Goal: Task Accomplishment & Management: Manage account settings

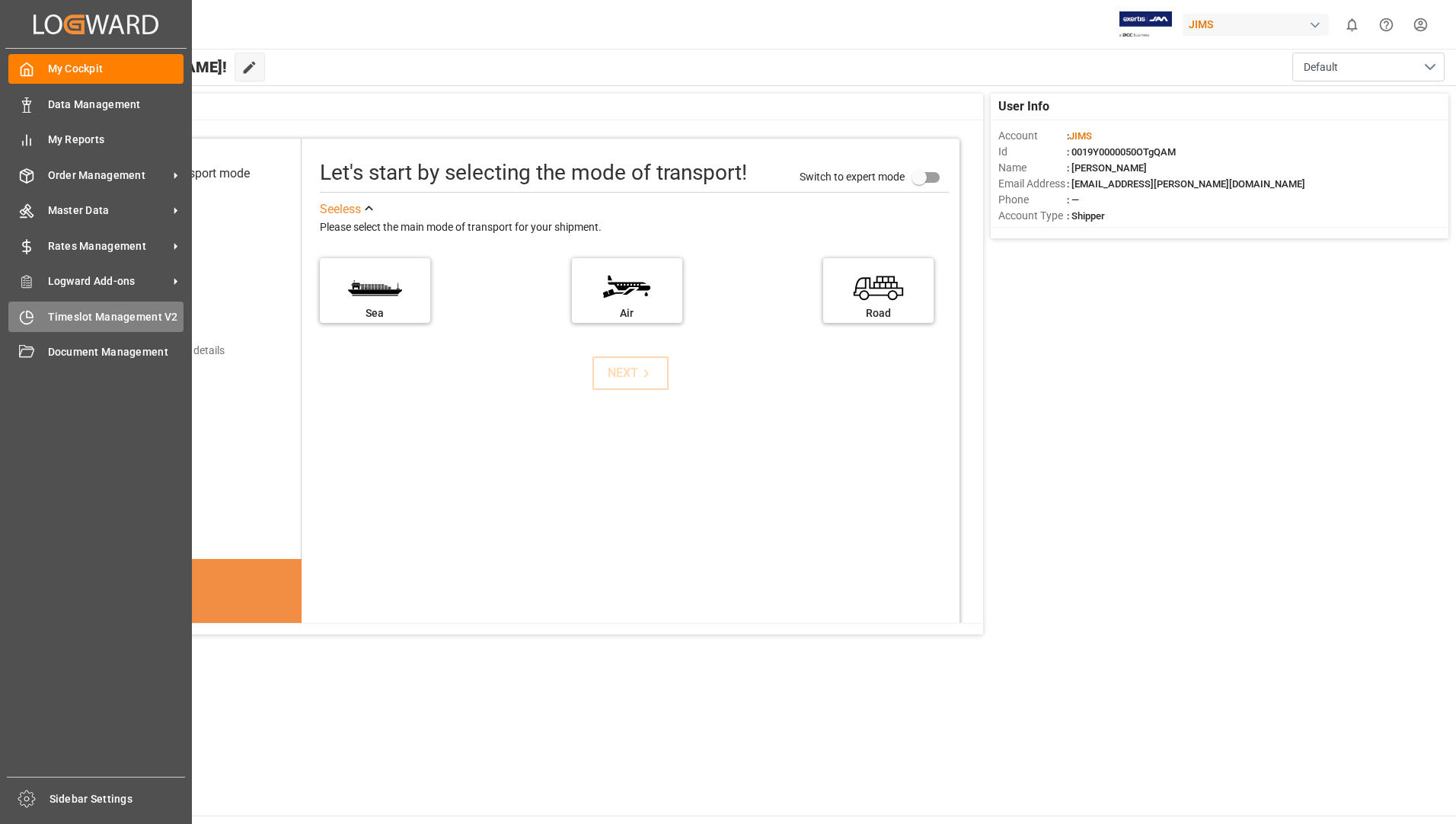
click at [104, 313] on span "Timeslot Management V2" at bounding box center [115, 317] width 136 height 16
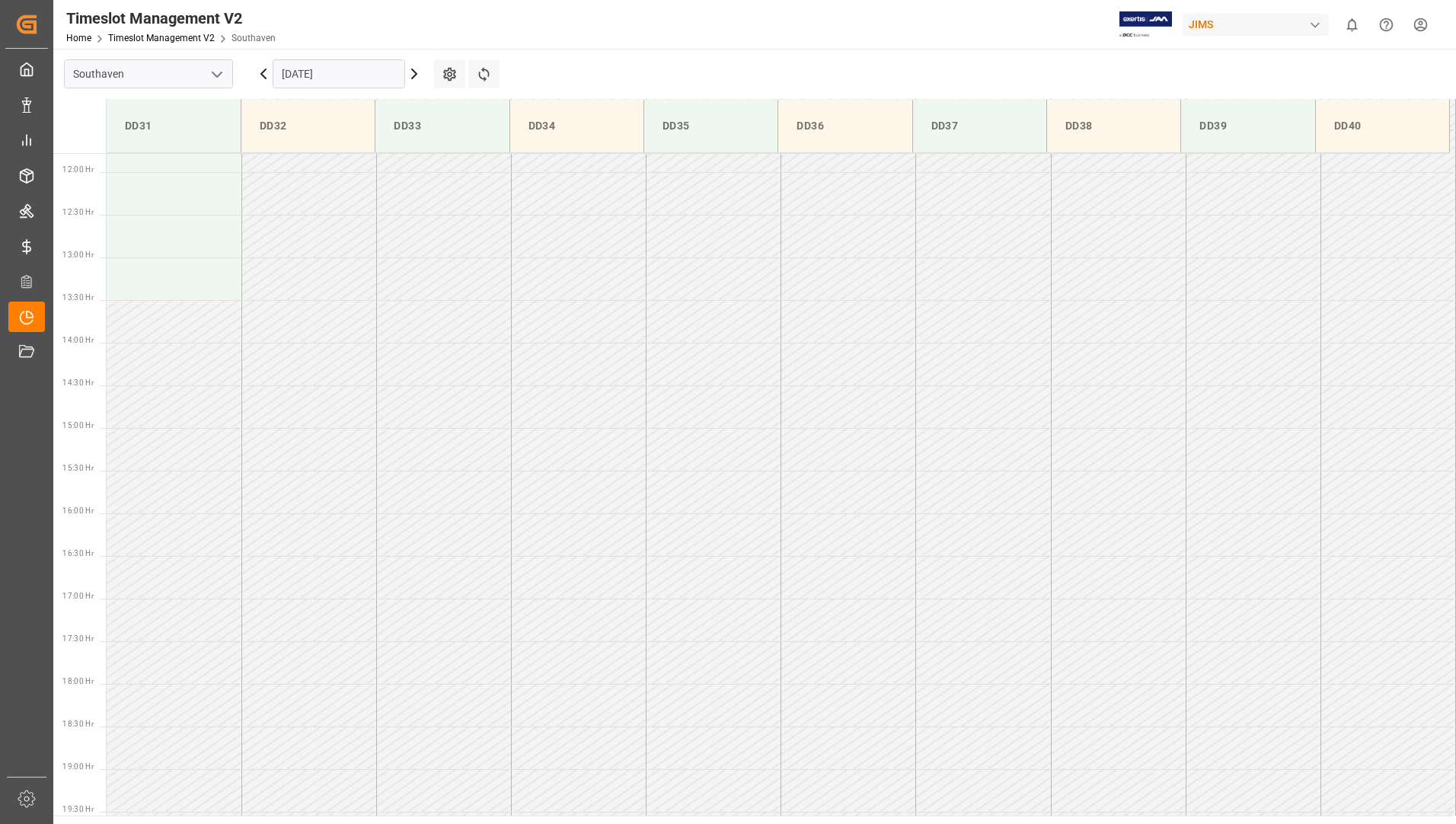
scroll to position [1014, 0]
click at [372, 74] on input "[DATE]" at bounding box center [338, 74] width 132 height 29
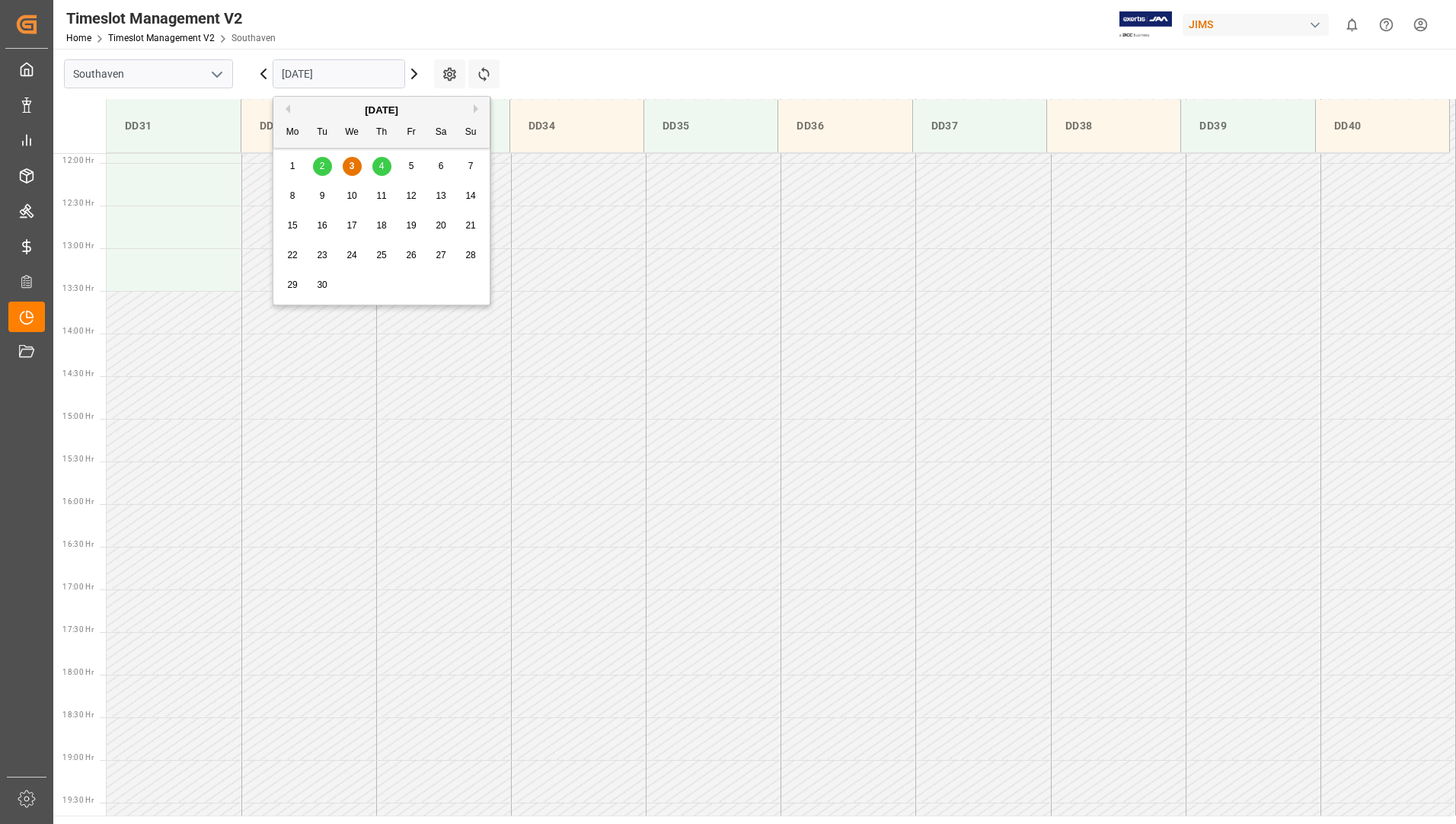
click at [380, 167] on span "4" at bounding box center [382, 166] width 5 height 10
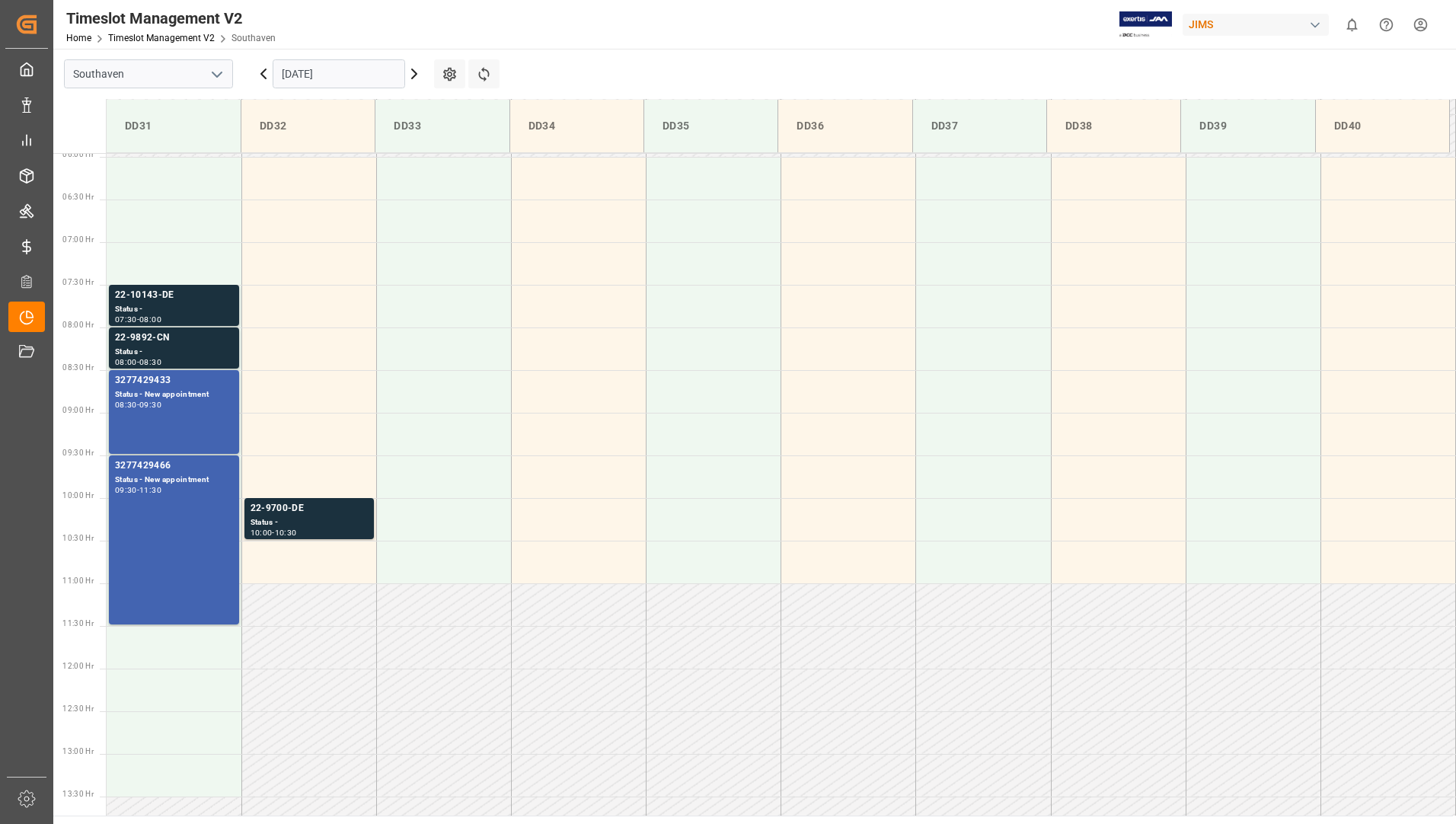
scroll to position [480, 0]
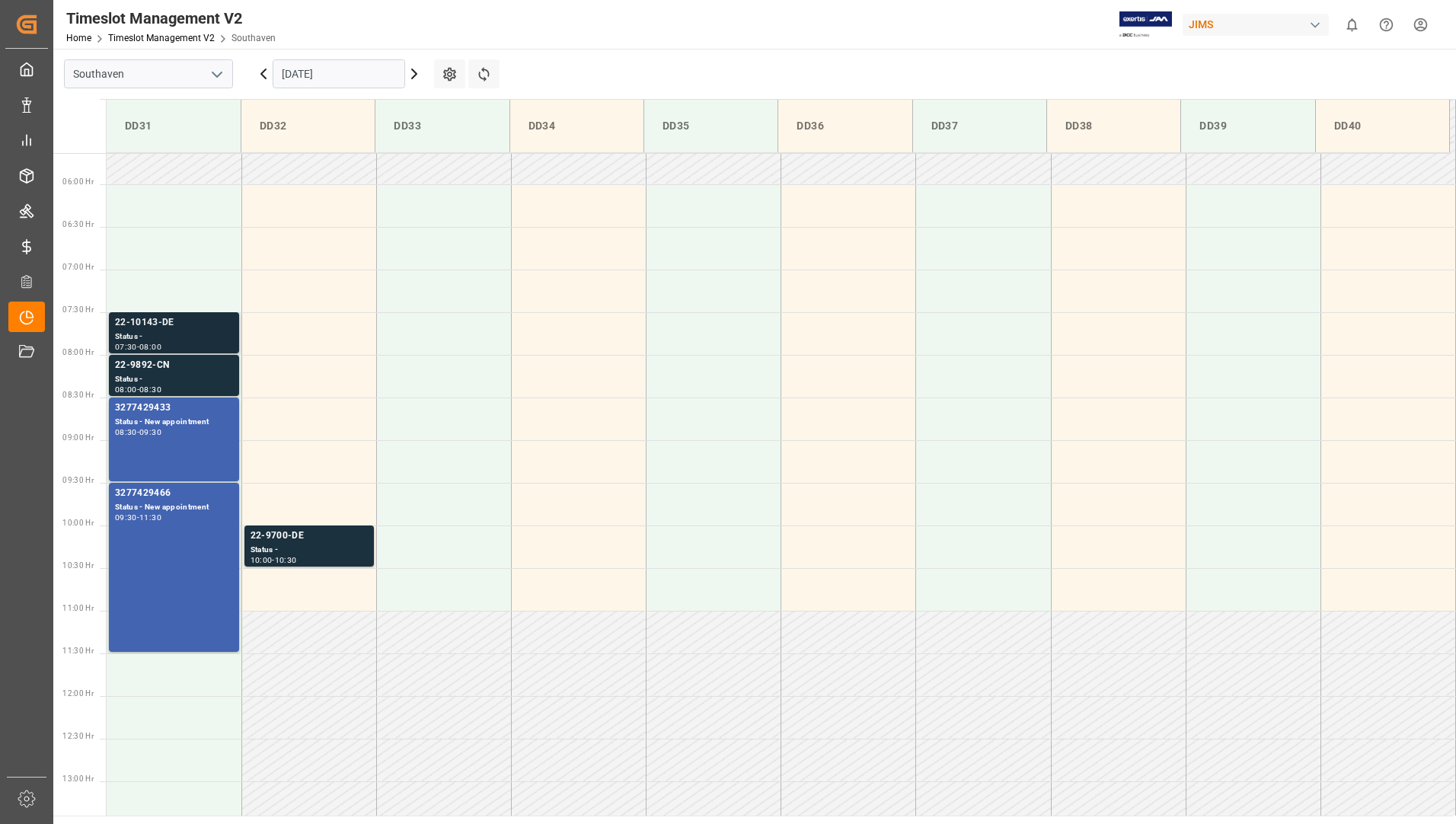
click at [196, 335] on div "Status -" at bounding box center [174, 337] width 118 height 13
click at [203, 373] on div "22-9892-CN" at bounding box center [174, 366] width 118 height 15
click at [192, 423] on div "Status - New appointment" at bounding box center [174, 421] width 118 height 13
click at [192, 541] on div "3277429466 Status - New appointment 09:30 - 11:30" at bounding box center [174, 567] width 118 height 163
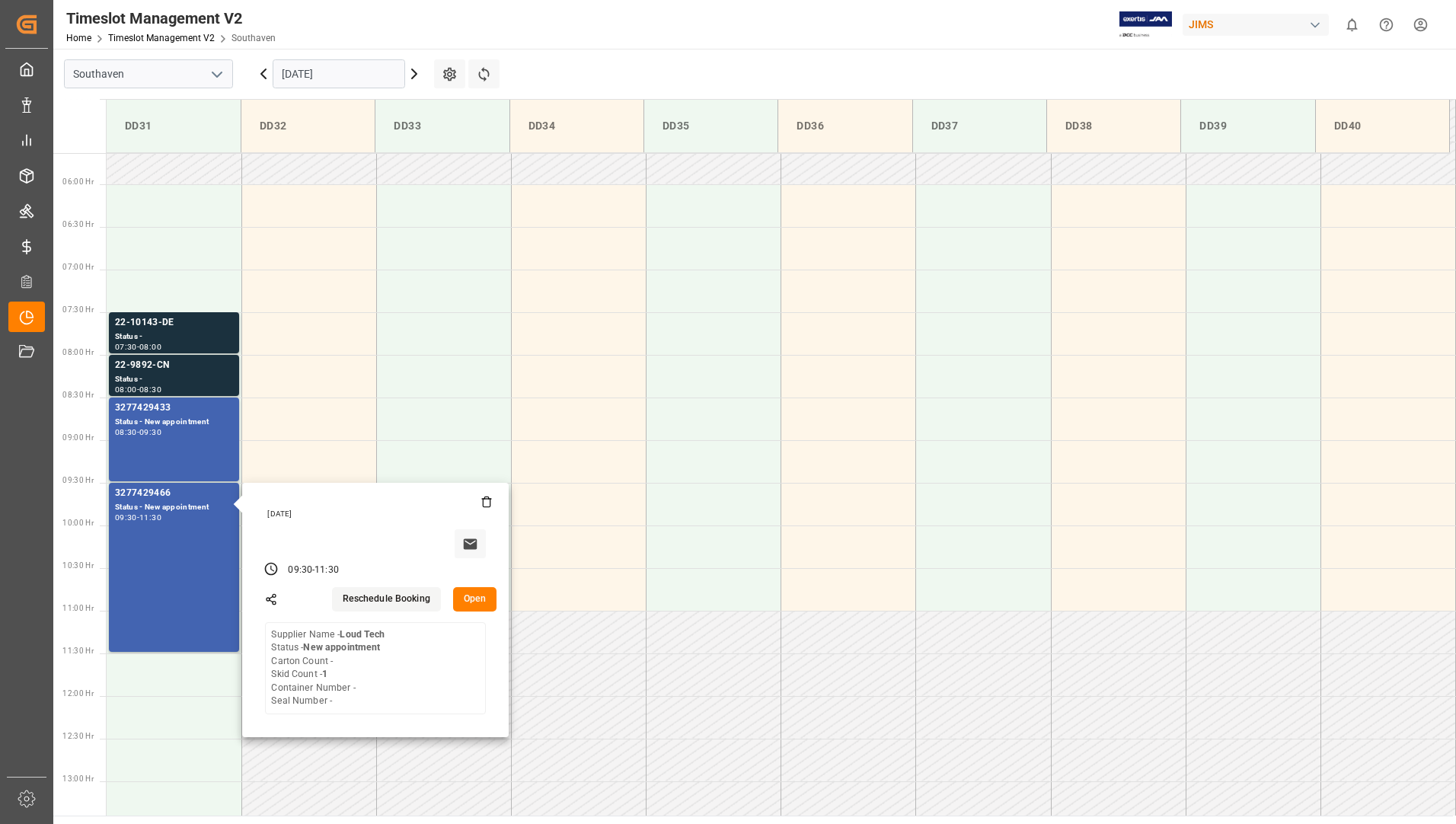
click at [584, 64] on main "Southaven 04-09-2025 Settings Refresh Time Slots DD31 DD32 DD33 DD34 DD35 DD36 …" at bounding box center [753, 432] width 1400 height 767
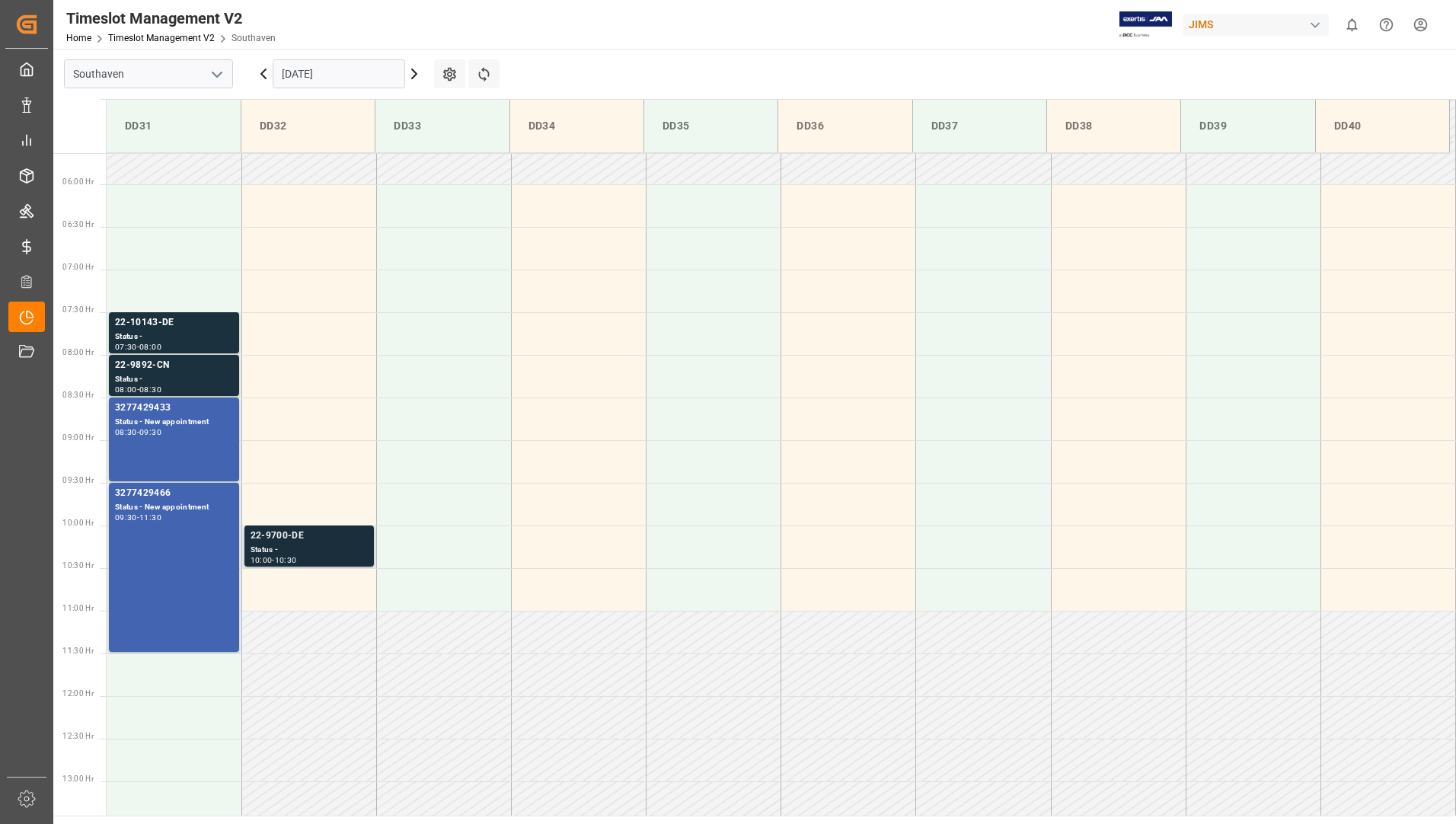
click at [296, 542] on div "22-9700-DE" at bounding box center [308, 536] width 117 height 15
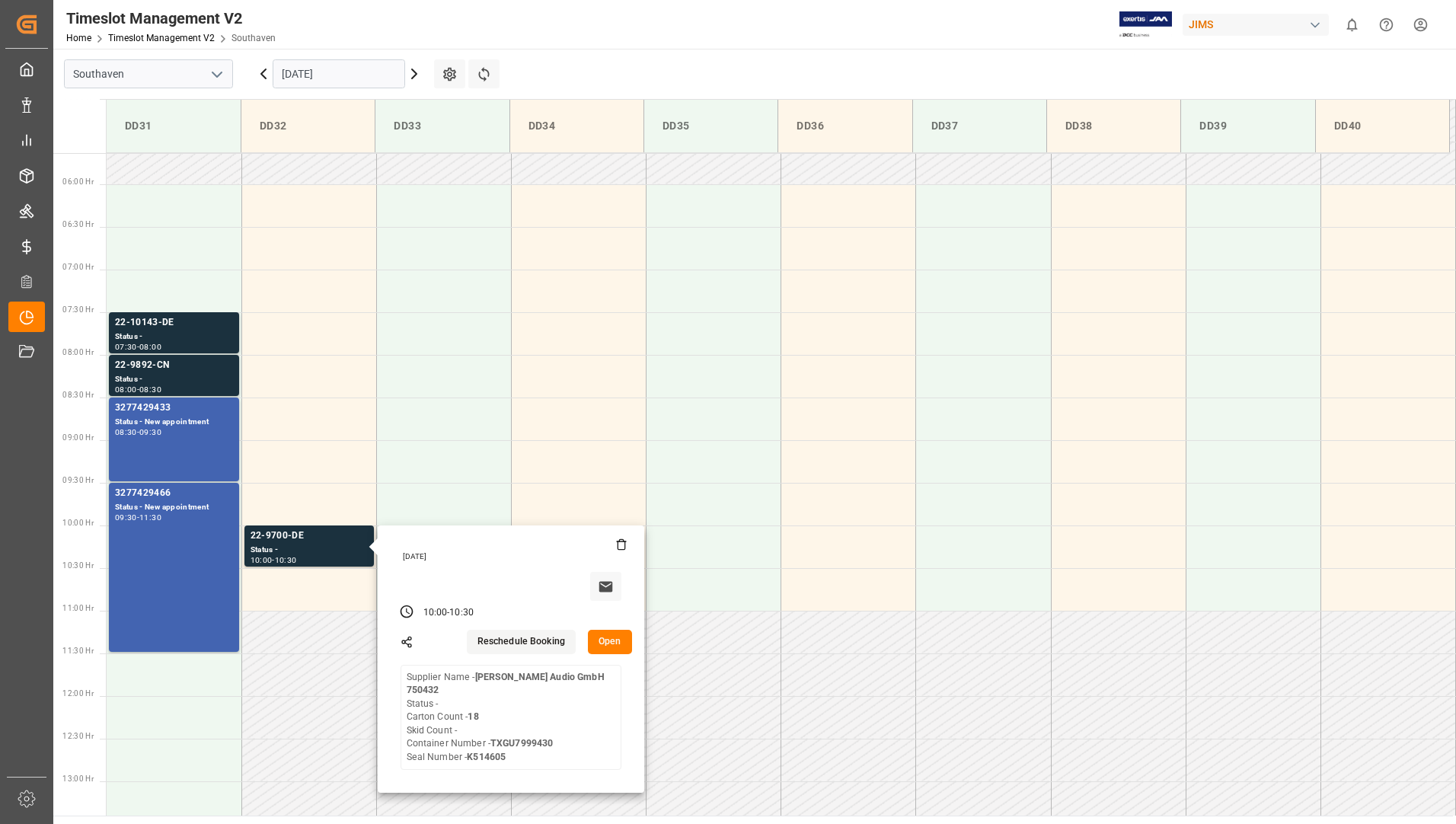
click at [955, 49] on header "Timeslot Management V2 Home Timeslot Management V2 Southaven JIMS 0 Notificatio…" at bounding box center [749, 25] width 1413 height 50
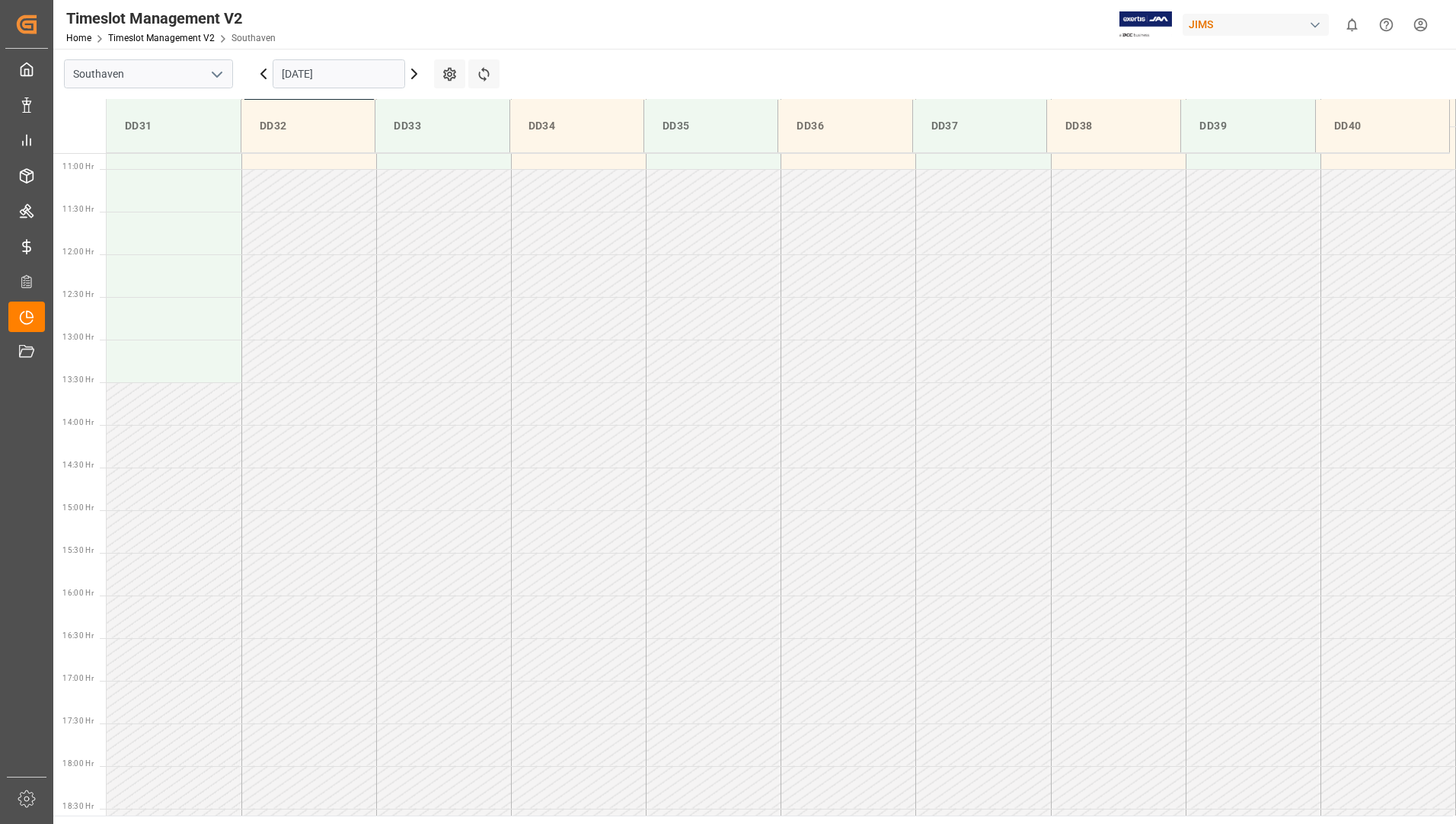
scroll to position [490, 0]
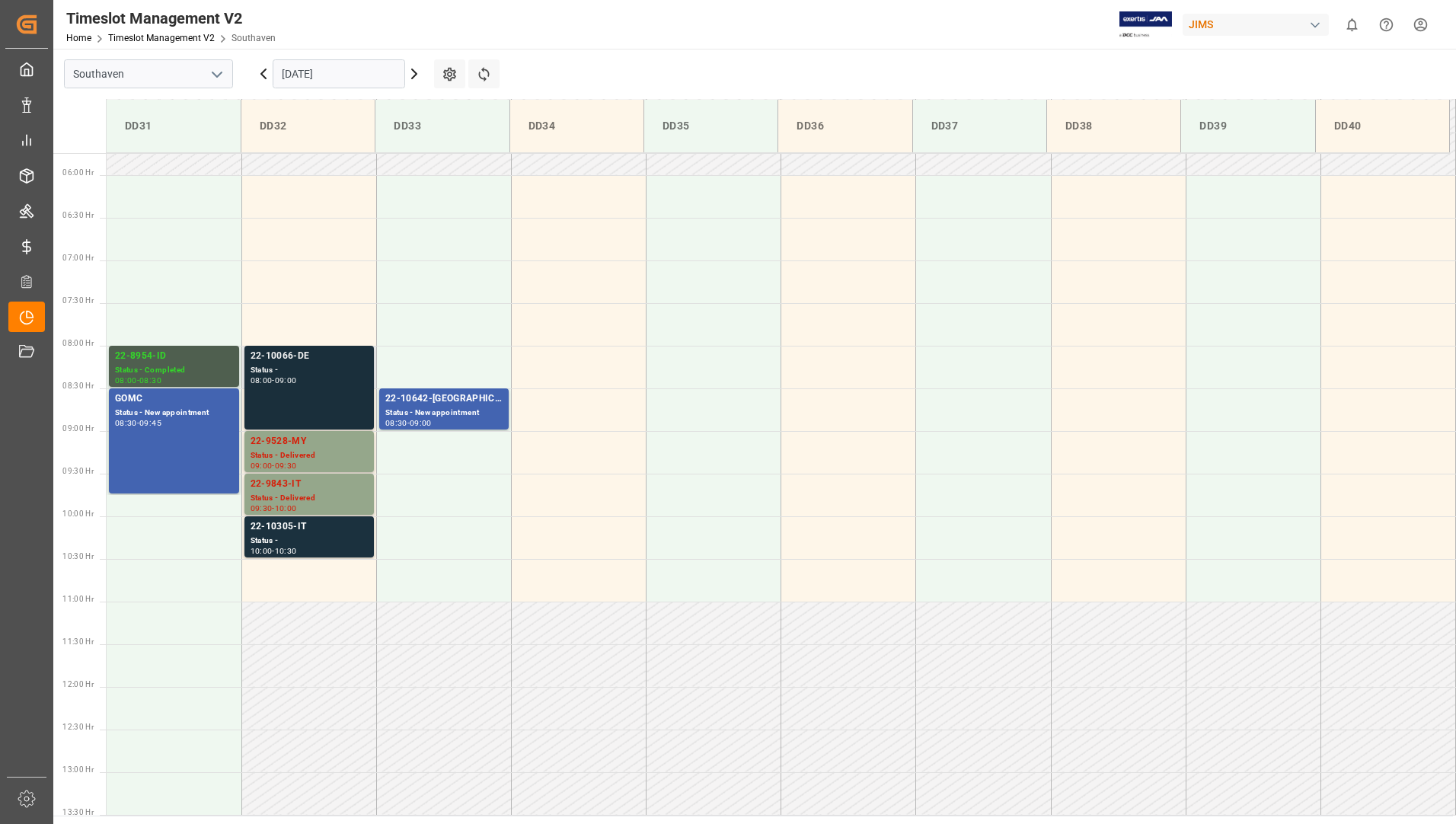
click at [322, 381] on div "08:00 - 09:00" at bounding box center [308, 381] width 117 height 9
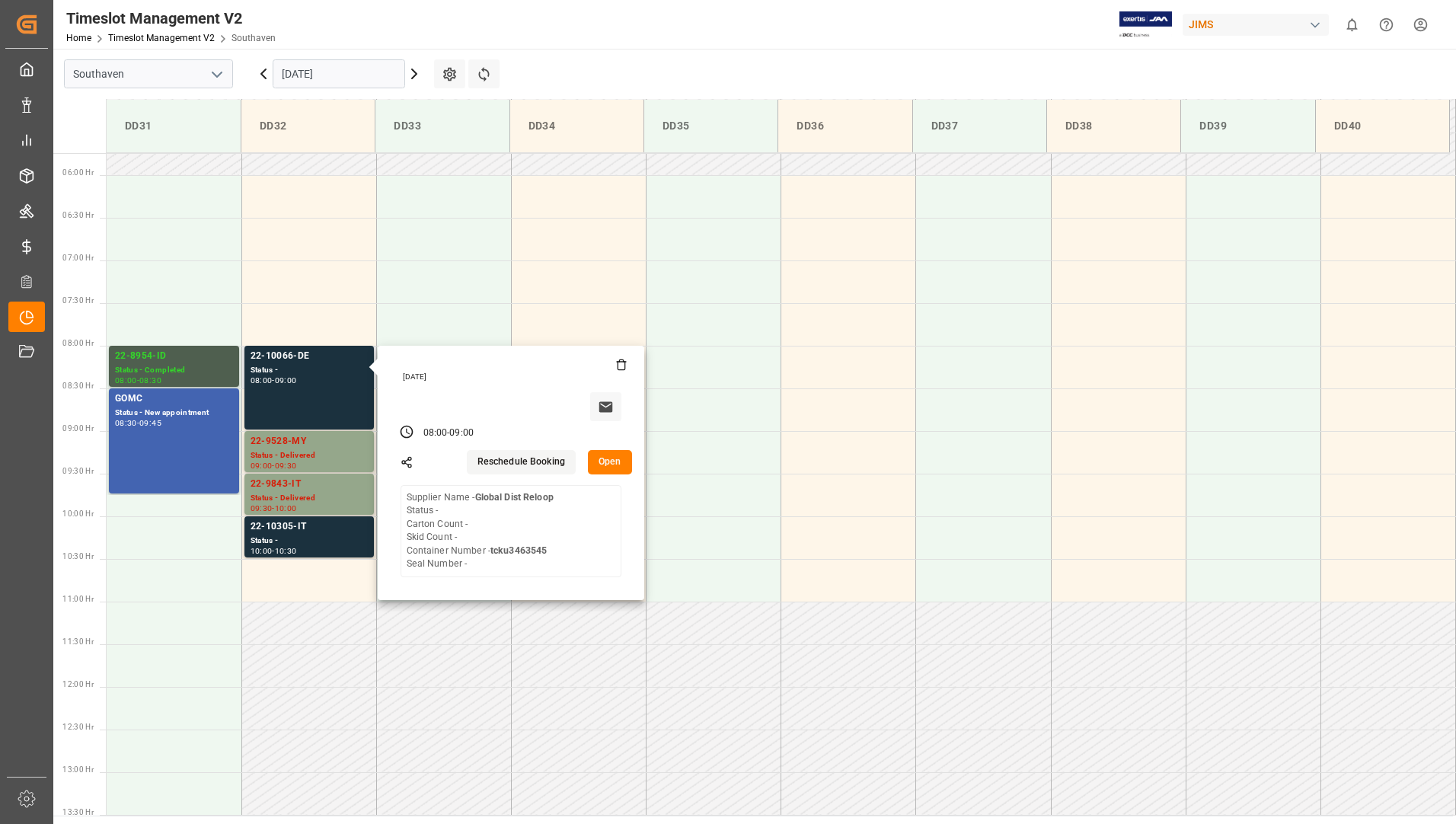
click at [608, 465] on button "Open" at bounding box center [610, 462] width 44 height 25
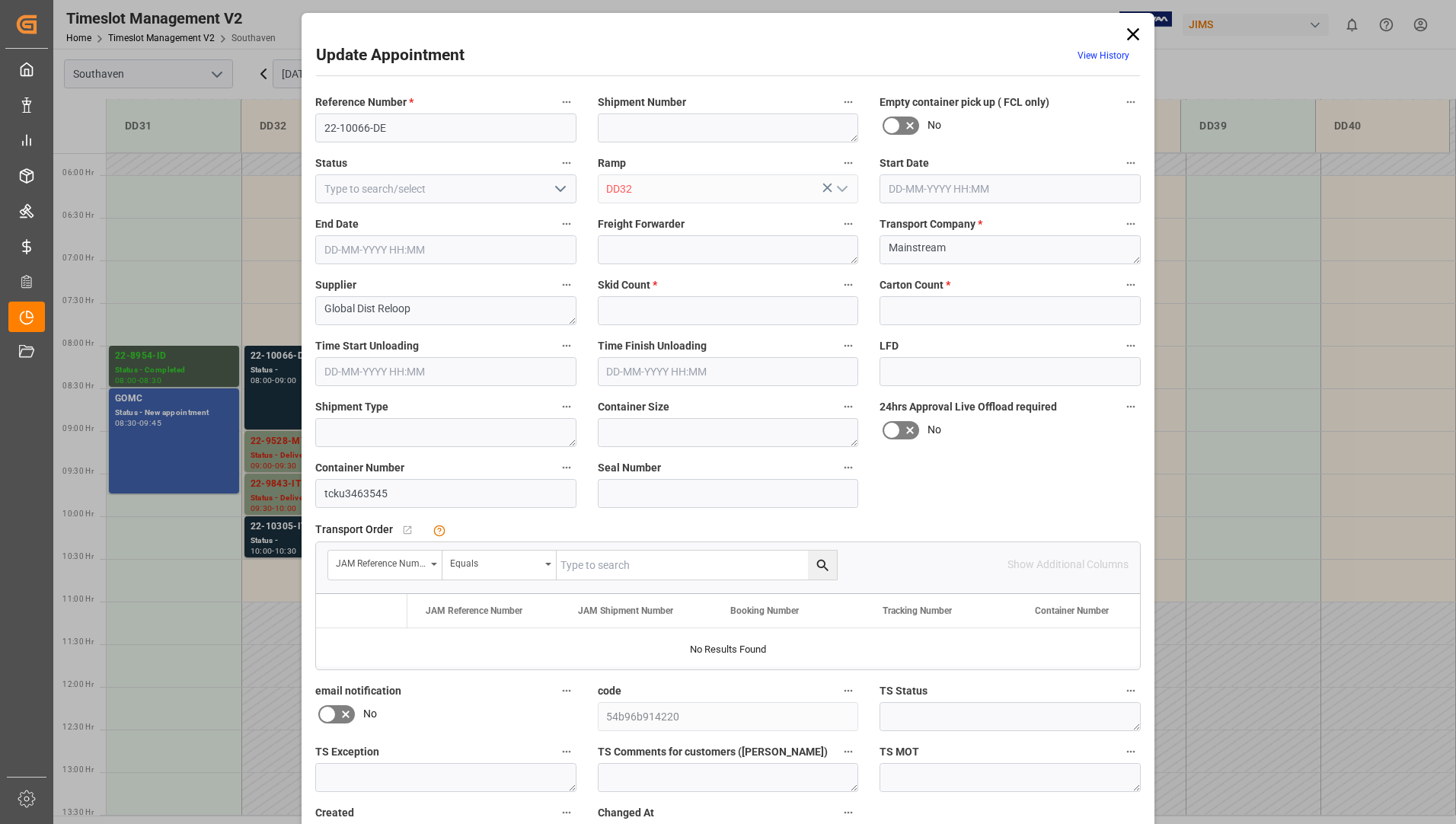
type input "0"
type input "[DATE] 08:00"
type input "[DATE] 09:00"
type input "[DATE] 15:37"
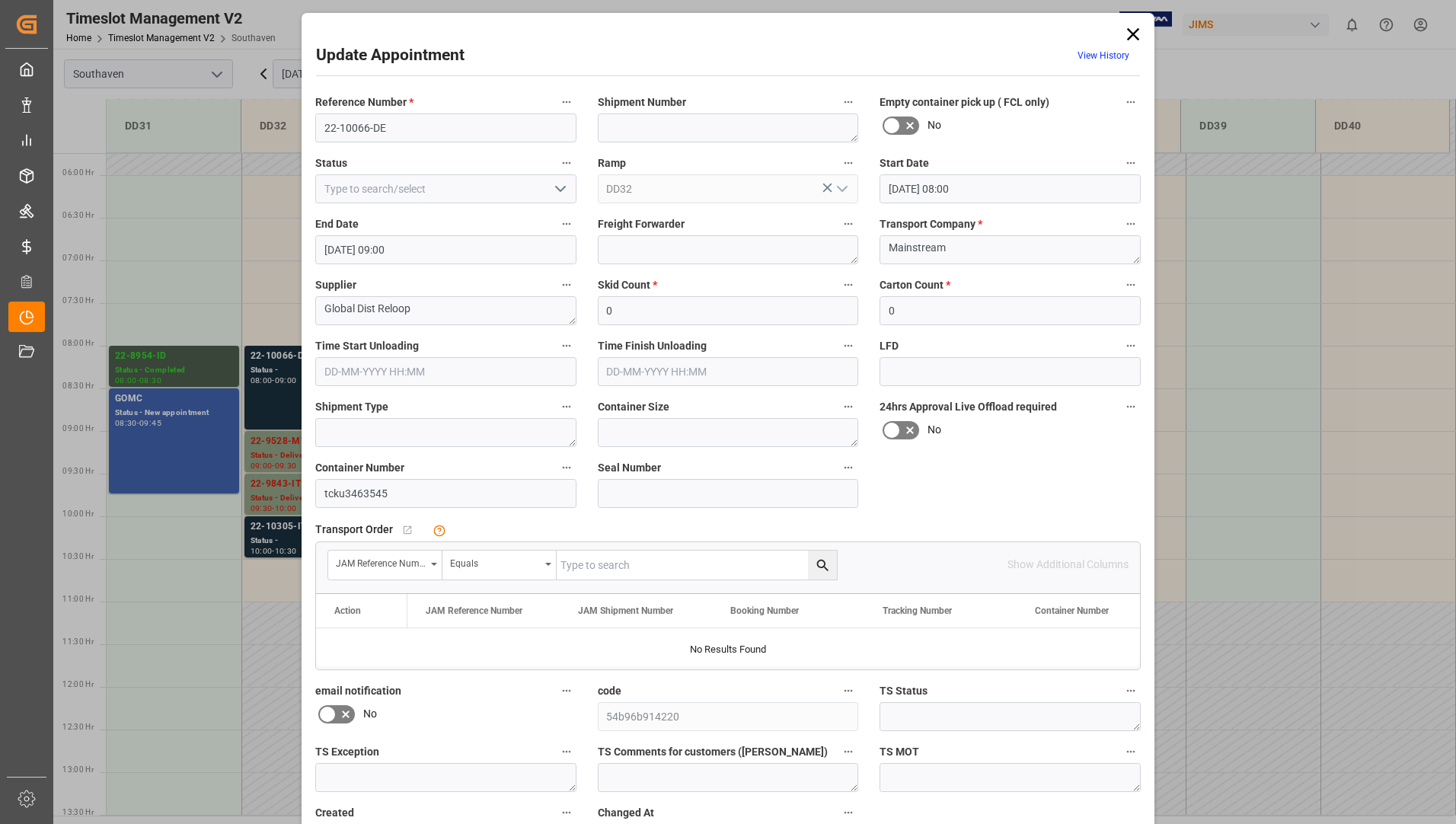
click at [548, 189] on button "open menu" at bounding box center [559, 190] width 23 height 24
click at [494, 232] on div "Delivered" at bounding box center [446, 223] width 260 height 34
type input "Delivered"
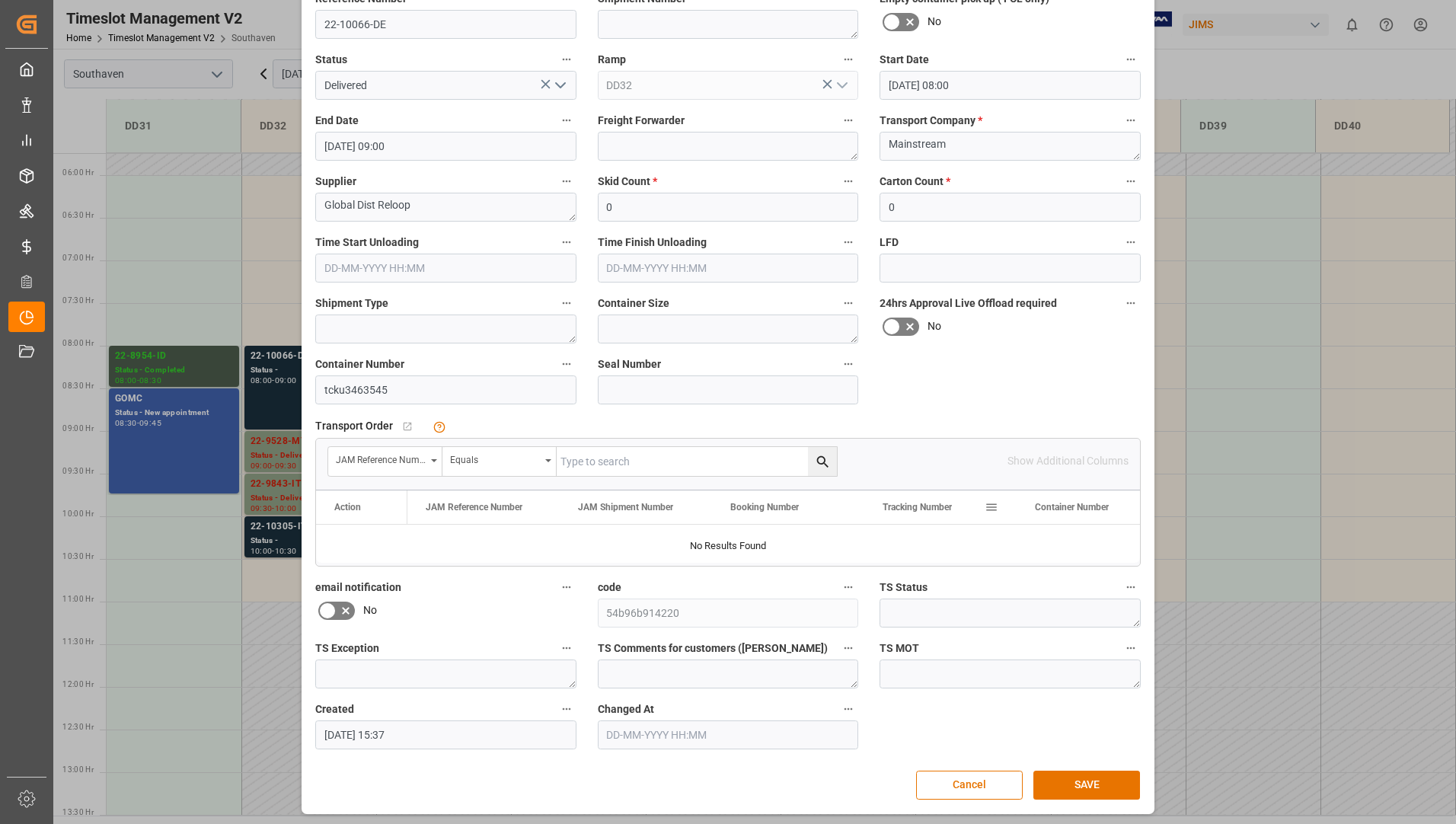
scroll to position [107, 0]
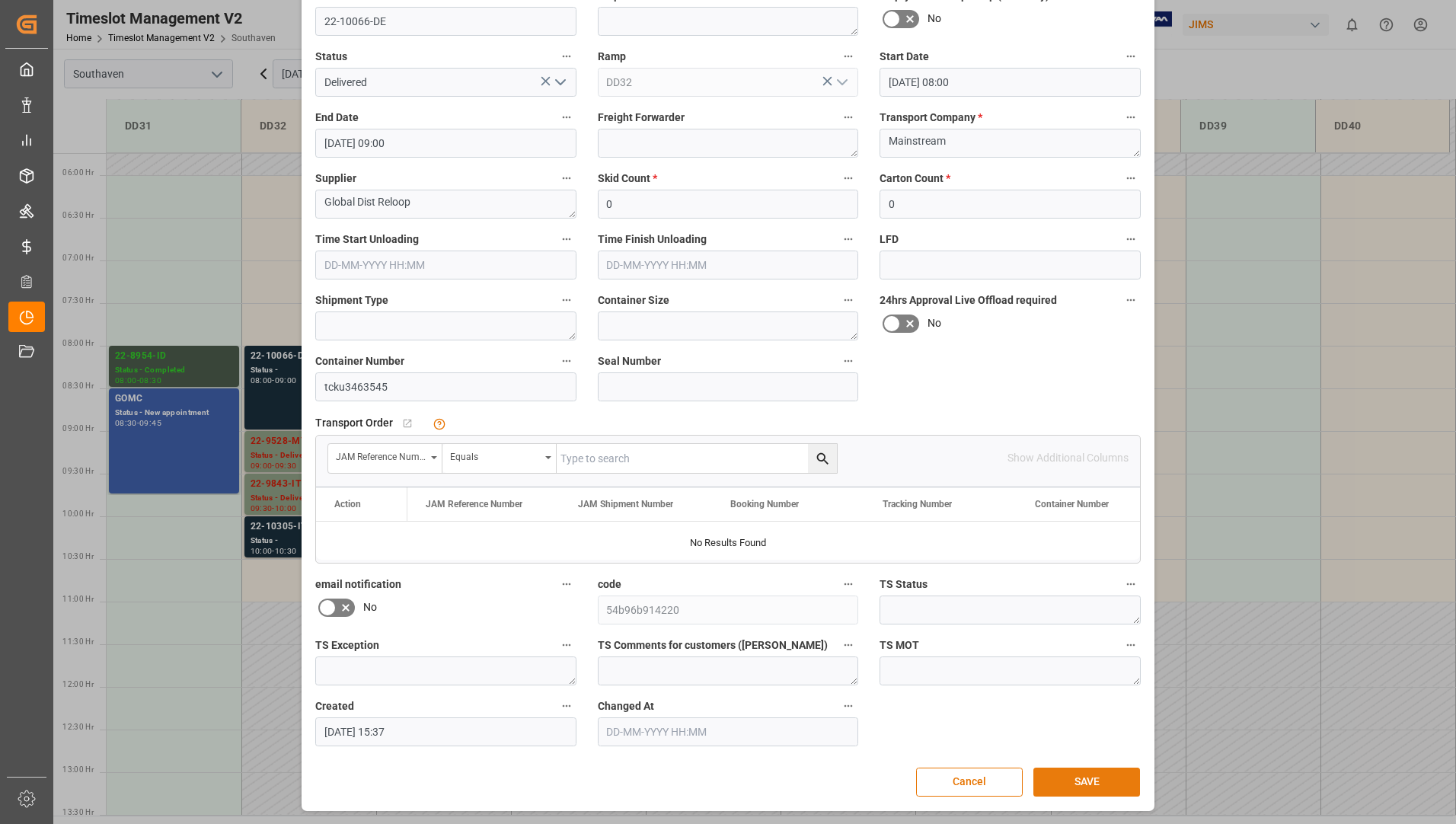
click at [1049, 785] on button "SAVE" at bounding box center [1086, 782] width 107 height 29
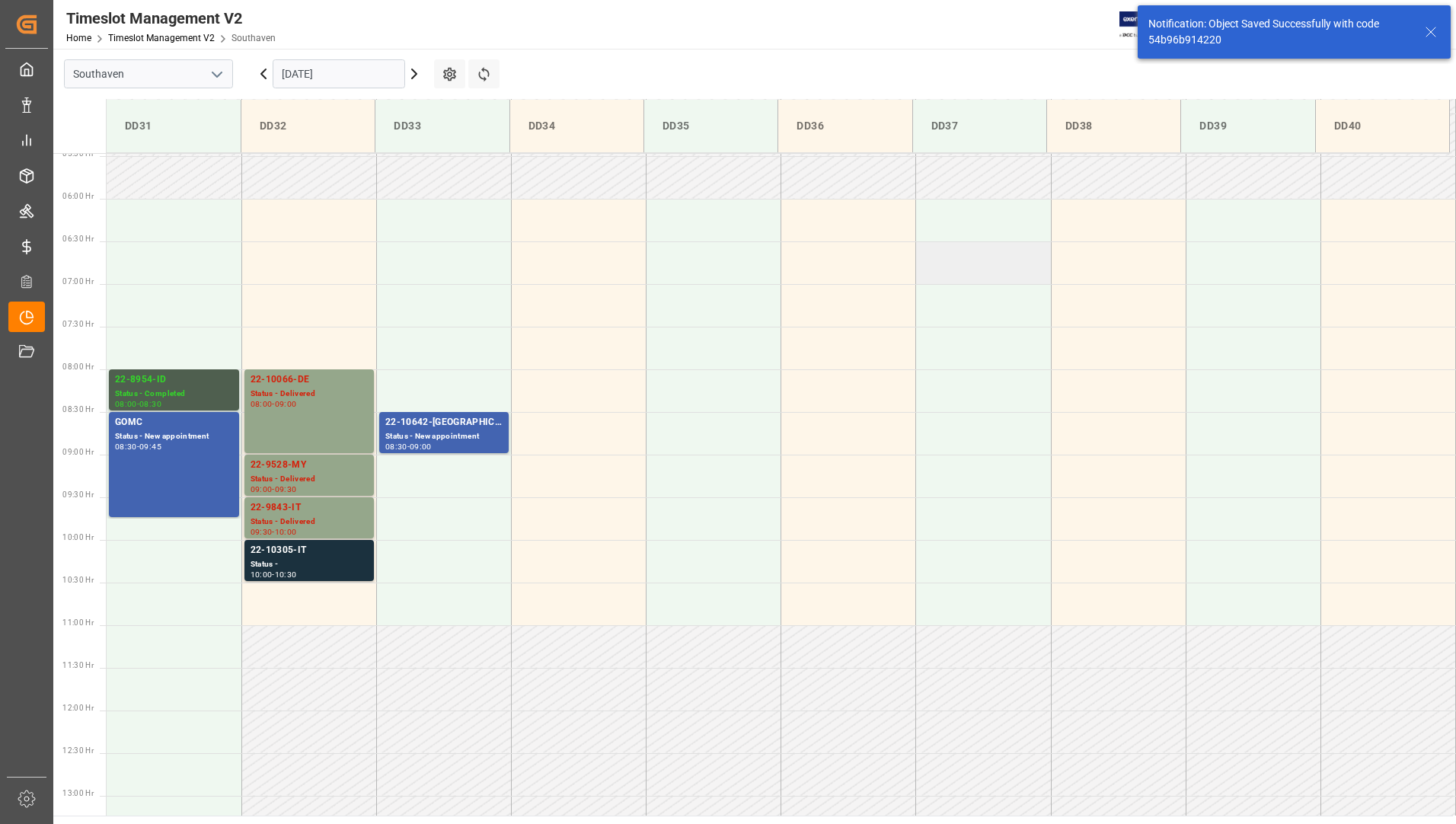
scroll to position [587, 0]
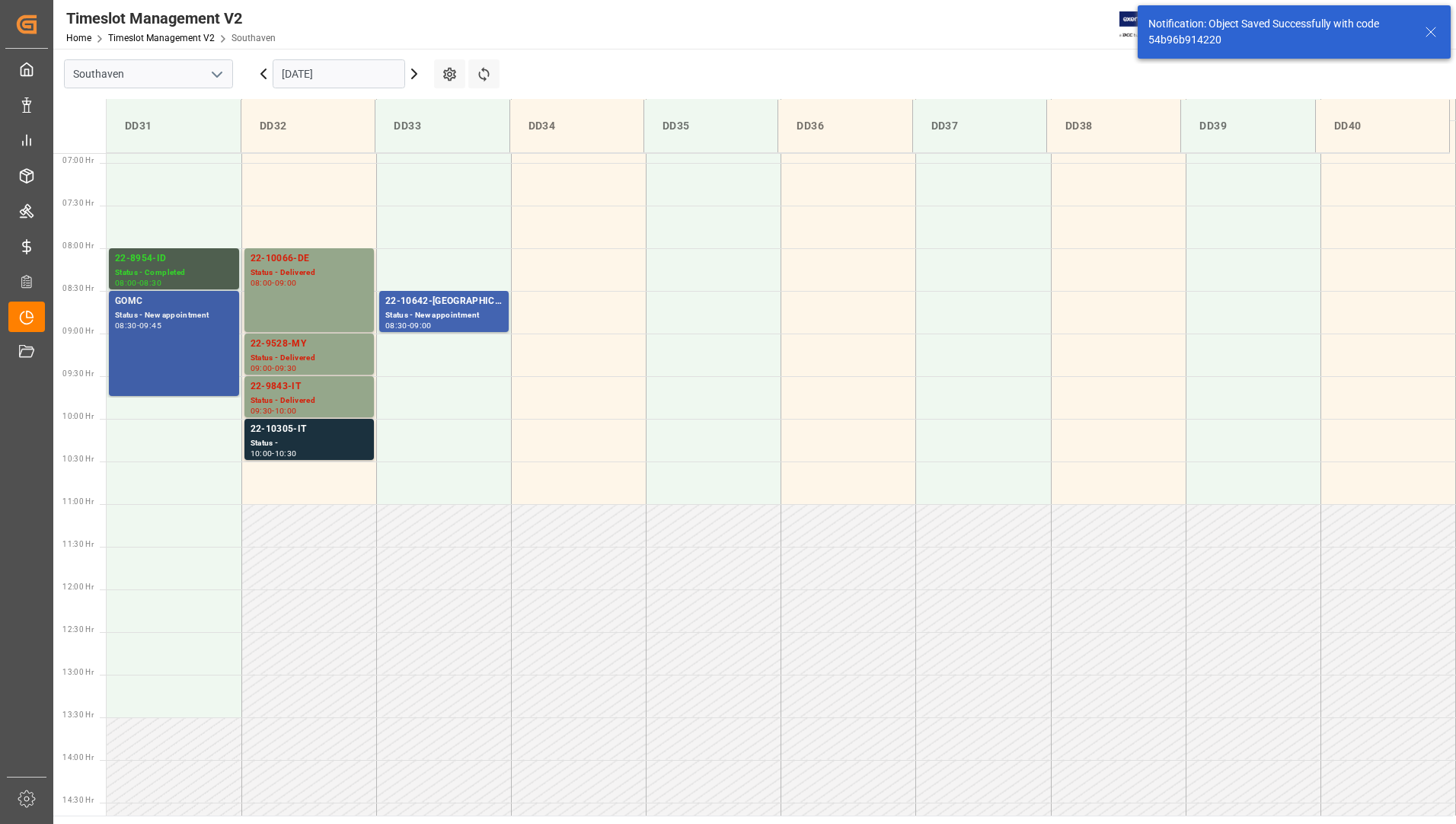
click at [173, 363] on div "GOMC Status - New appointment 08:30 - 09:45" at bounding box center [174, 344] width 118 height 99
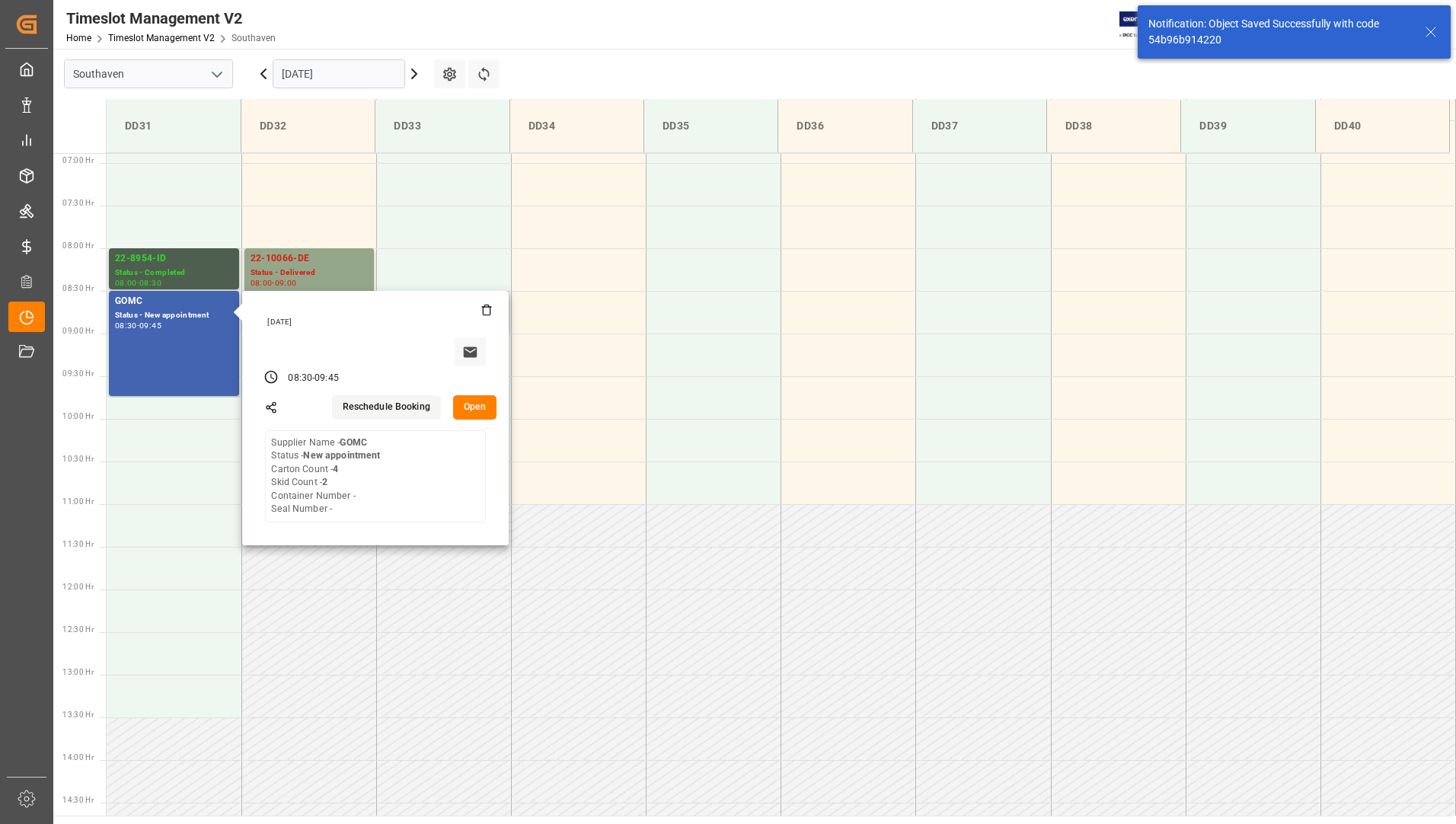
click at [469, 403] on button "Open" at bounding box center [475, 407] width 44 height 25
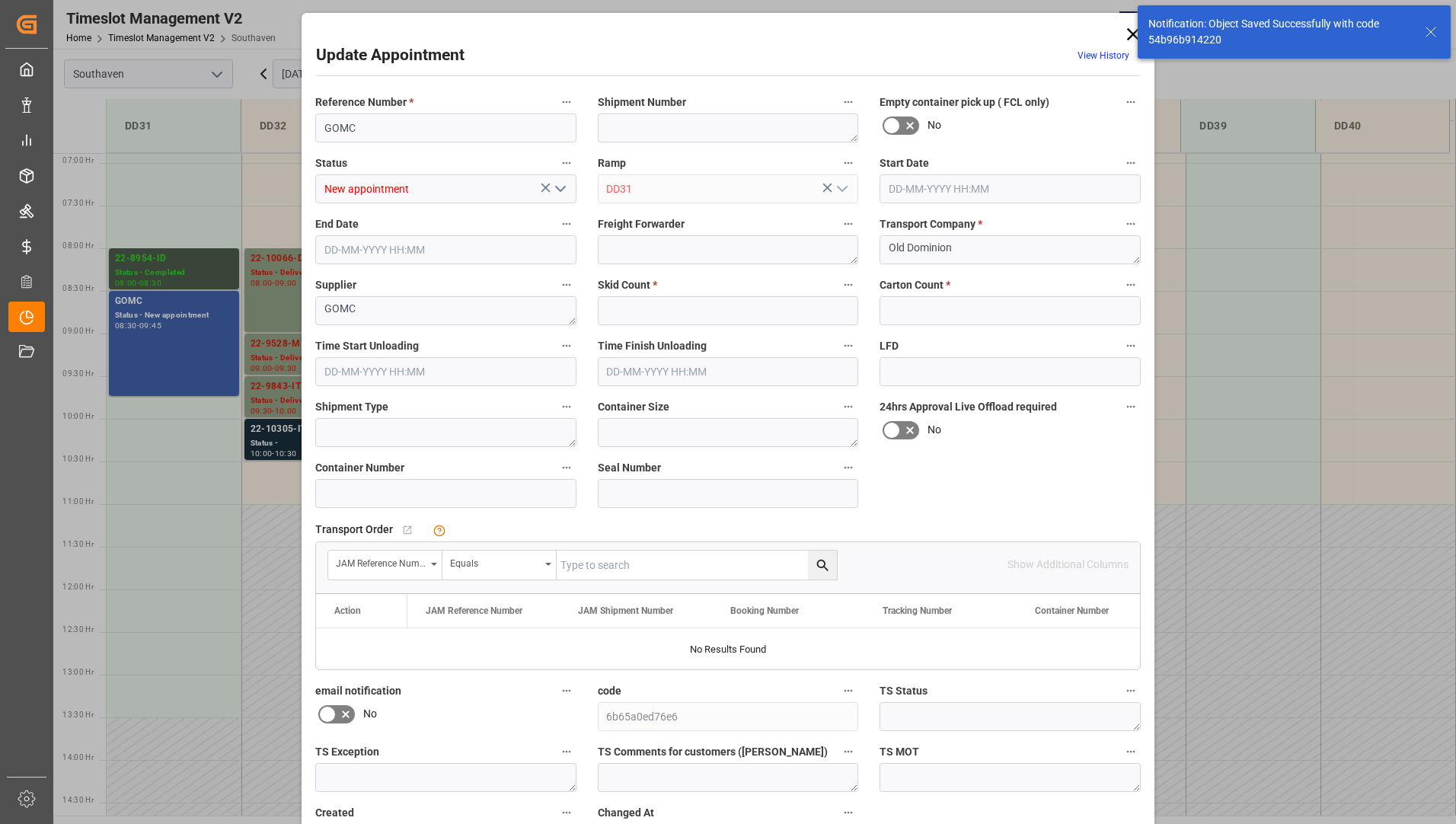
type input "2"
type input "4"
type input "[DATE] 08:30"
type input "[DATE] 09:45"
type input "[DATE] 16:30"
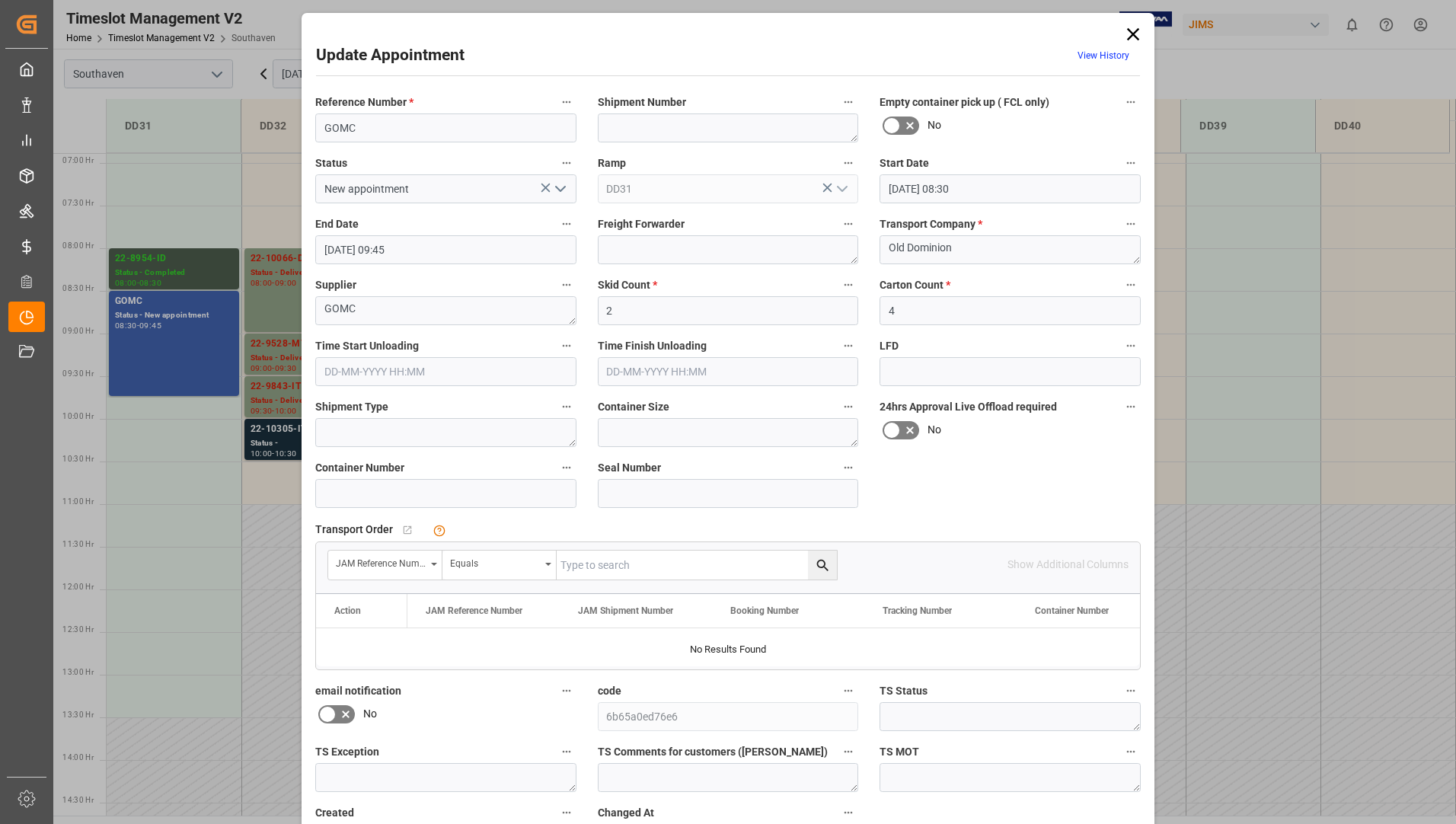
click at [560, 189] on polyline "open menu" at bounding box center [560, 188] width 9 height 4
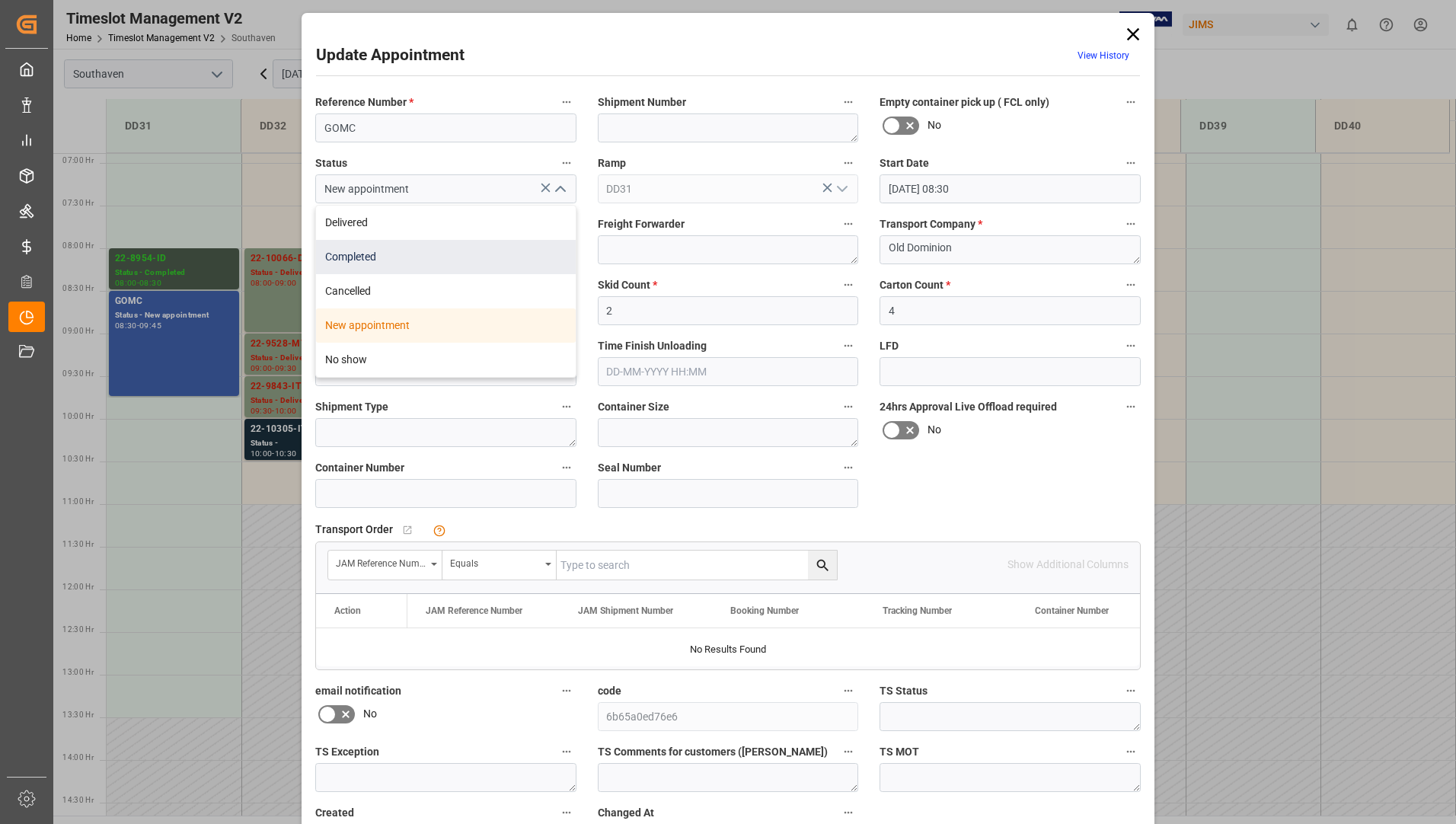
click at [506, 249] on div "Completed" at bounding box center [446, 257] width 260 height 34
type input "Completed"
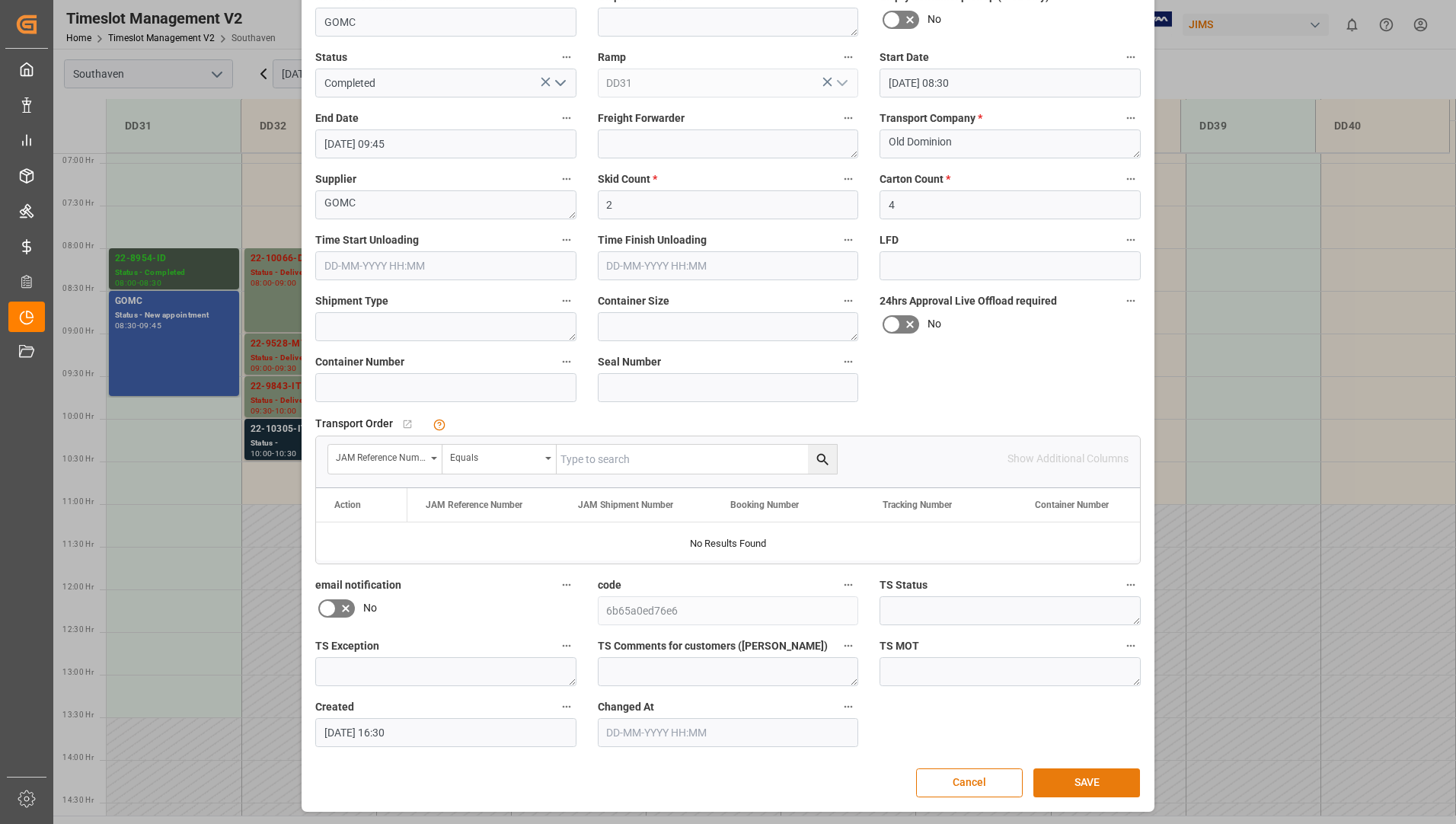
scroll to position [107, 0]
click at [1079, 780] on button "SAVE" at bounding box center [1086, 782] width 107 height 29
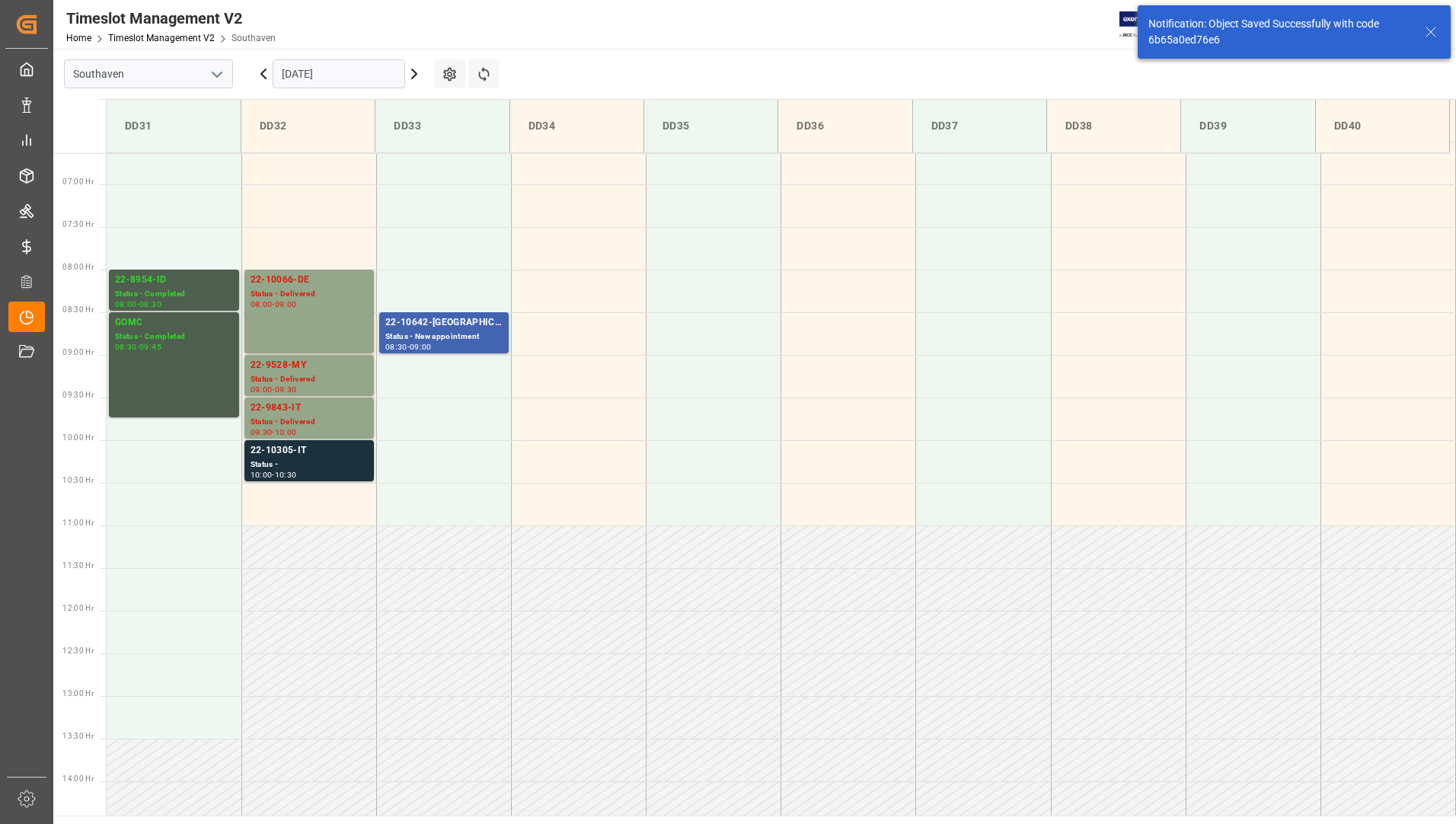
scroll to position [587, 0]
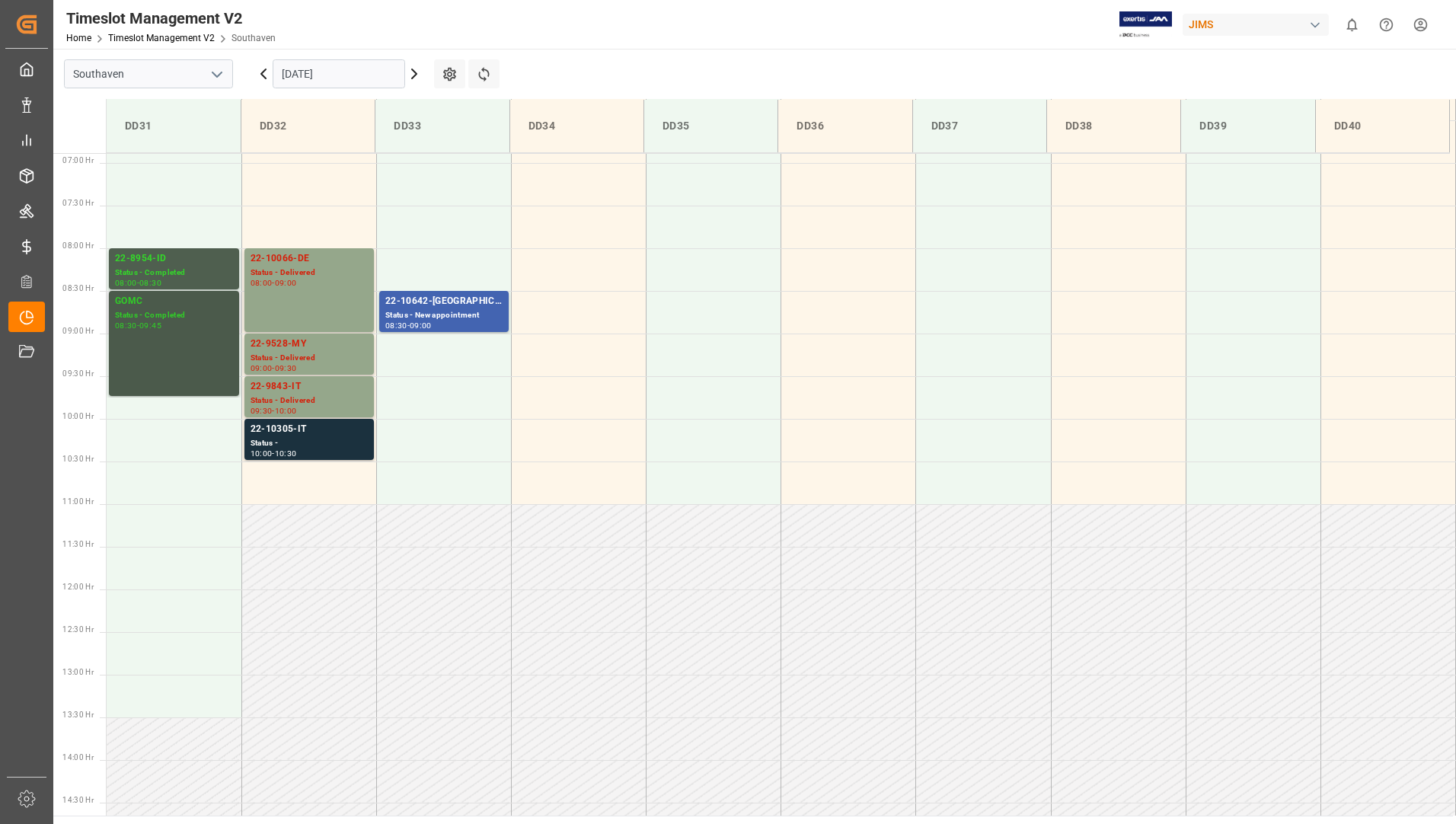
click at [152, 332] on div "GOMC Status - Completed 08:30 - 09:45" at bounding box center [174, 344] width 118 height 99
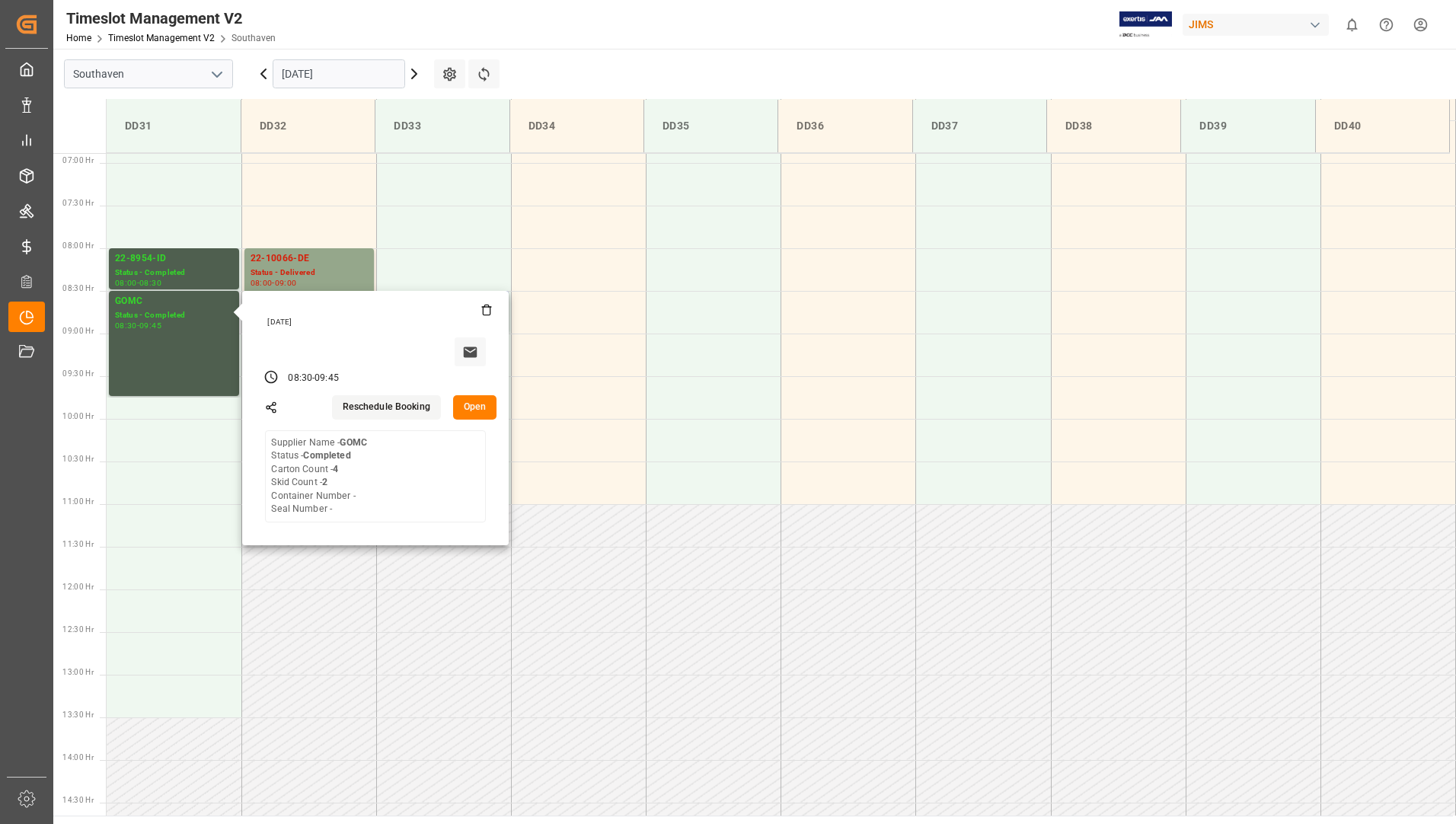
click at [465, 402] on button "Open" at bounding box center [475, 407] width 44 height 25
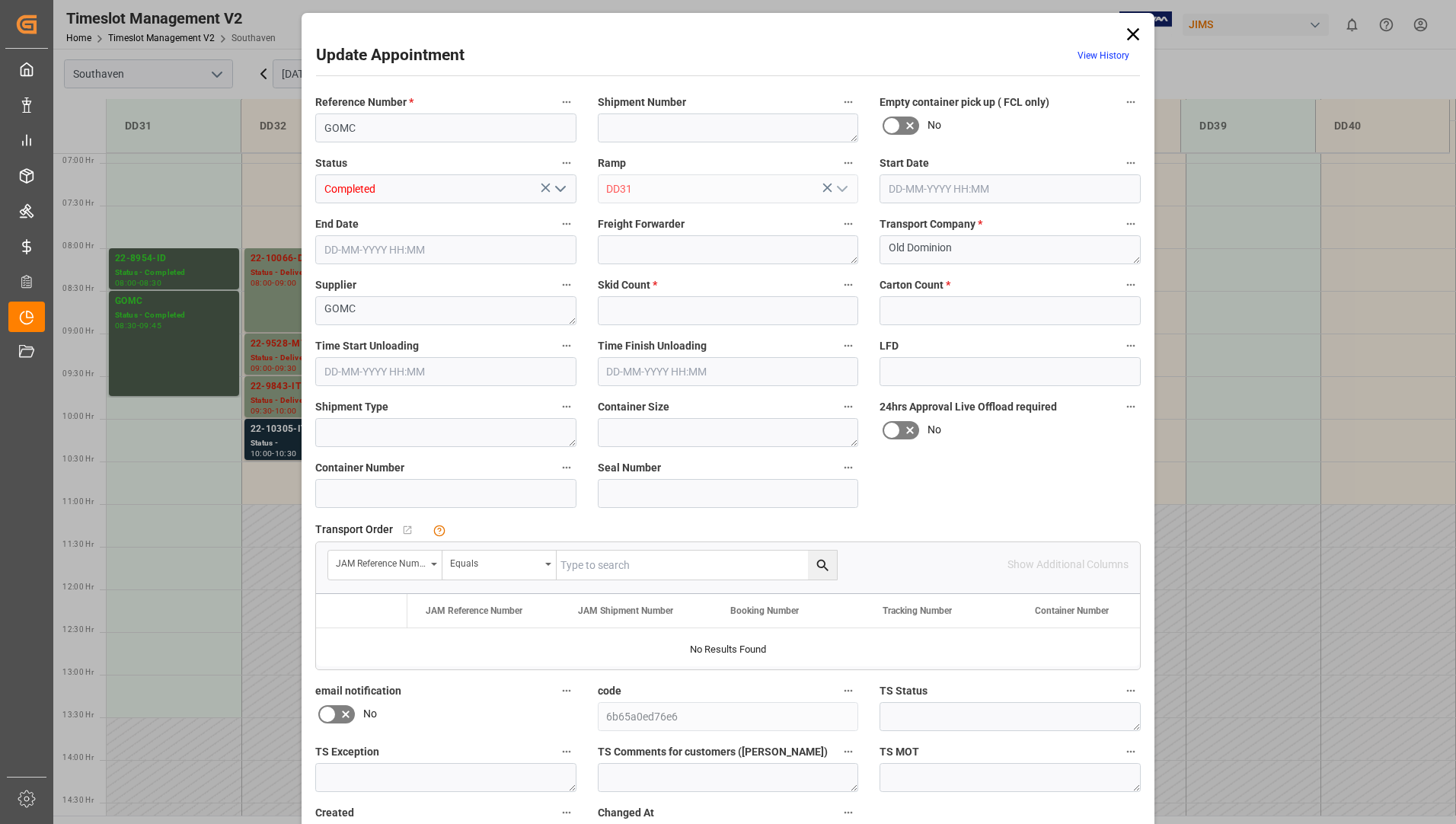
type input "2"
type input "4"
type input "[DATE] 08:30"
type input "[DATE] 09:45"
type input "[DATE] 16:30"
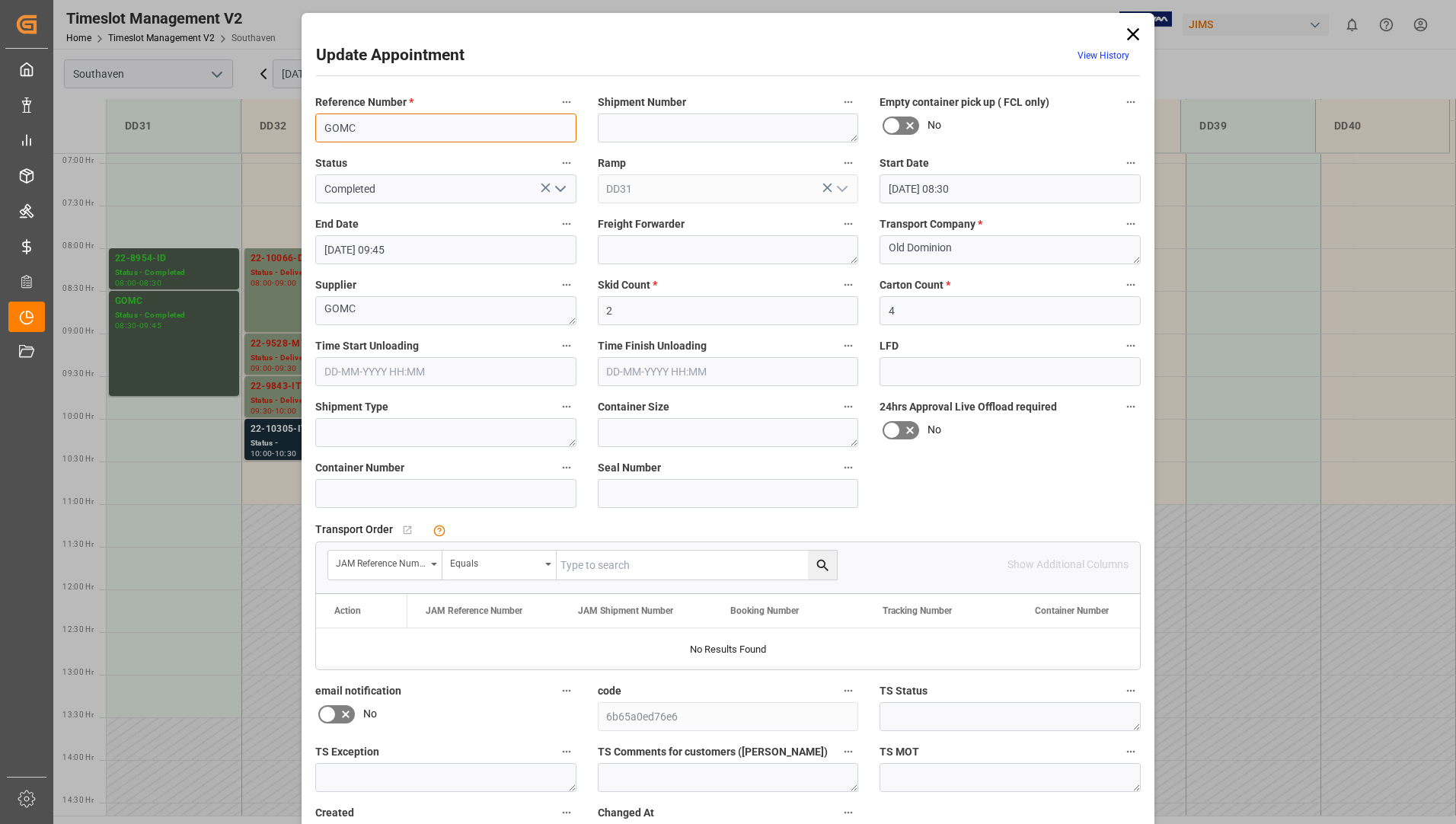
click at [394, 135] on input "GOMC" at bounding box center [446, 128] width 261 height 29
type input "G"
type input "22-10018-US"
click at [658, 131] on textarea at bounding box center [728, 128] width 261 height 29
type textarea "72701"
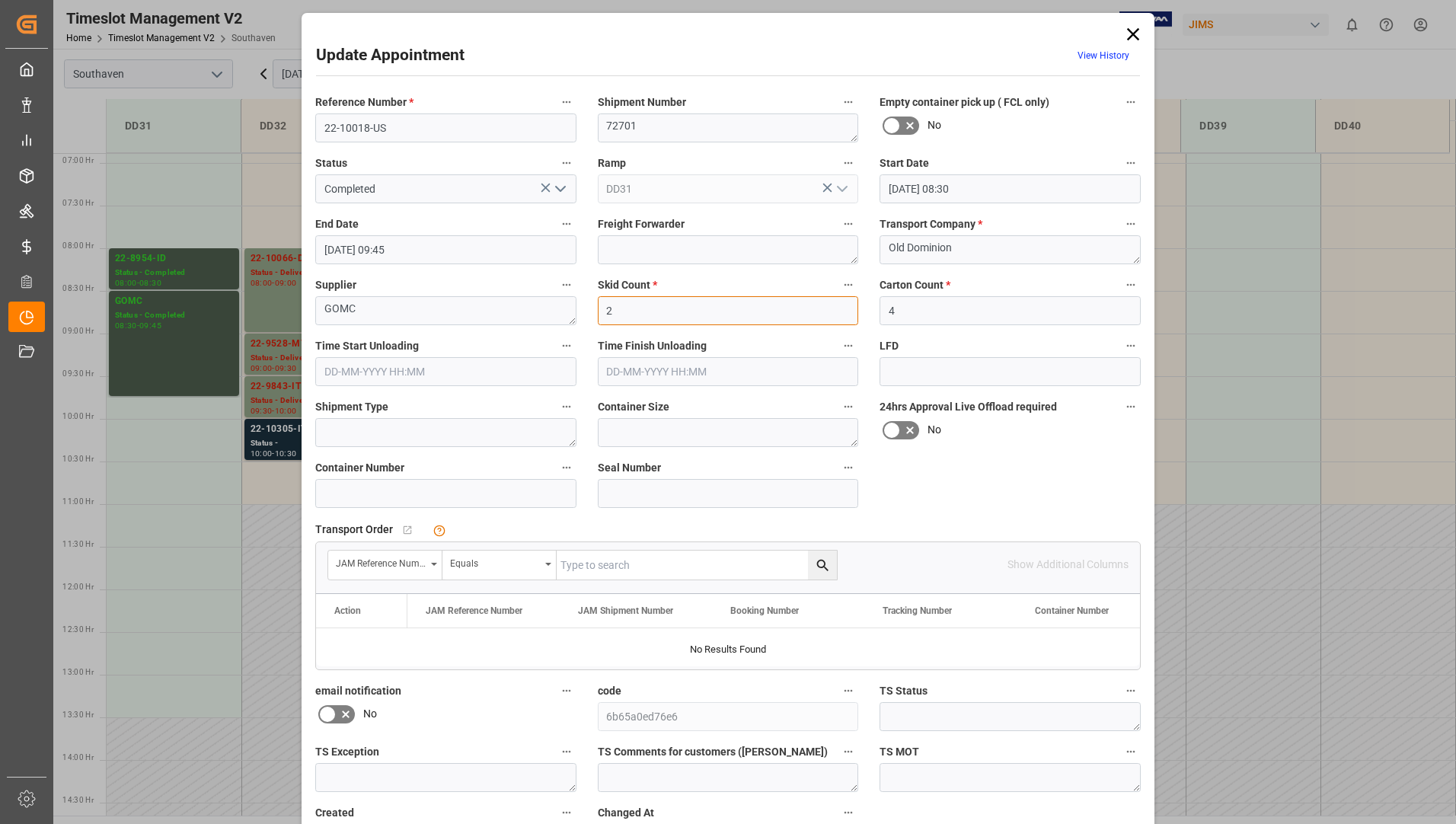
click at [677, 315] on input "2" at bounding box center [728, 311] width 261 height 29
type input "6"
click at [922, 311] on input "4" at bounding box center [1010, 311] width 261 height 29
type input "6"
click at [660, 571] on input "text" at bounding box center [696, 565] width 280 height 29
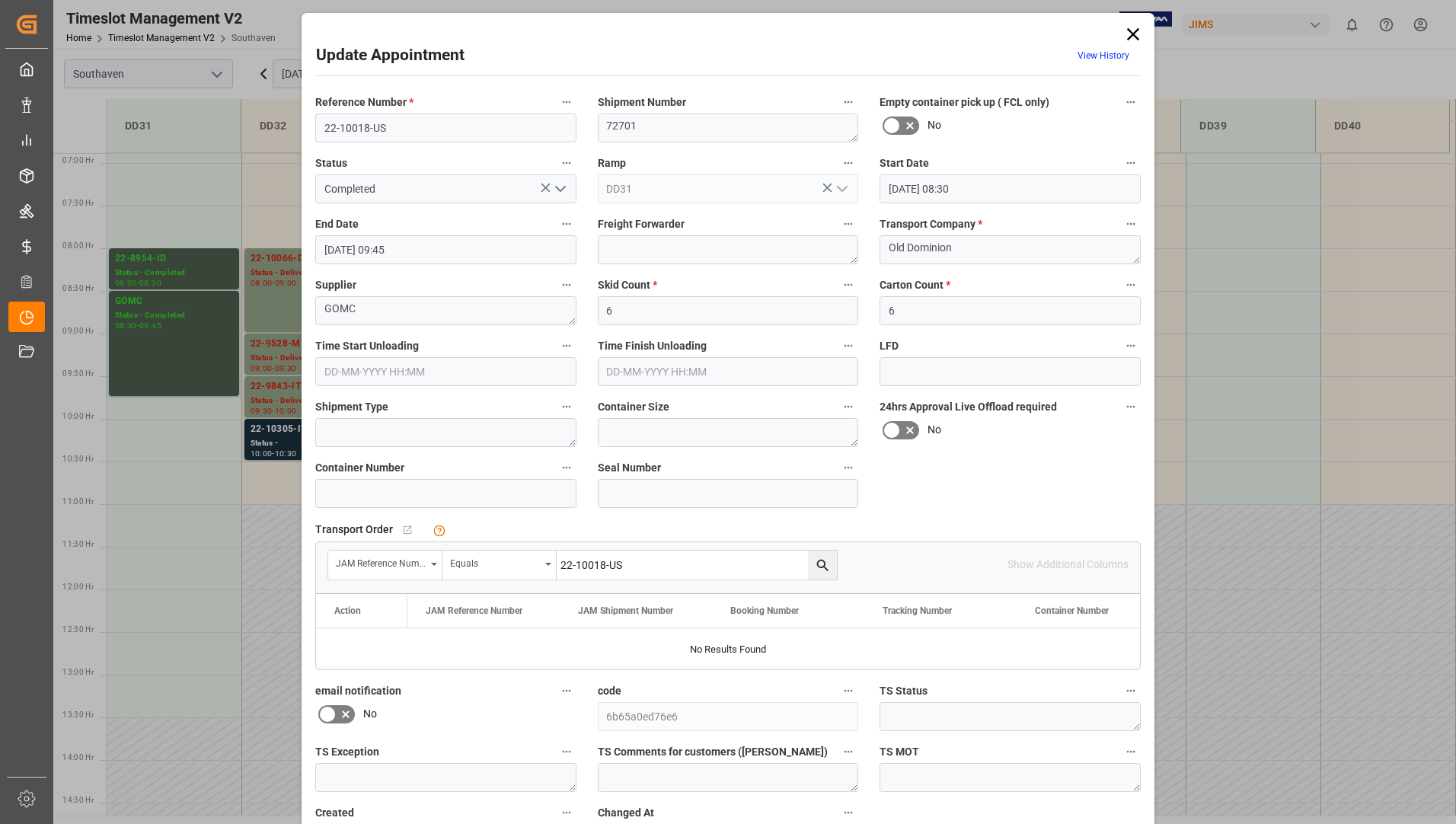
type input "22-10018-US"
click at [818, 569] on icon "search button" at bounding box center [822, 565] width 16 height 16
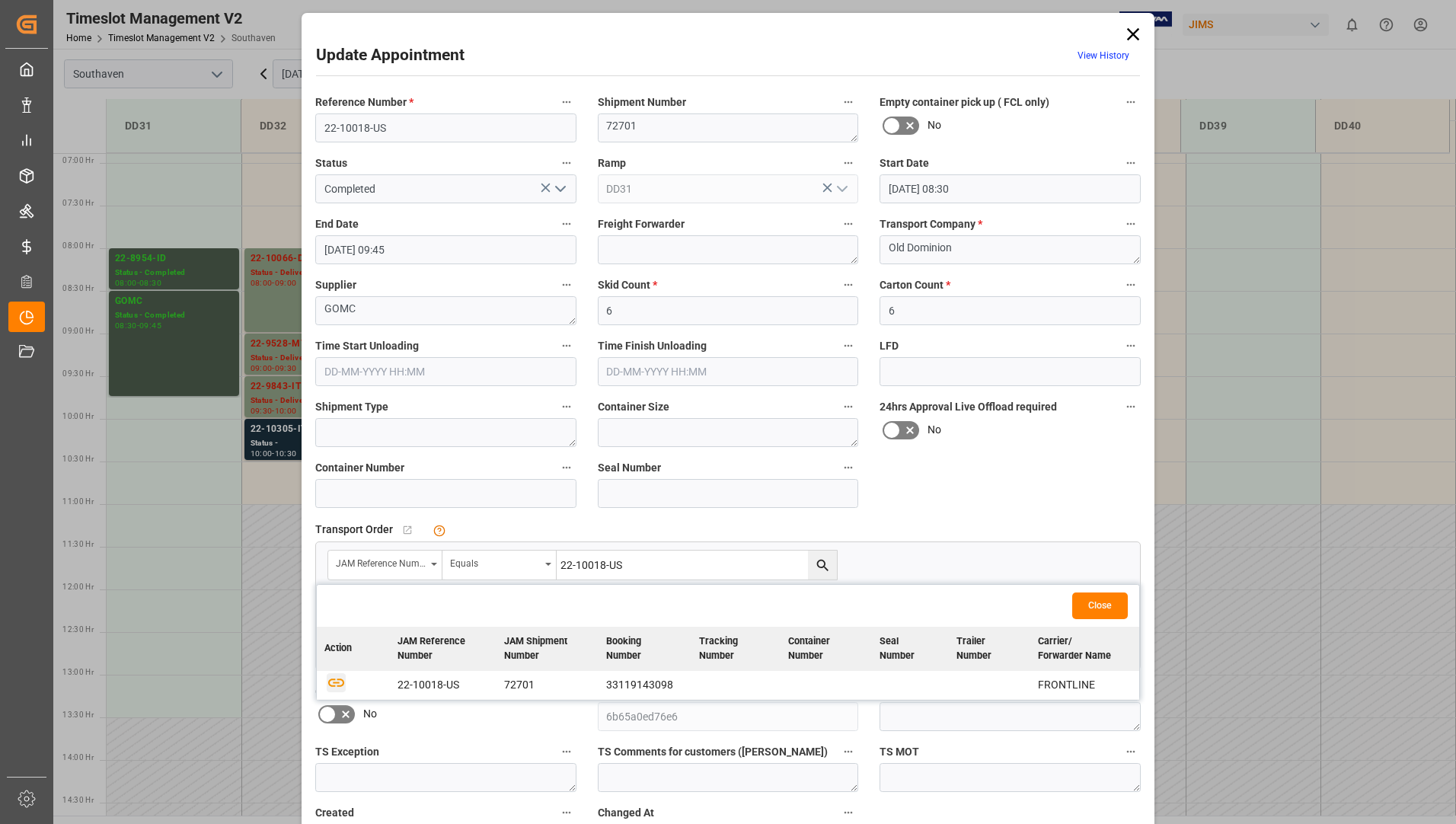
click at [326, 688] on icon "button" at bounding box center [336, 682] width 19 height 19
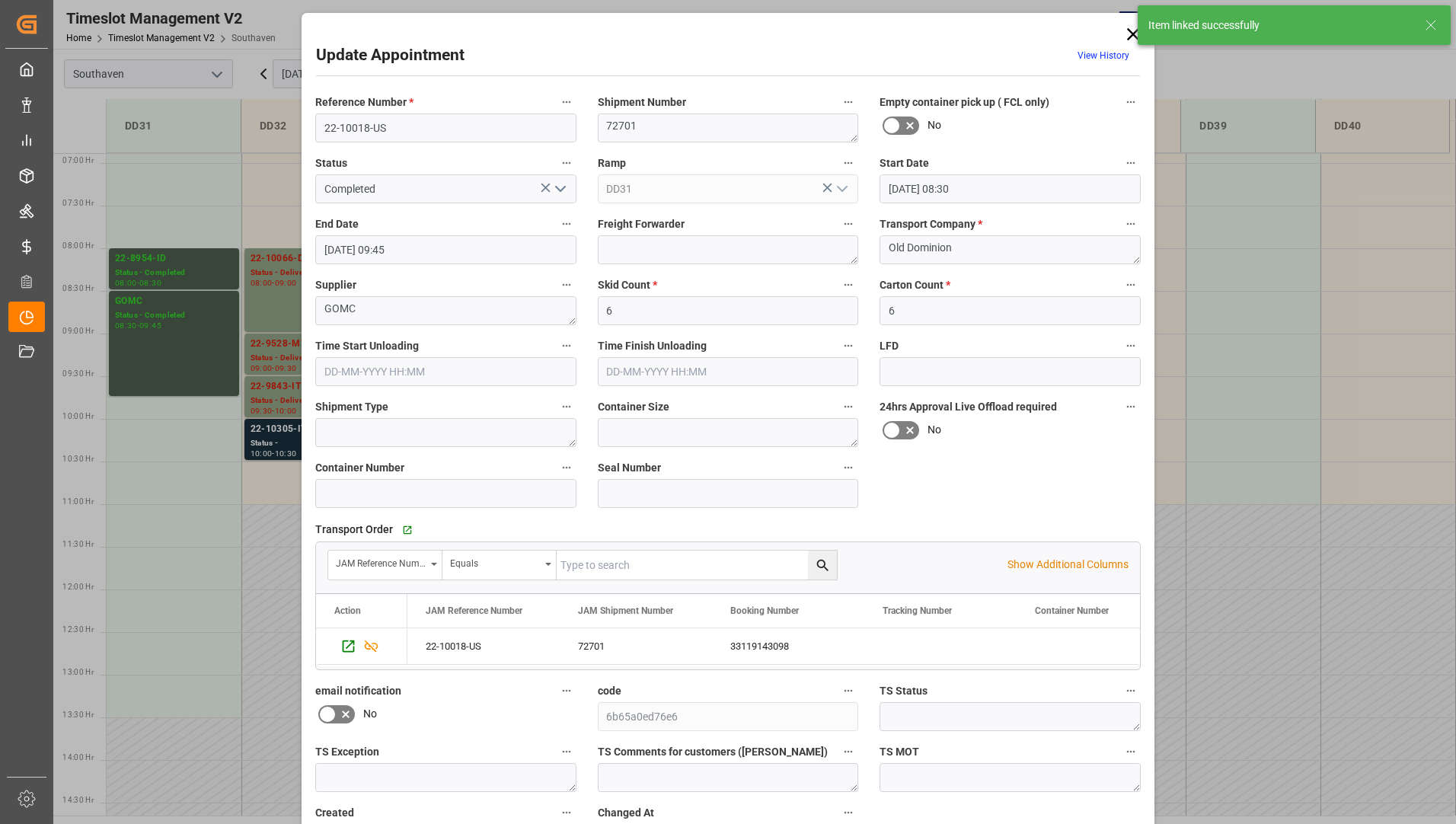
scroll to position [107, 0]
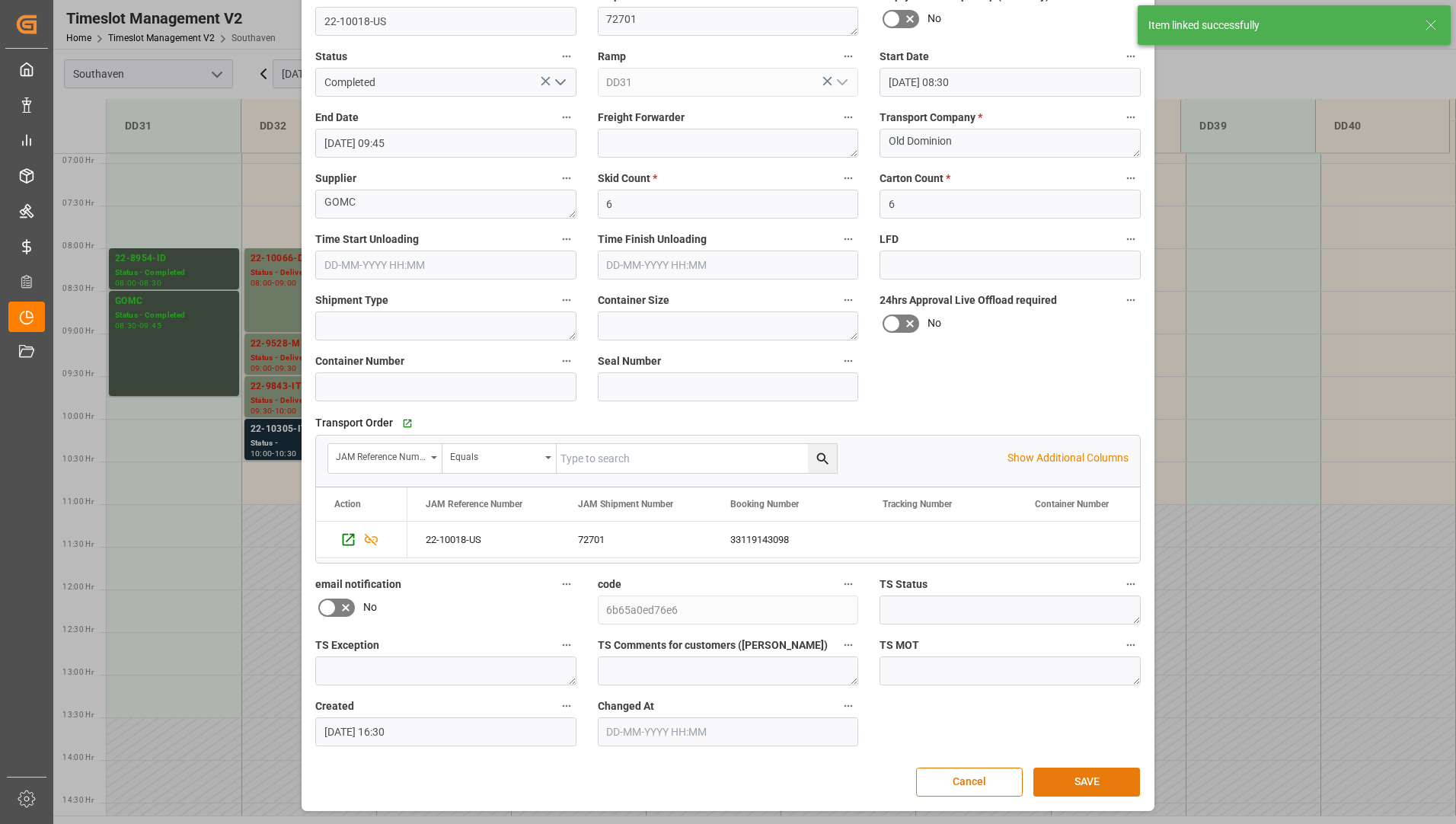
click at [1086, 778] on button "SAVE" at bounding box center [1086, 782] width 107 height 29
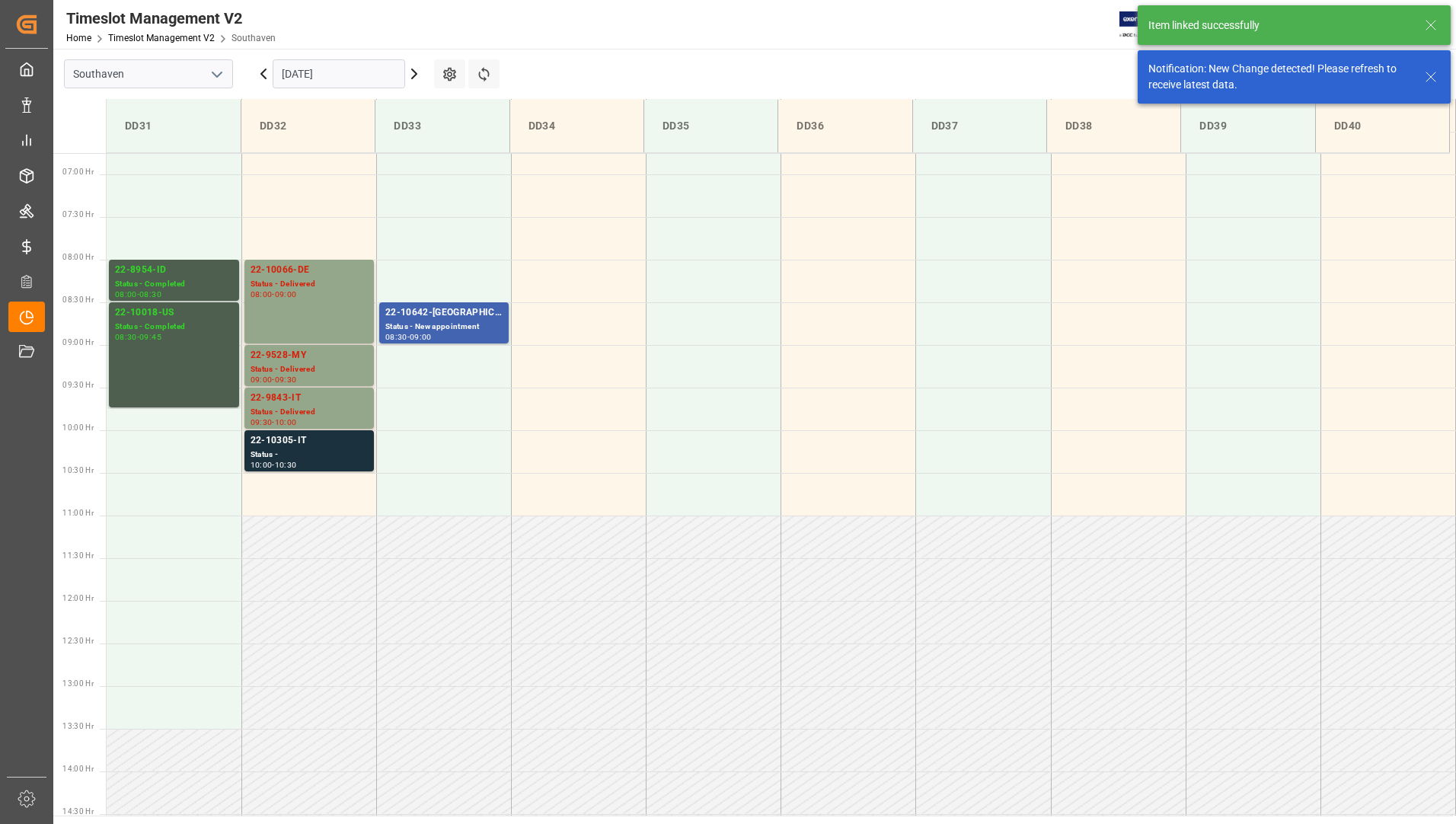
scroll to position [587, 0]
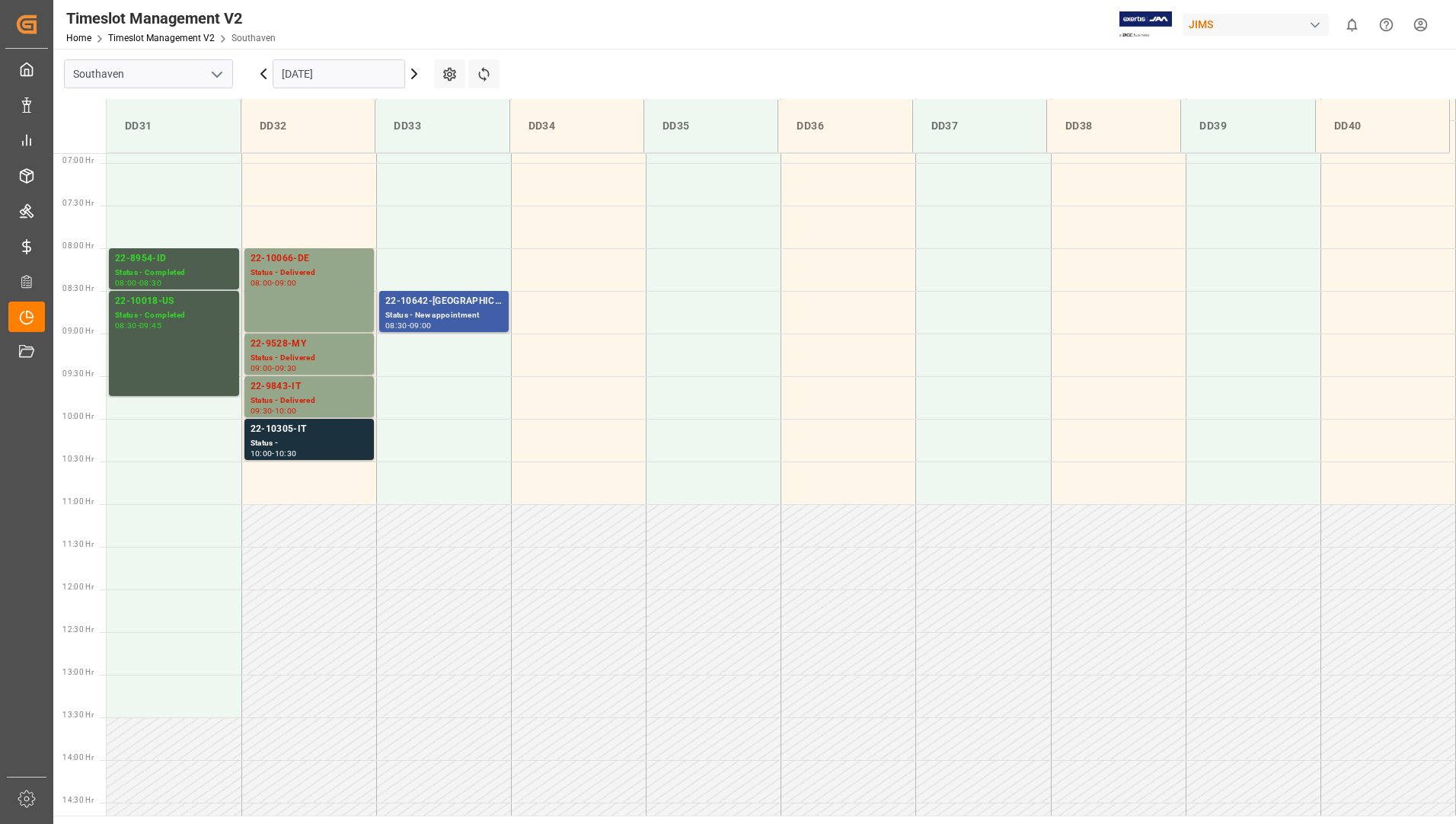
click at [479, 315] on div "Status - New appointment" at bounding box center [443, 315] width 117 height 13
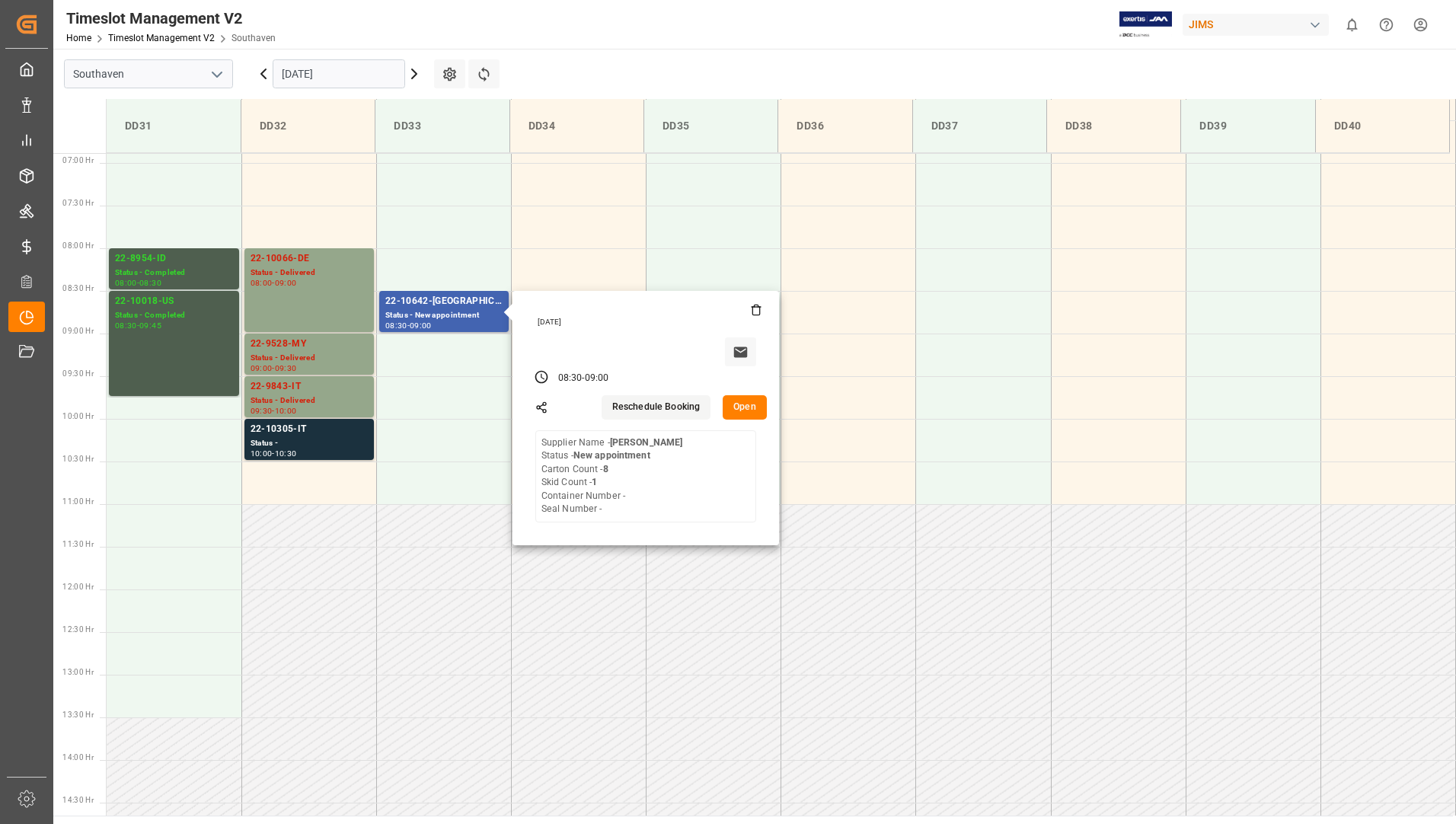
click at [737, 405] on button "Open" at bounding box center [745, 407] width 44 height 25
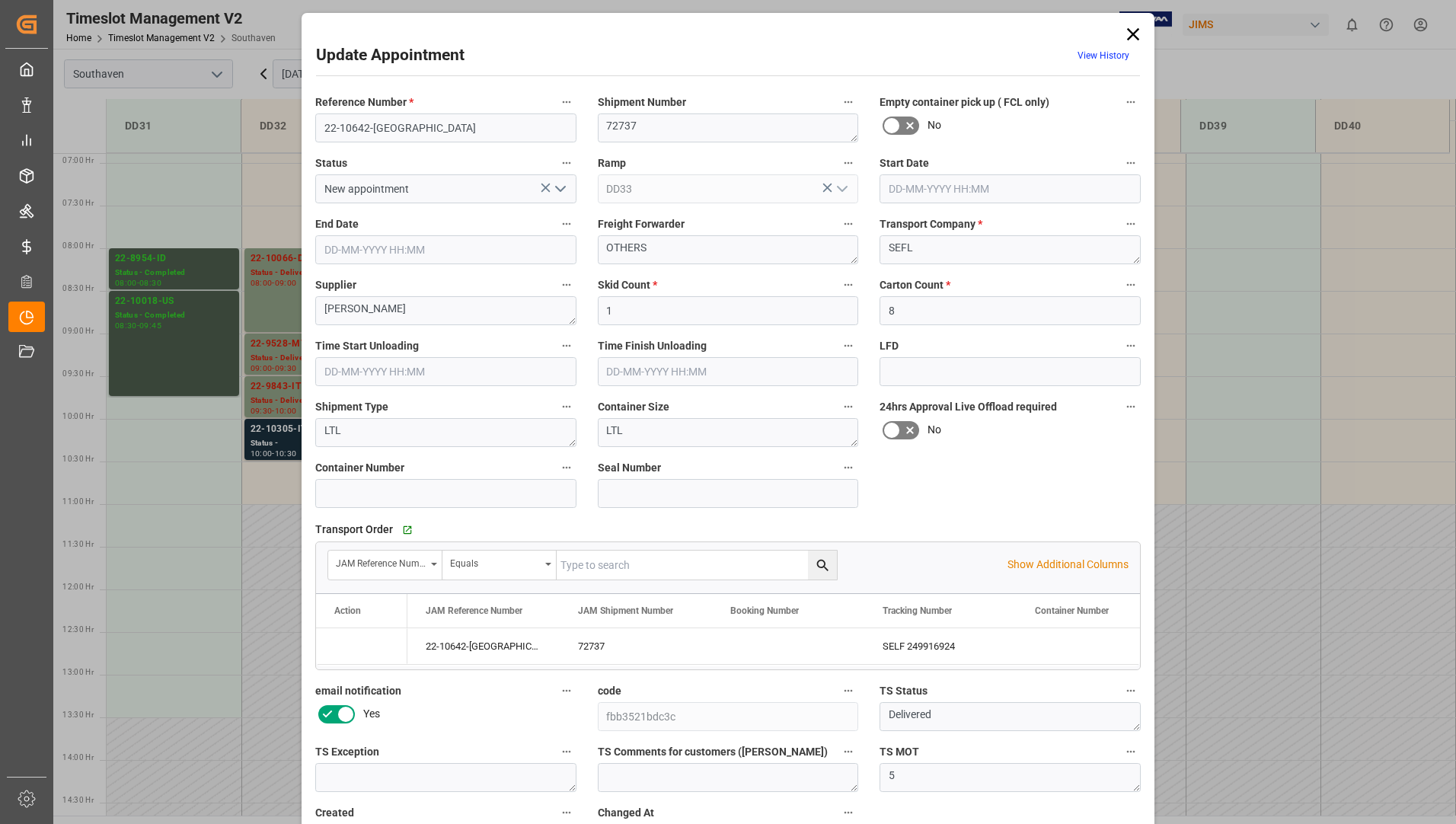
type input "[DATE] 08:30"
type input "[DATE] 09:00"
type input "[DATE] 18:03"
click at [555, 191] on icon "open menu" at bounding box center [560, 188] width 18 height 18
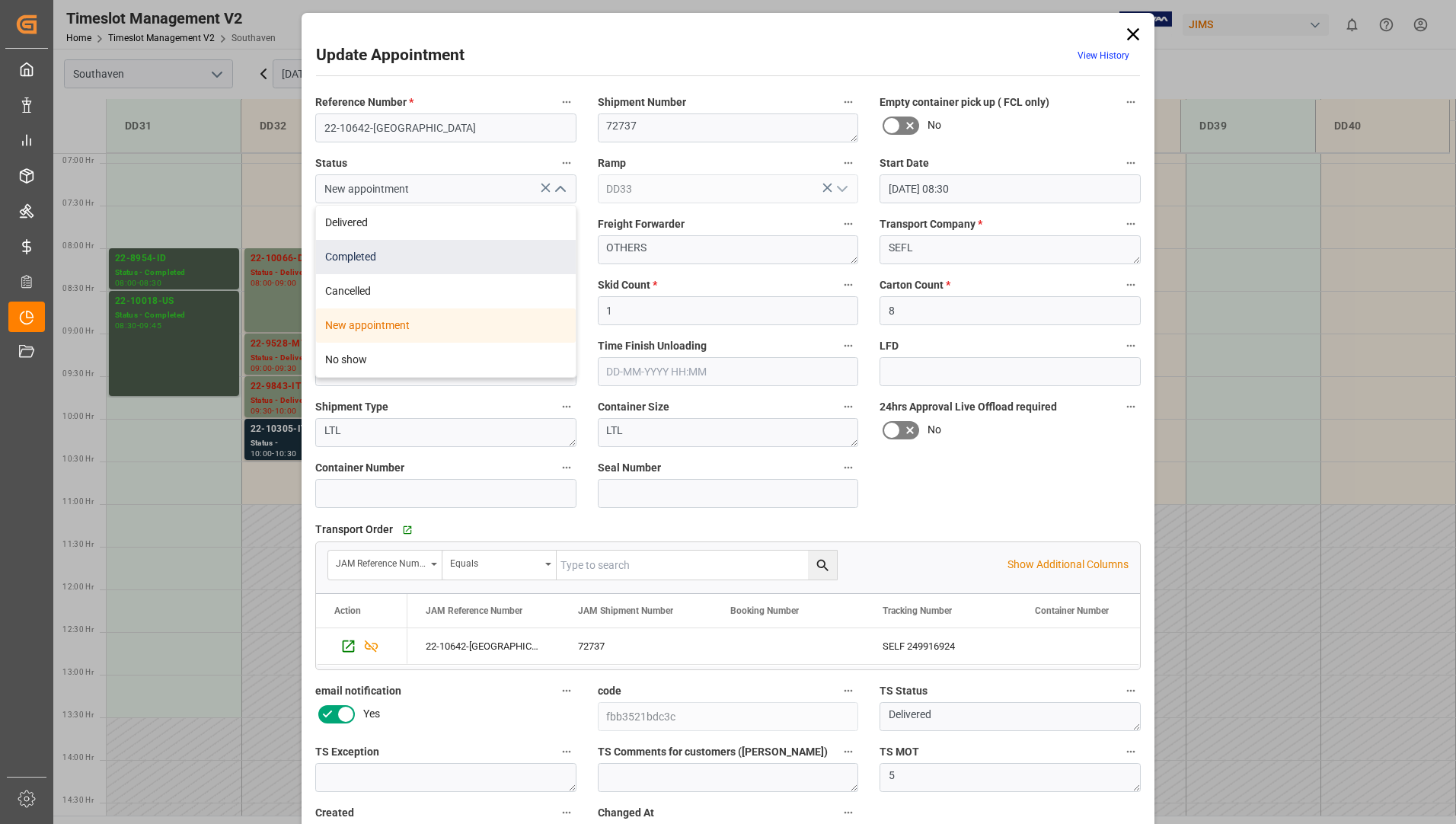
click at [514, 254] on div "Completed" at bounding box center [446, 257] width 260 height 34
type input "Completed"
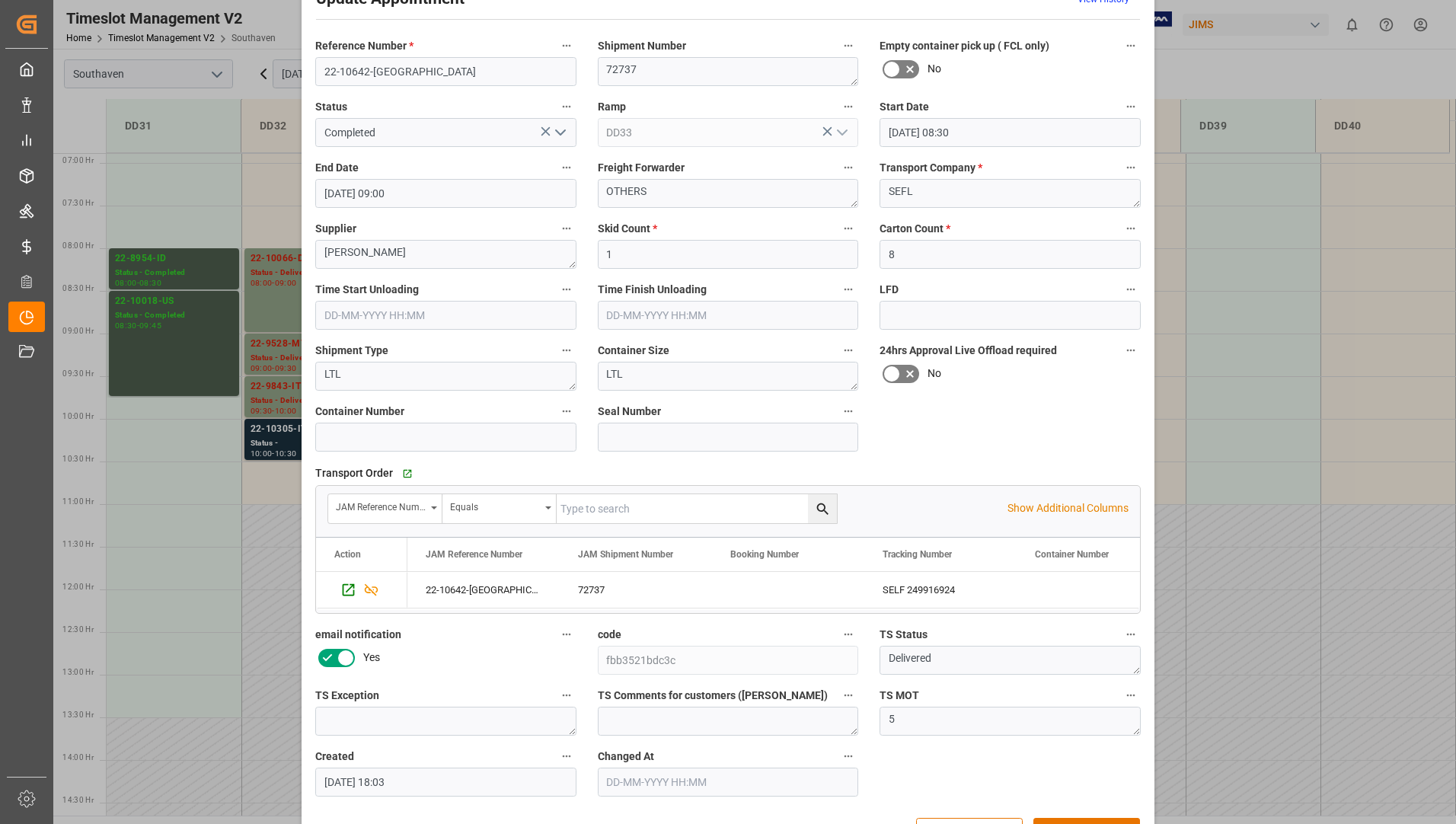
scroll to position [107, 0]
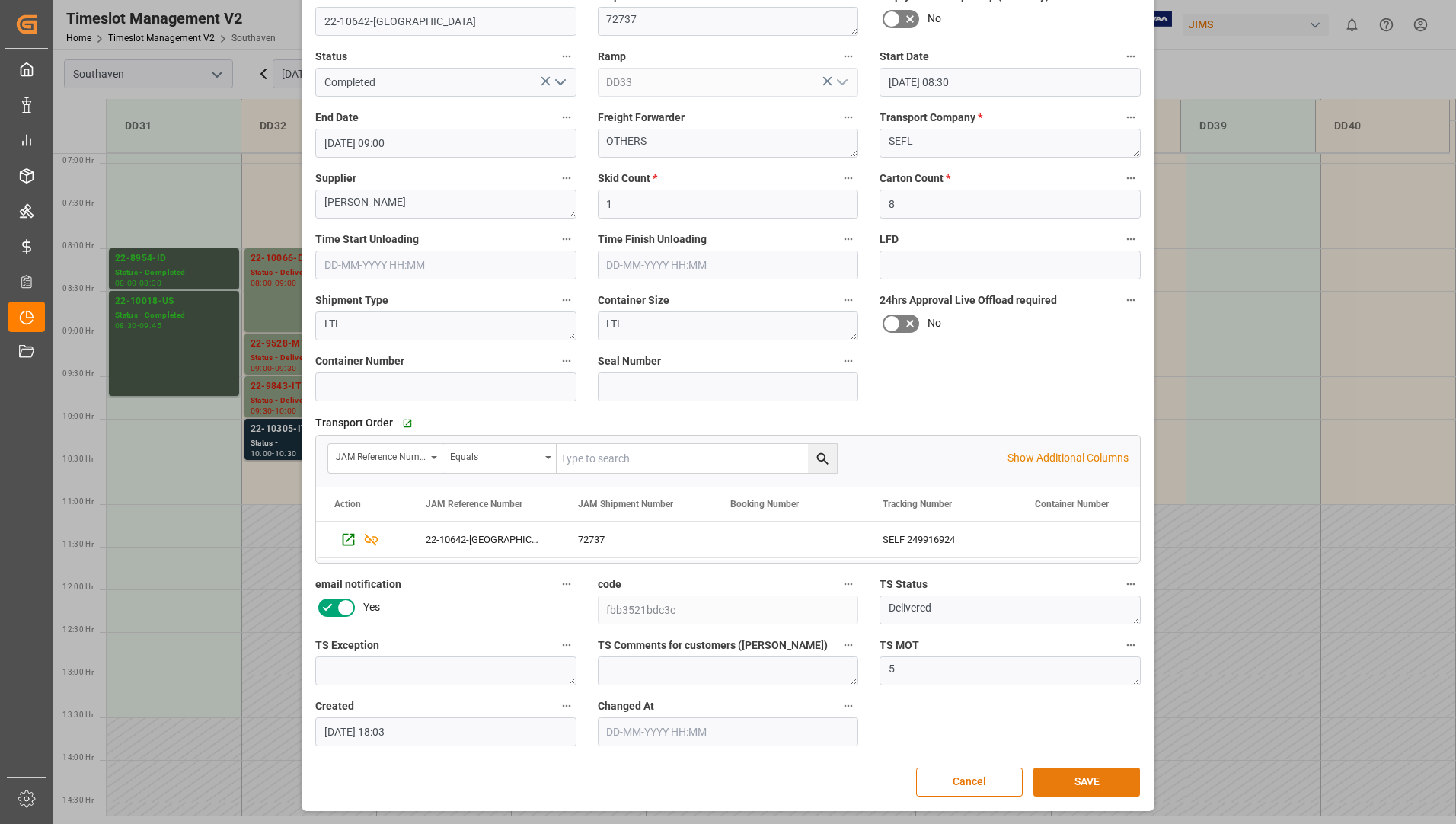
click at [1106, 780] on button "SAVE" at bounding box center [1086, 782] width 107 height 29
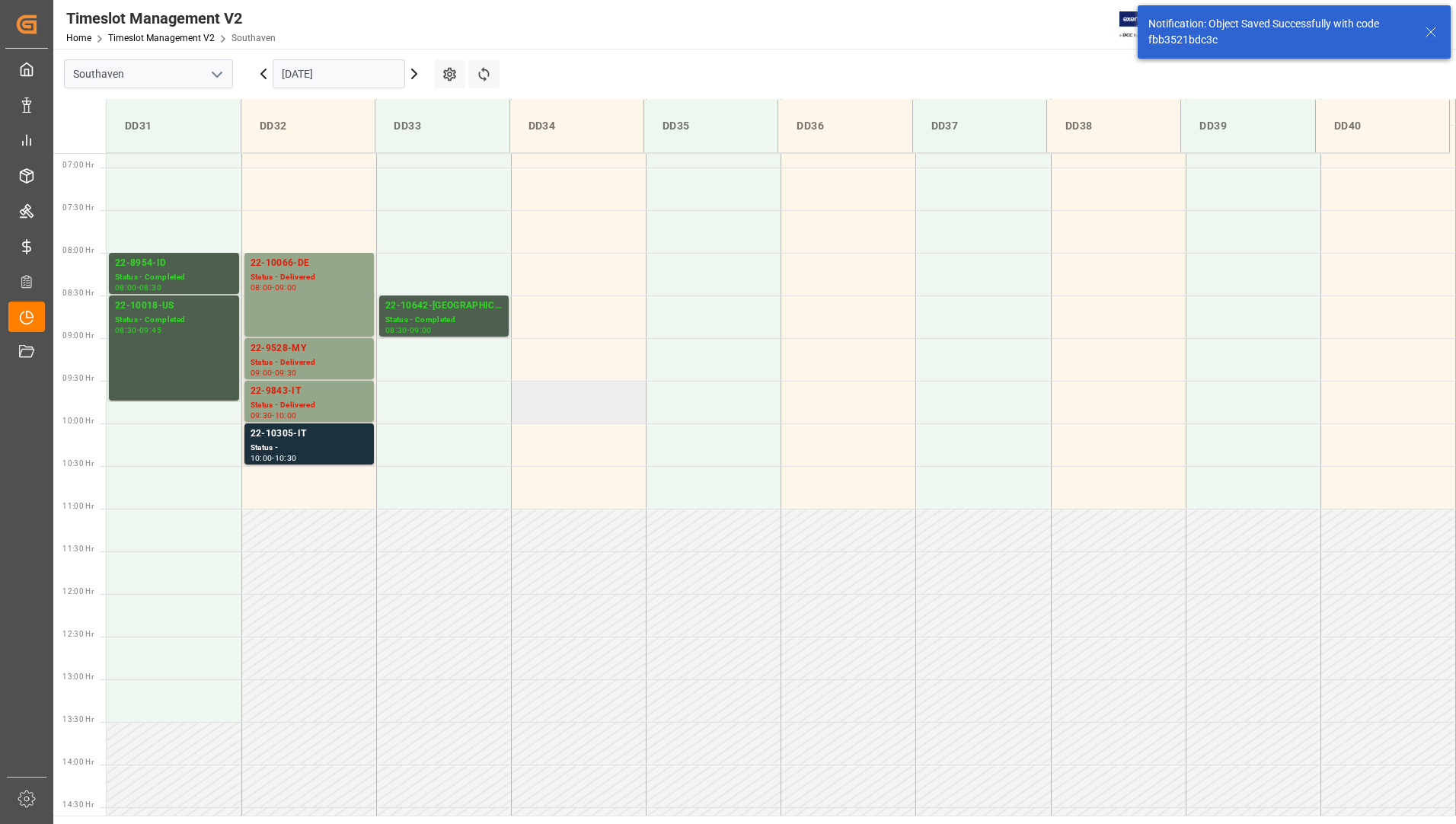
scroll to position [587, 0]
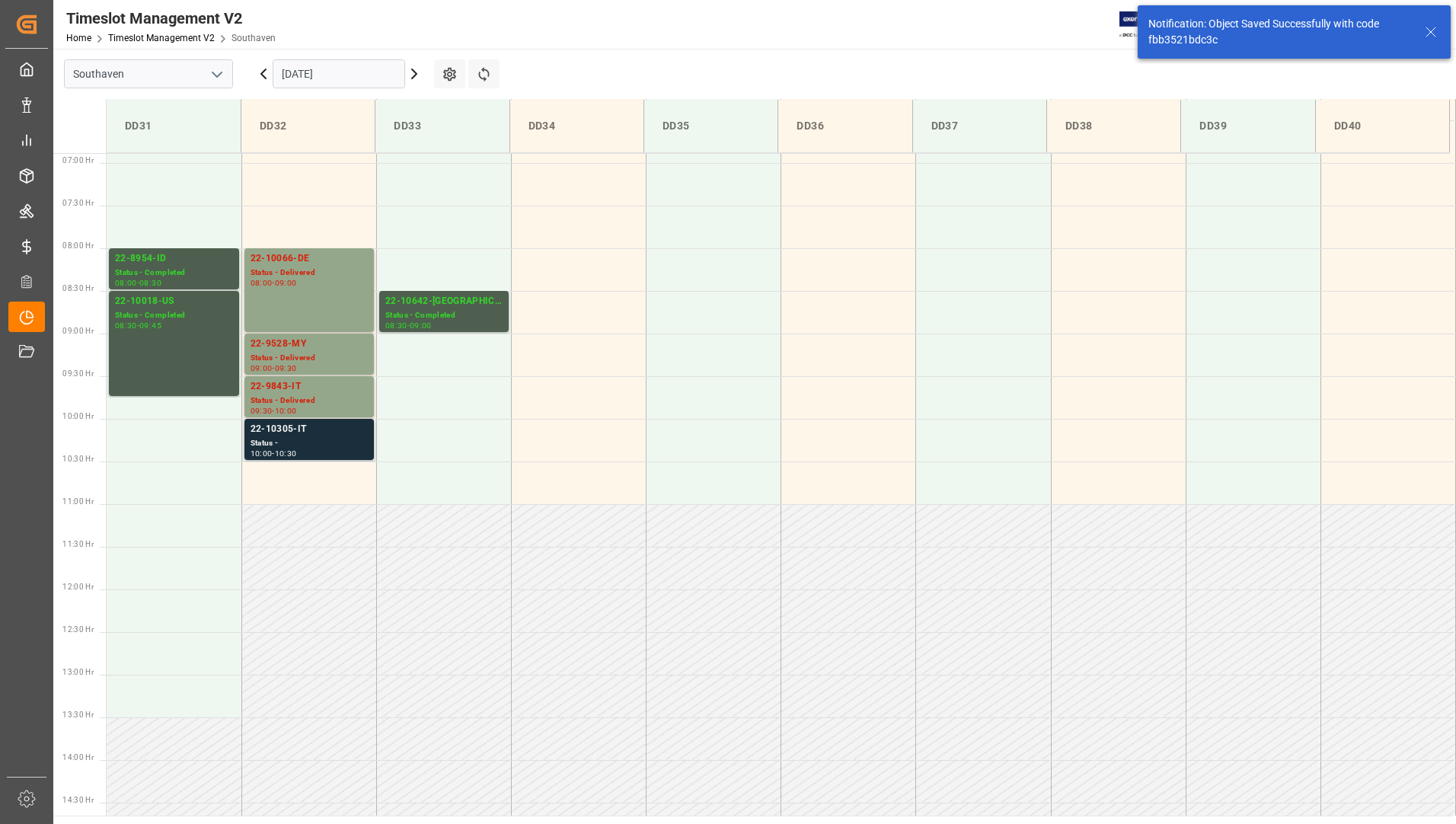
click at [326, 442] on div "Status -" at bounding box center [308, 443] width 117 height 13
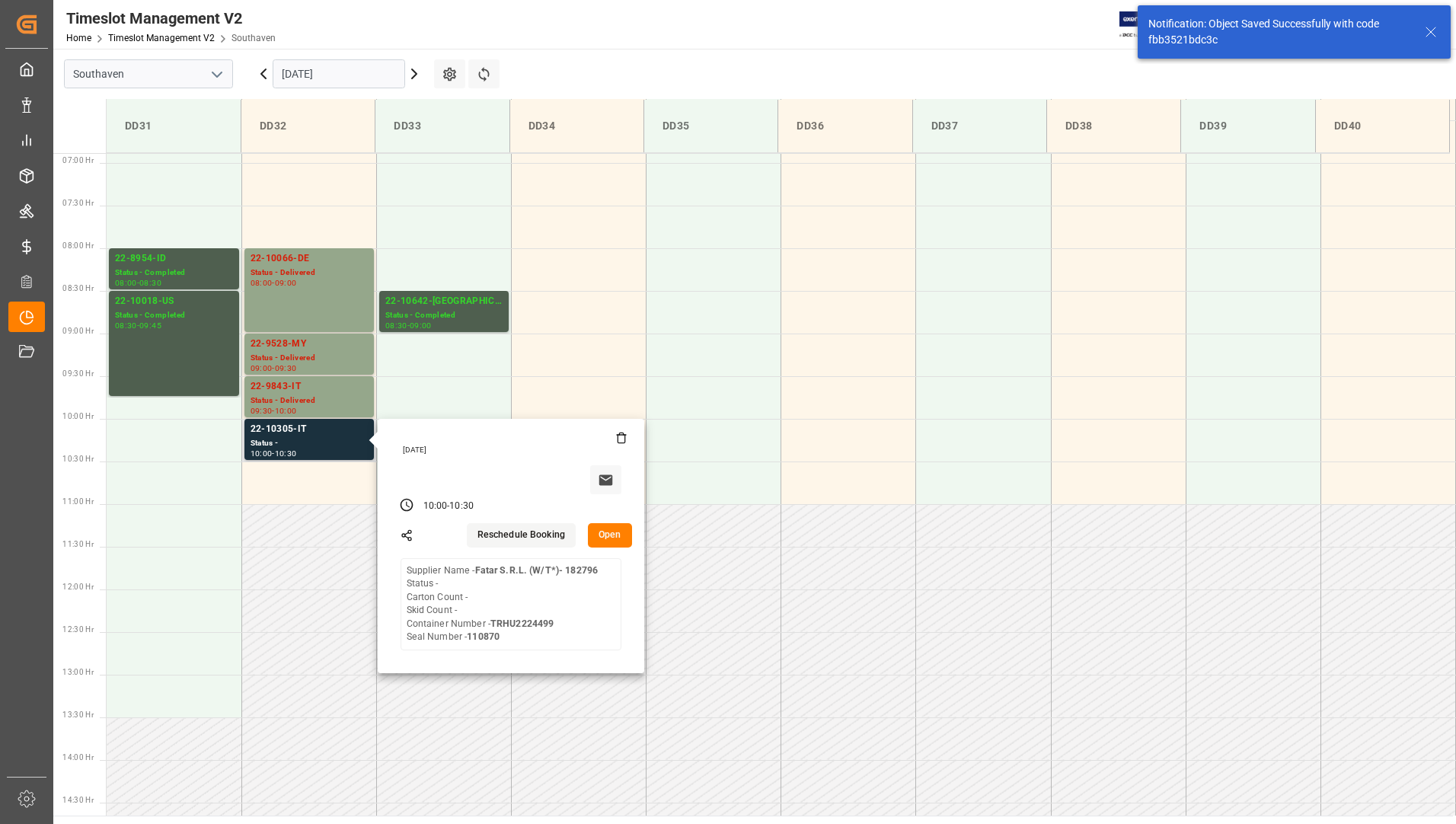
click at [601, 533] on button "Open" at bounding box center [610, 535] width 44 height 25
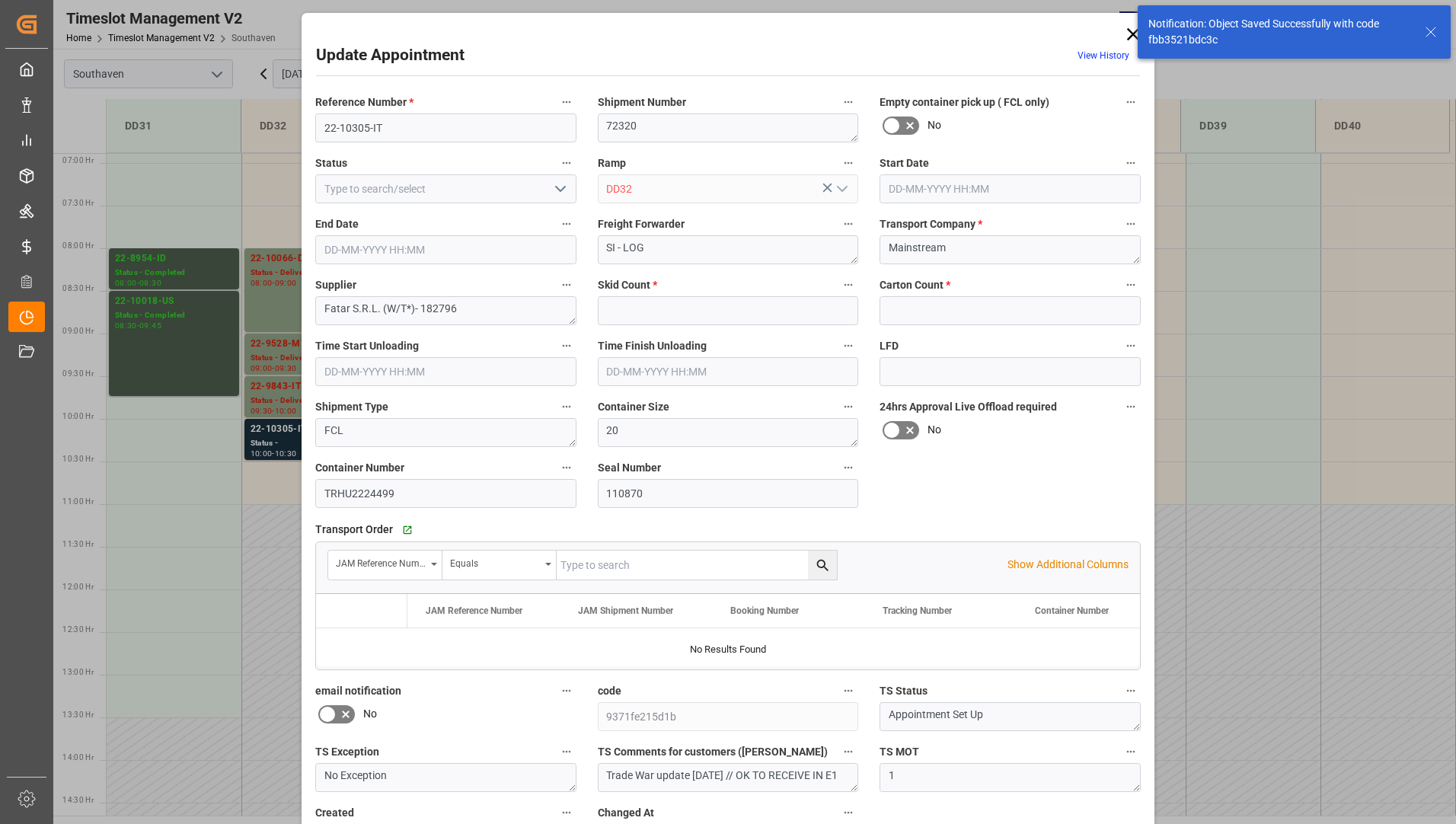
type input "0"
type input "[DATE] 10:00"
type input "[DATE] 10:30"
type input "[DATE] 15:18"
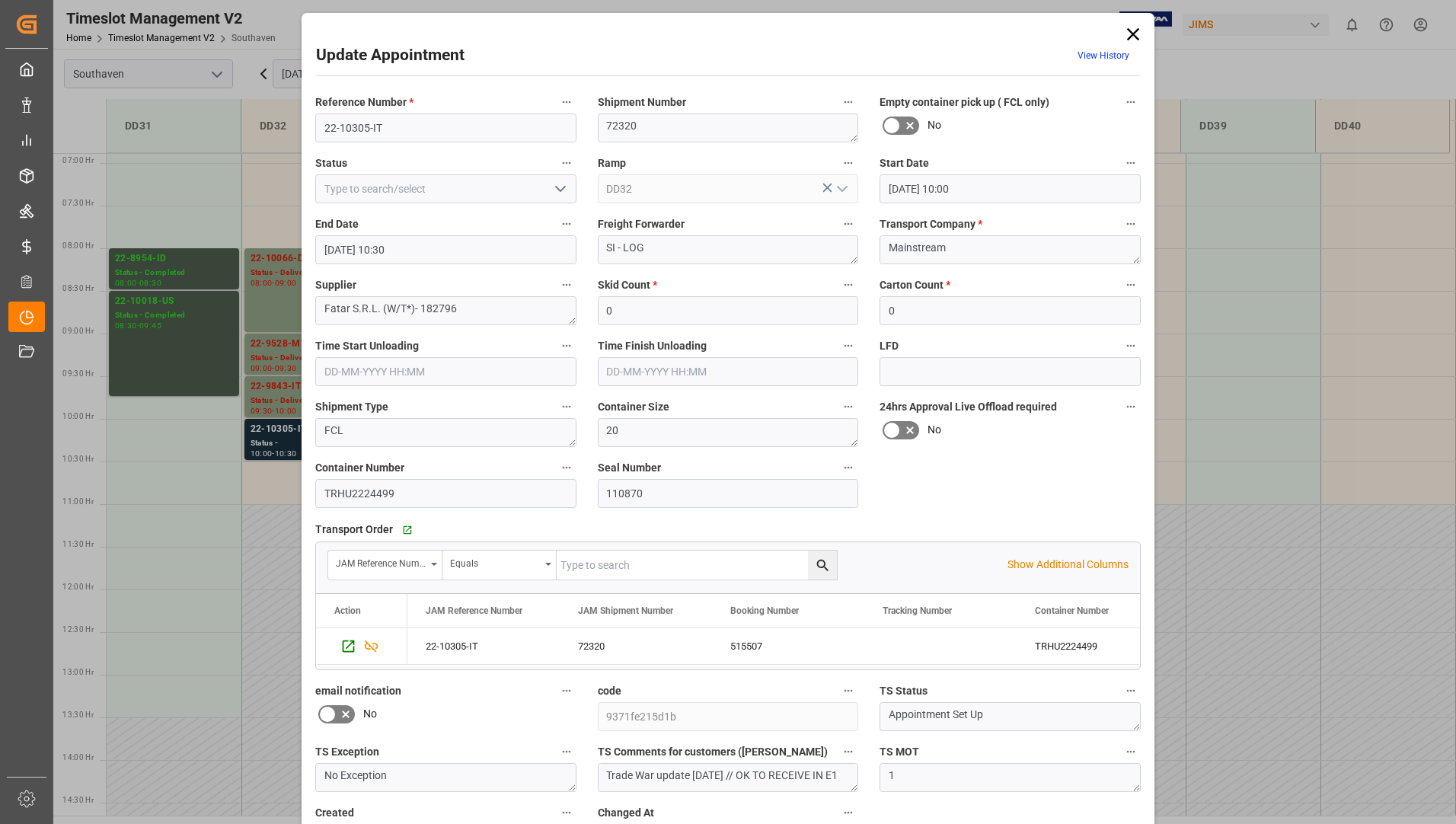
click at [552, 185] on icon "open menu" at bounding box center [560, 188] width 18 height 18
drag, startPoint x: 428, startPoint y: 363, endPoint x: 452, endPoint y: 377, distance: 27.8
click at [428, 364] on div "No show" at bounding box center [446, 360] width 260 height 34
type input "No show"
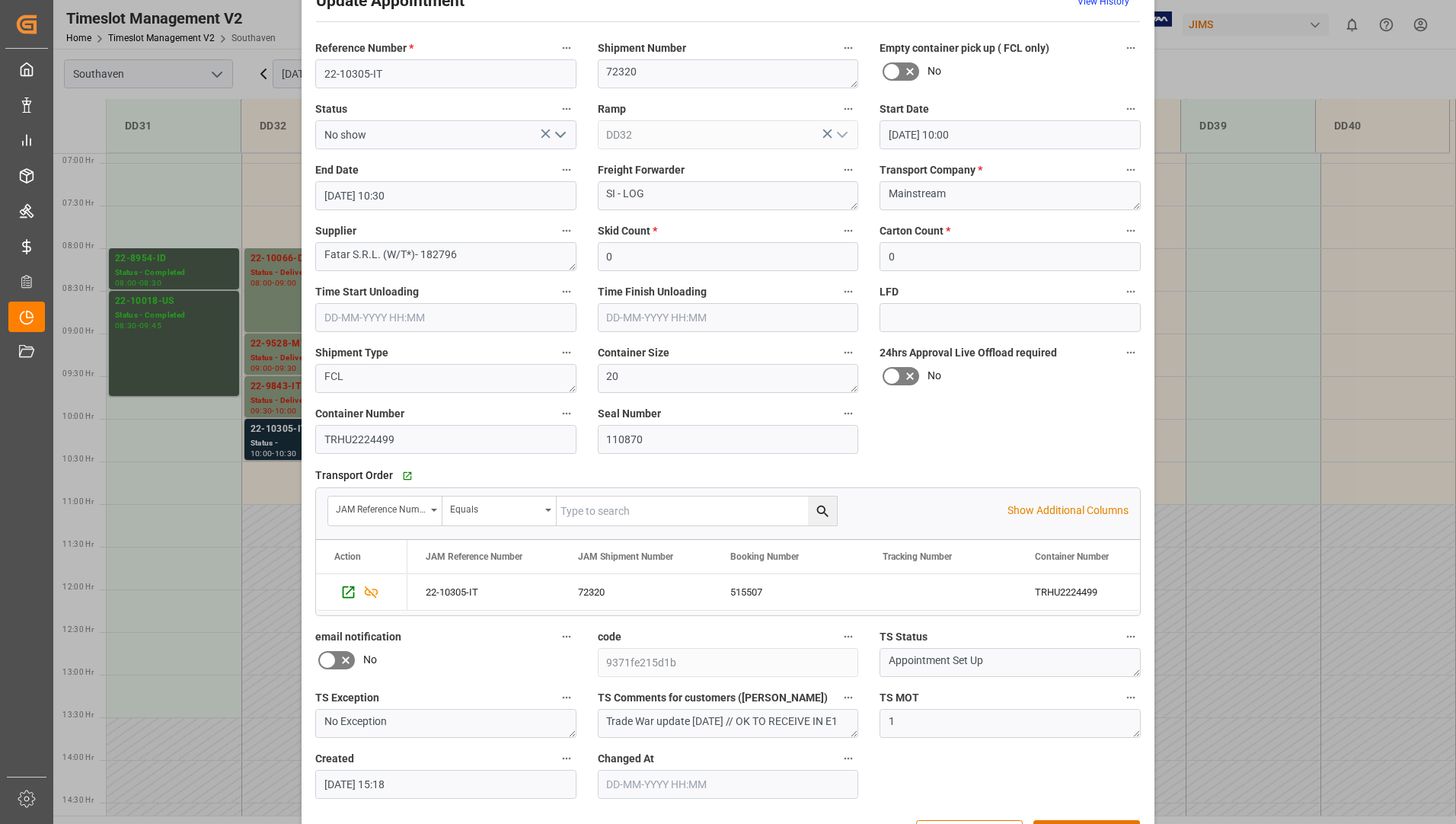
scroll to position [107, 0]
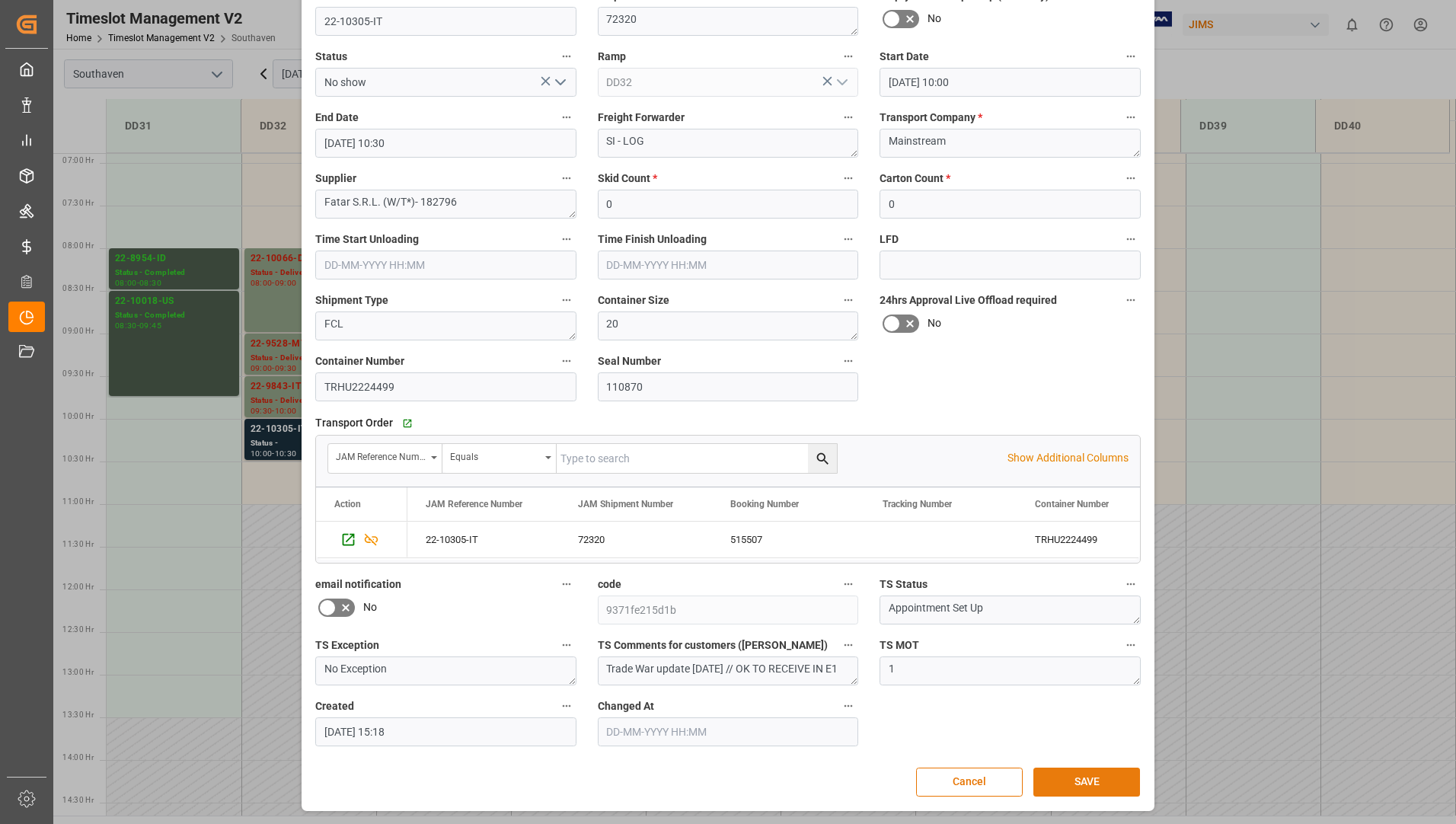
click at [1095, 789] on button "SAVE" at bounding box center [1086, 782] width 107 height 29
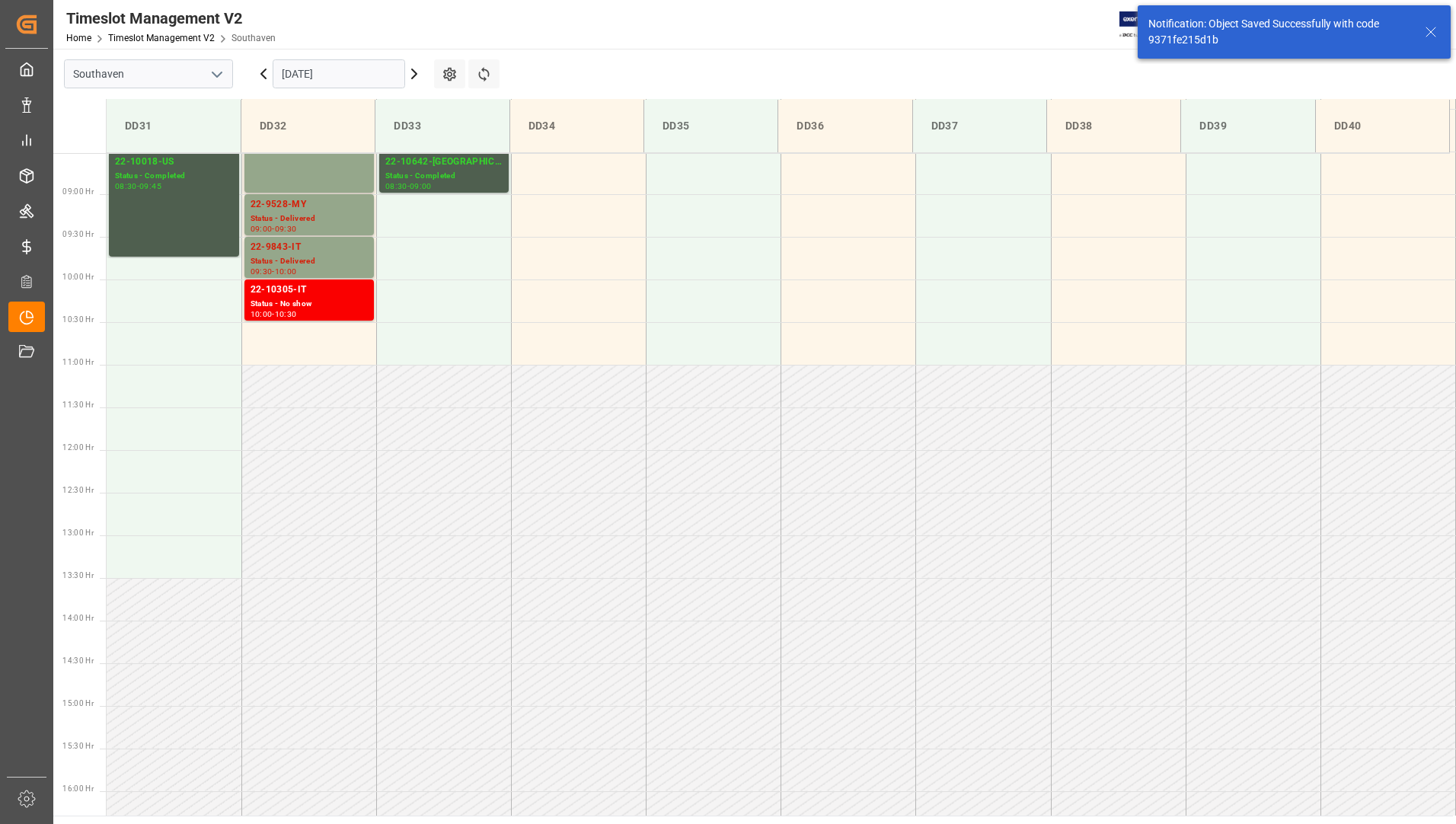
scroll to position [758, 0]
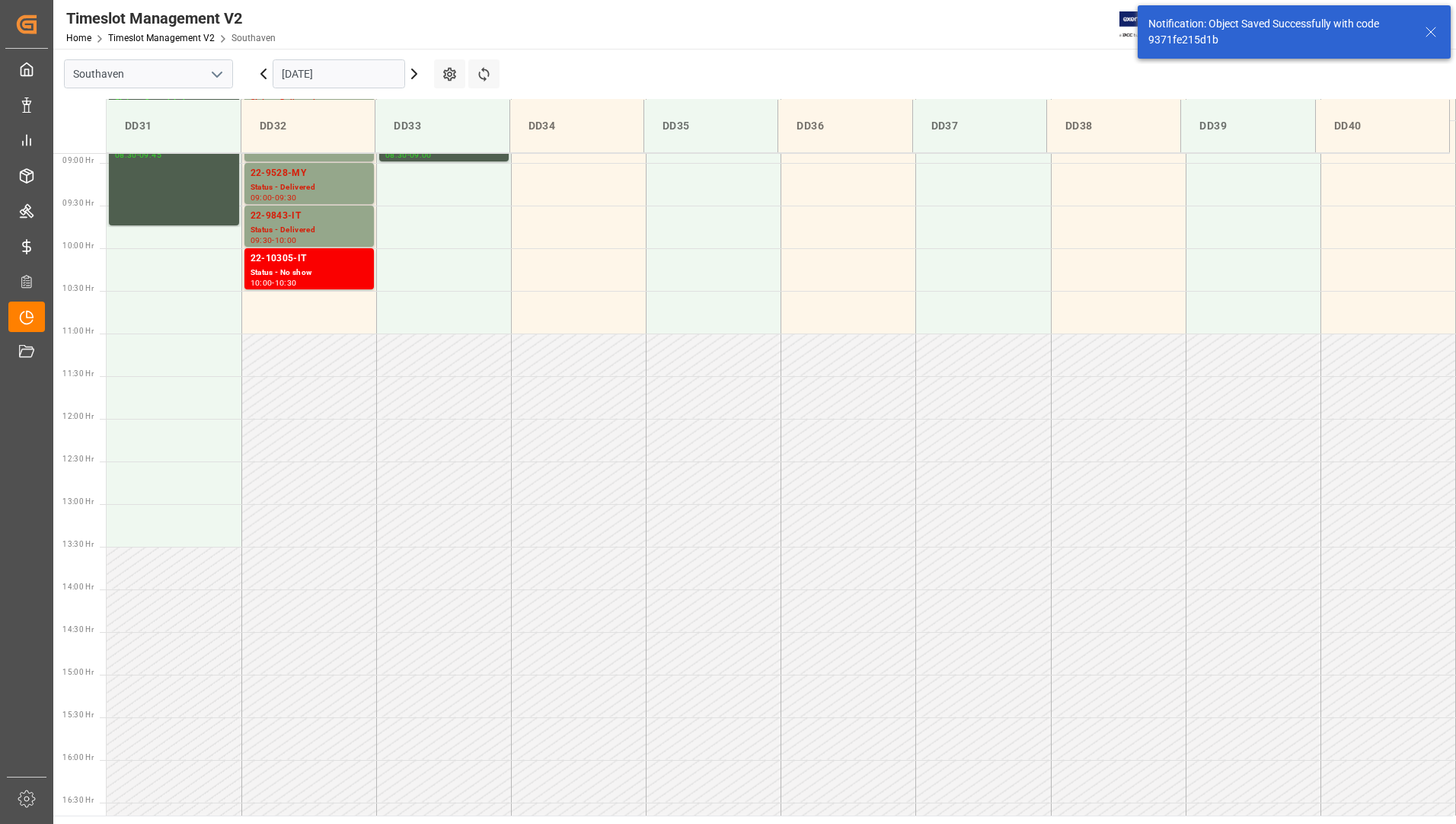
click at [368, 74] on input "[DATE]" at bounding box center [338, 74] width 132 height 29
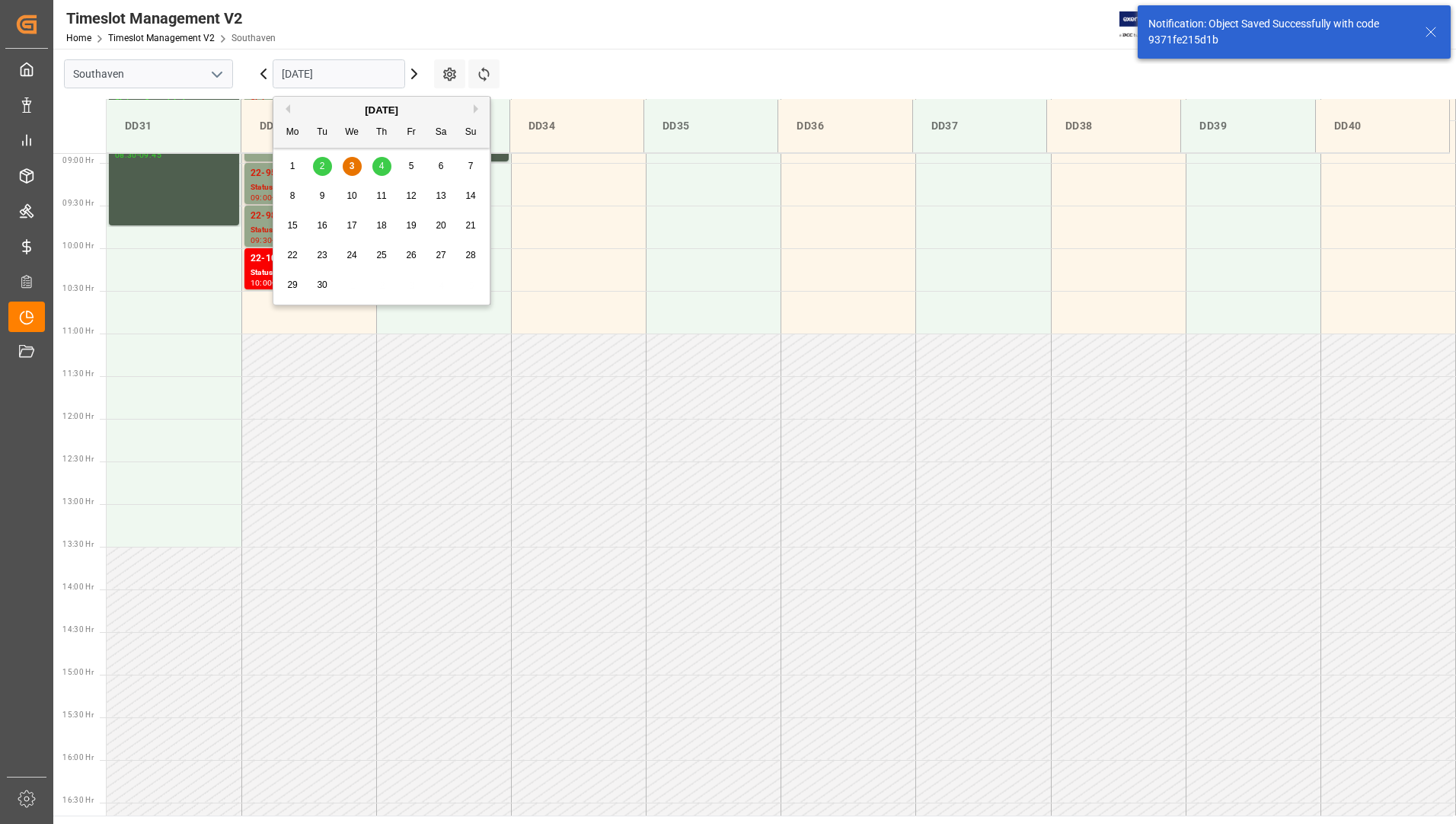
click at [383, 164] on span "4" at bounding box center [382, 166] width 5 height 10
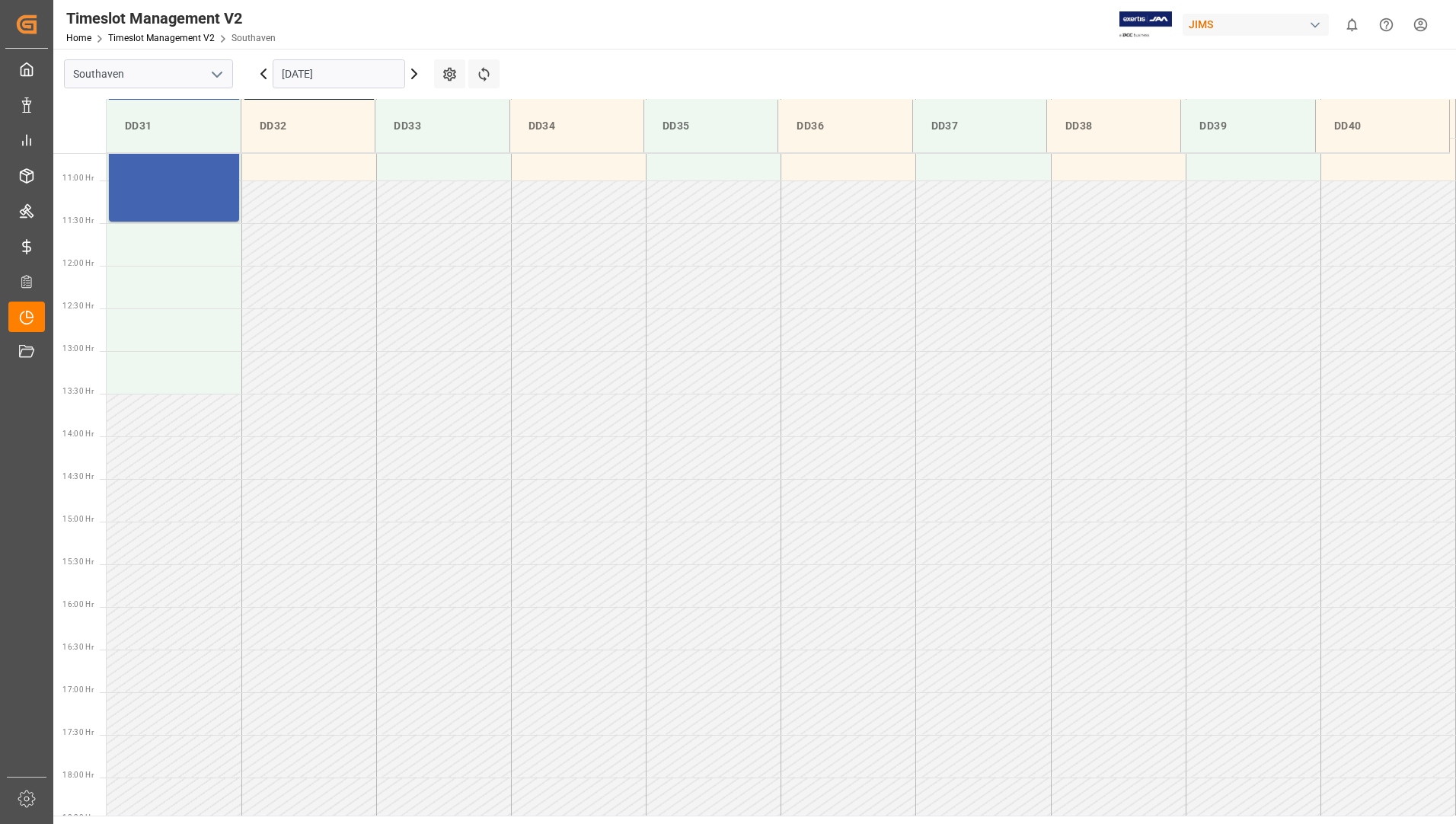
scroll to position [566, 0]
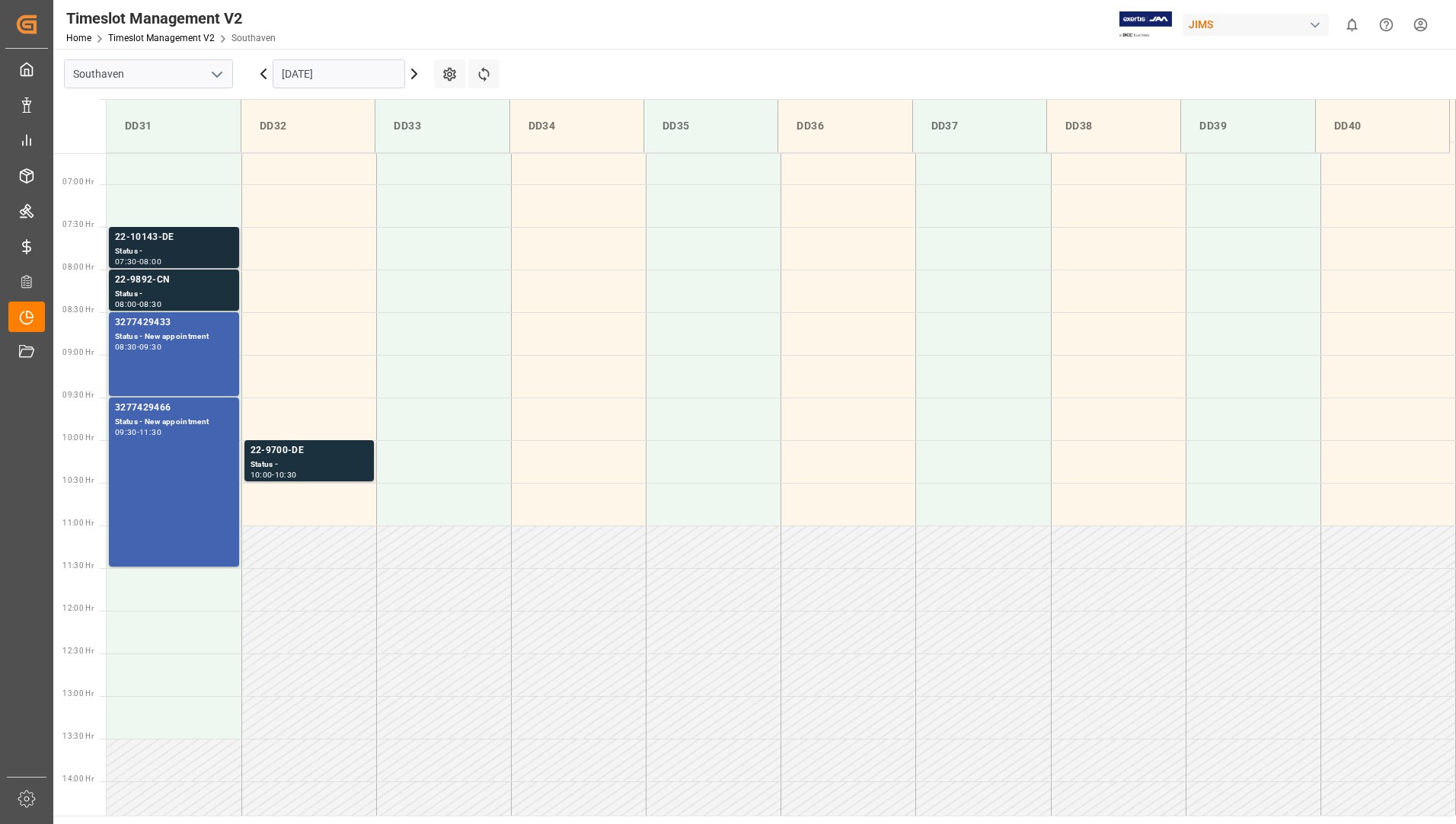
click at [185, 258] on div "07:30 - 08:00" at bounding box center [174, 262] width 118 height 9
click at [184, 265] on div "07:30 - 08:00" at bounding box center [174, 262] width 118 height 9
click at [179, 291] on div "Status -" at bounding box center [174, 294] width 118 height 13
click at [322, 467] on div "Status -" at bounding box center [308, 464] width 117 height 13
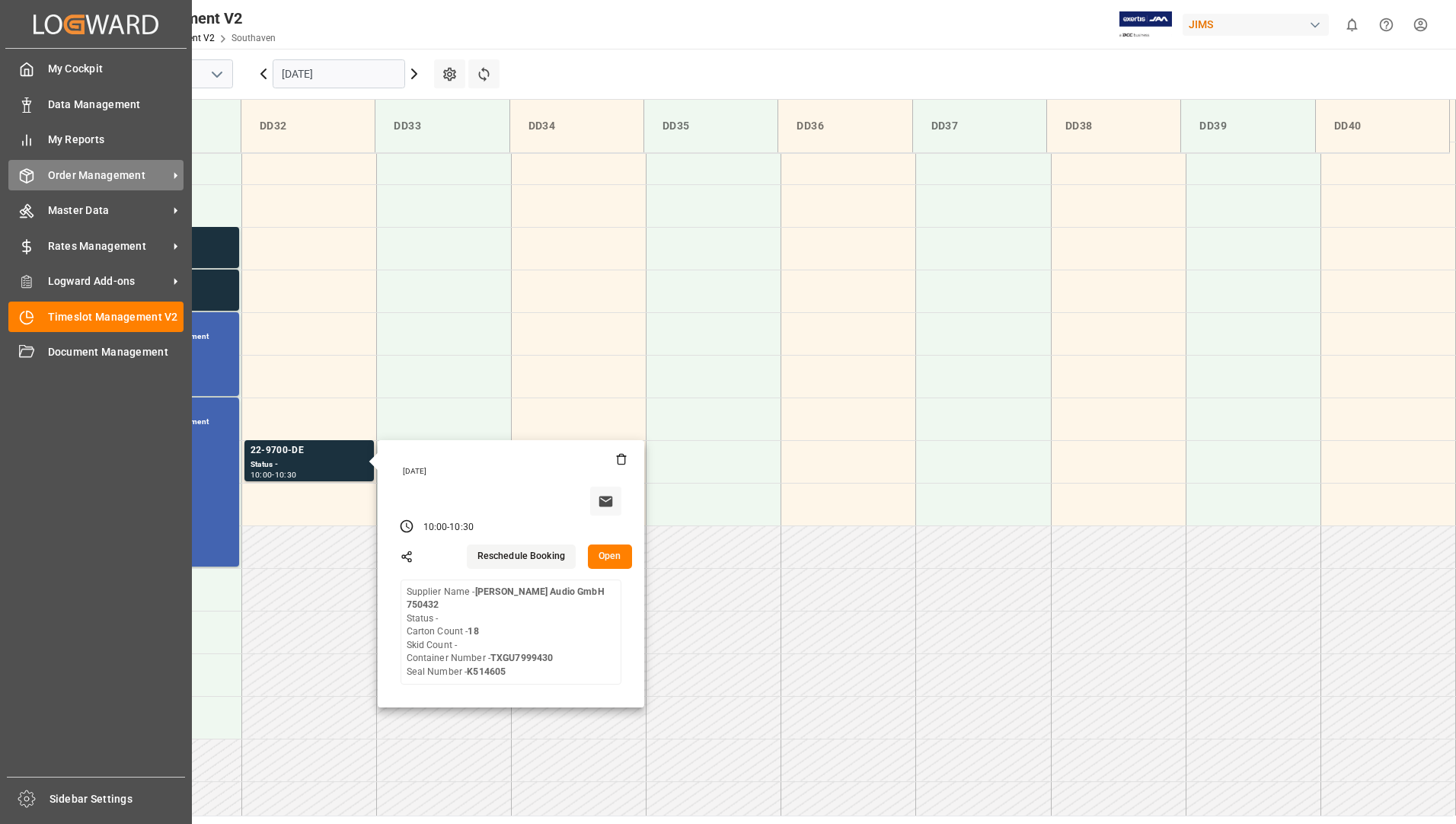
click at [87, 179] on span "Order Management" at bounding box center [108, 175] width 120 height 16
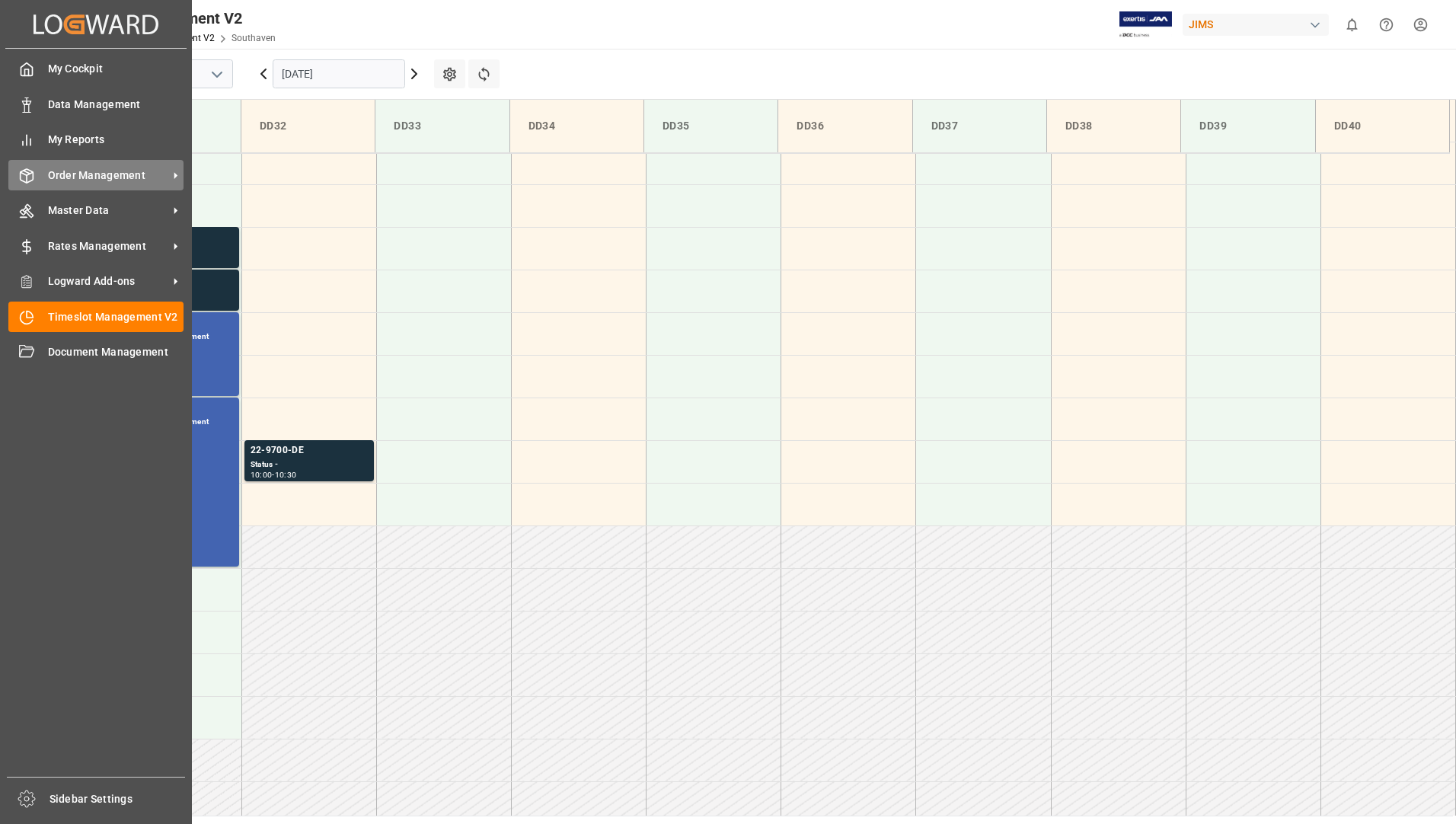
click at [91, 184] on div "Order Management Order Management" at bounding box center [96, 174] width 175 height 30
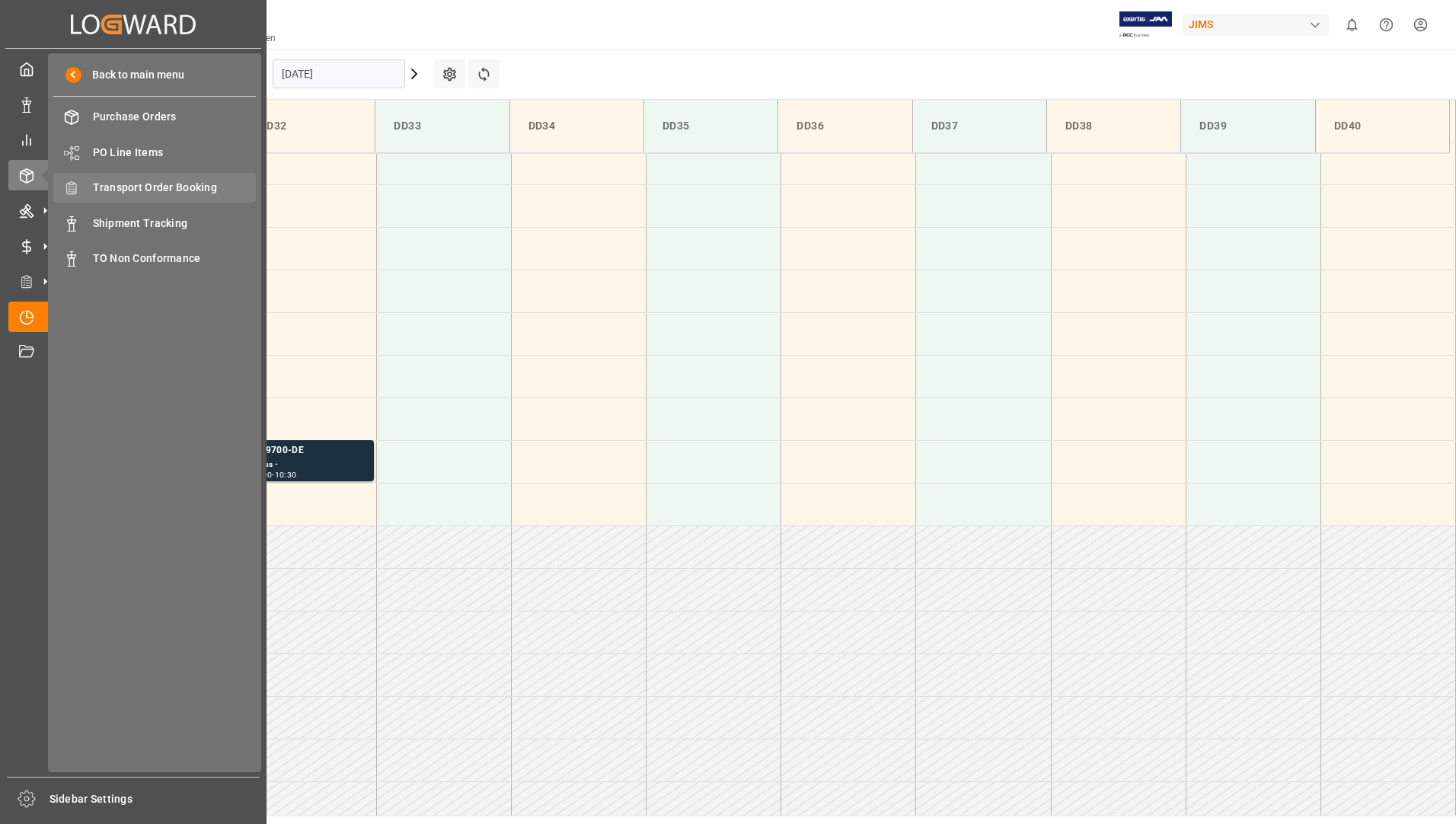
click at [161, 189] on span "Transport Order Booking" at bounding box center [175, 187] width 164 height 16
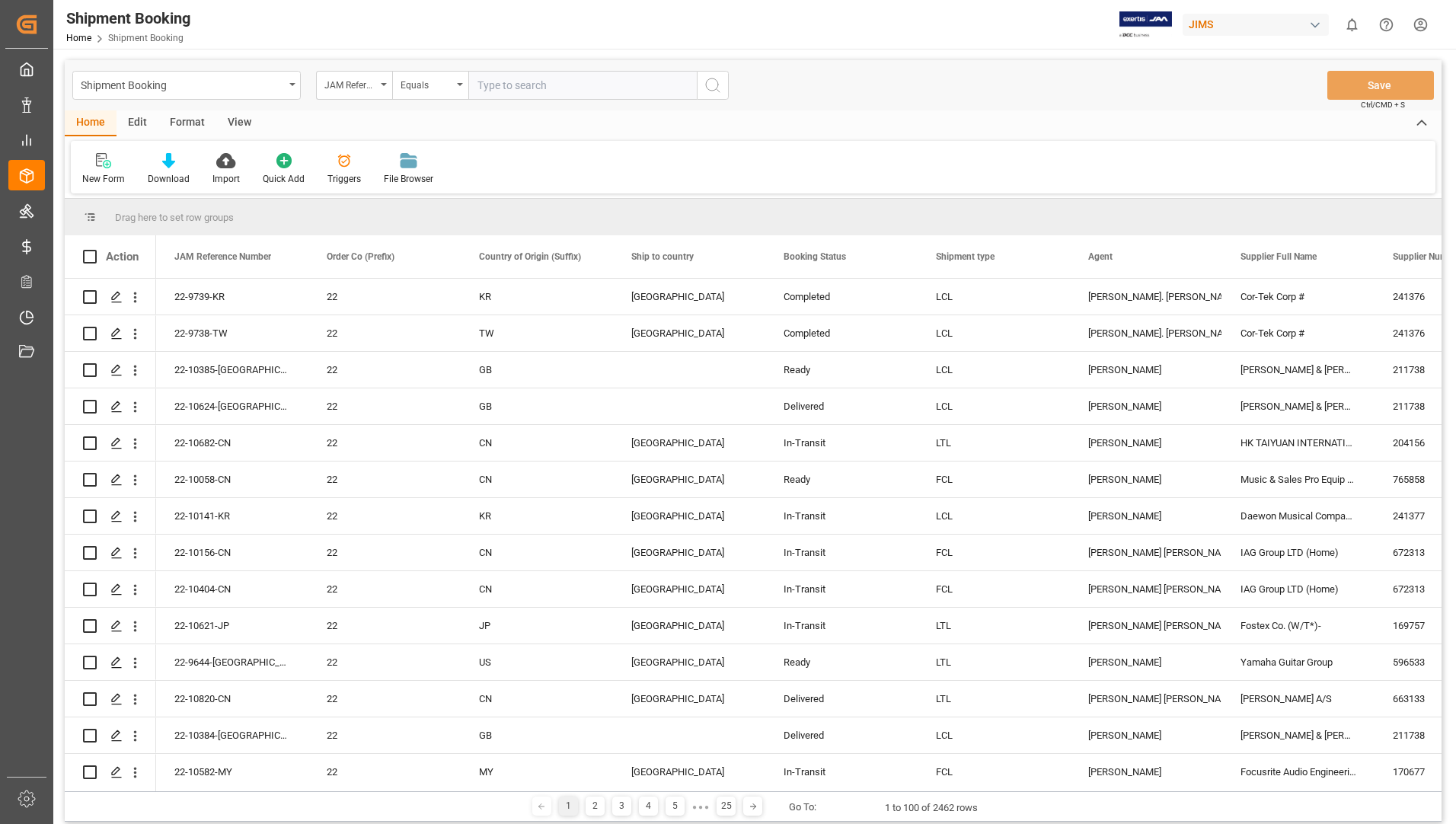
click at [569, 89] on input "text" at bounding box center [582, 85] width 228 height 29
type input "22-9843-it"
click at [708, 87] on icon "search button" at bounding box center [712, 85] width 18 height 18
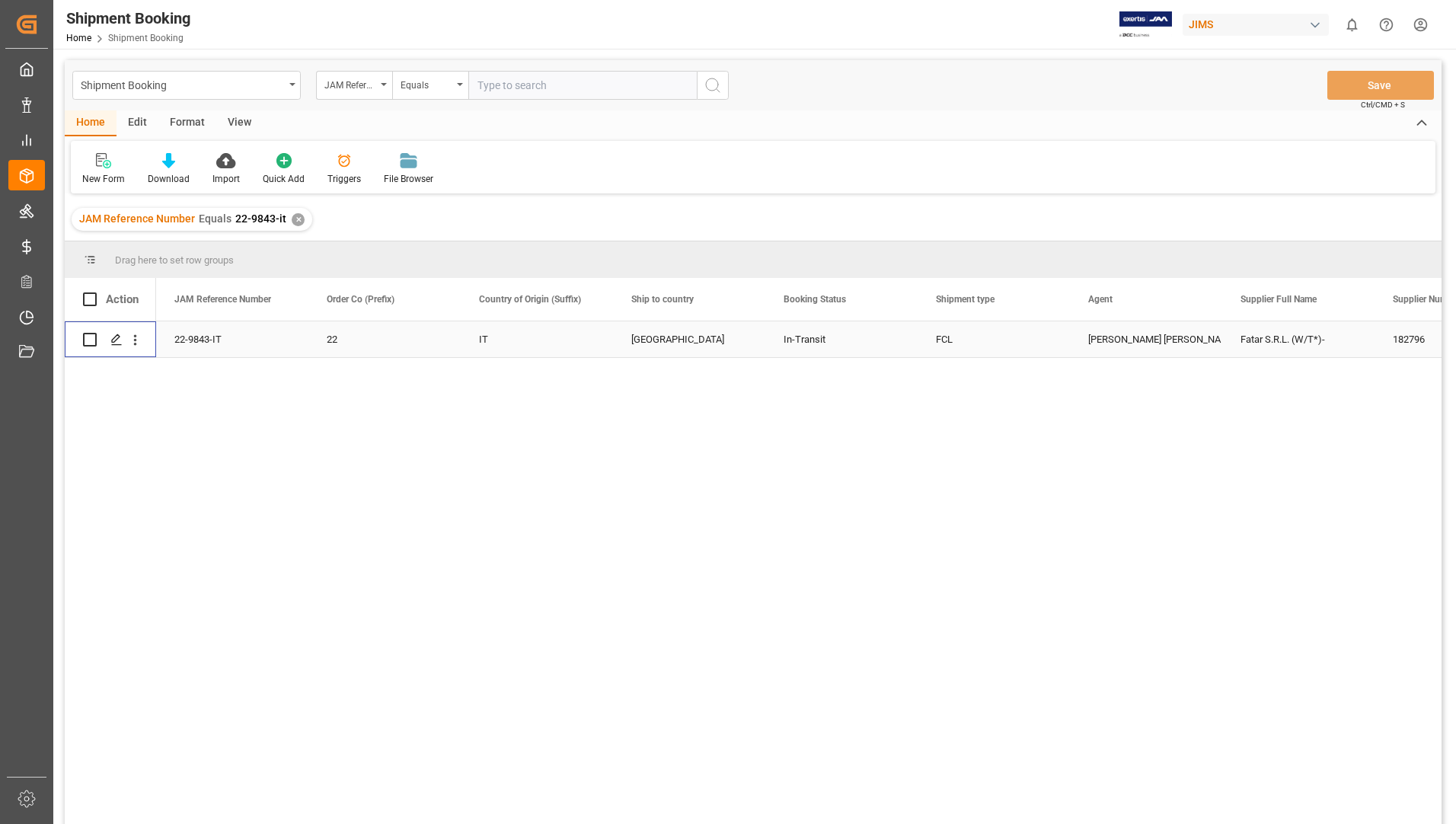
click at [90, 337] on input "Press Space to toggle row selection (unchecked)" at bounding box center [90, 339] width 14 height 14
checkbox input "true"
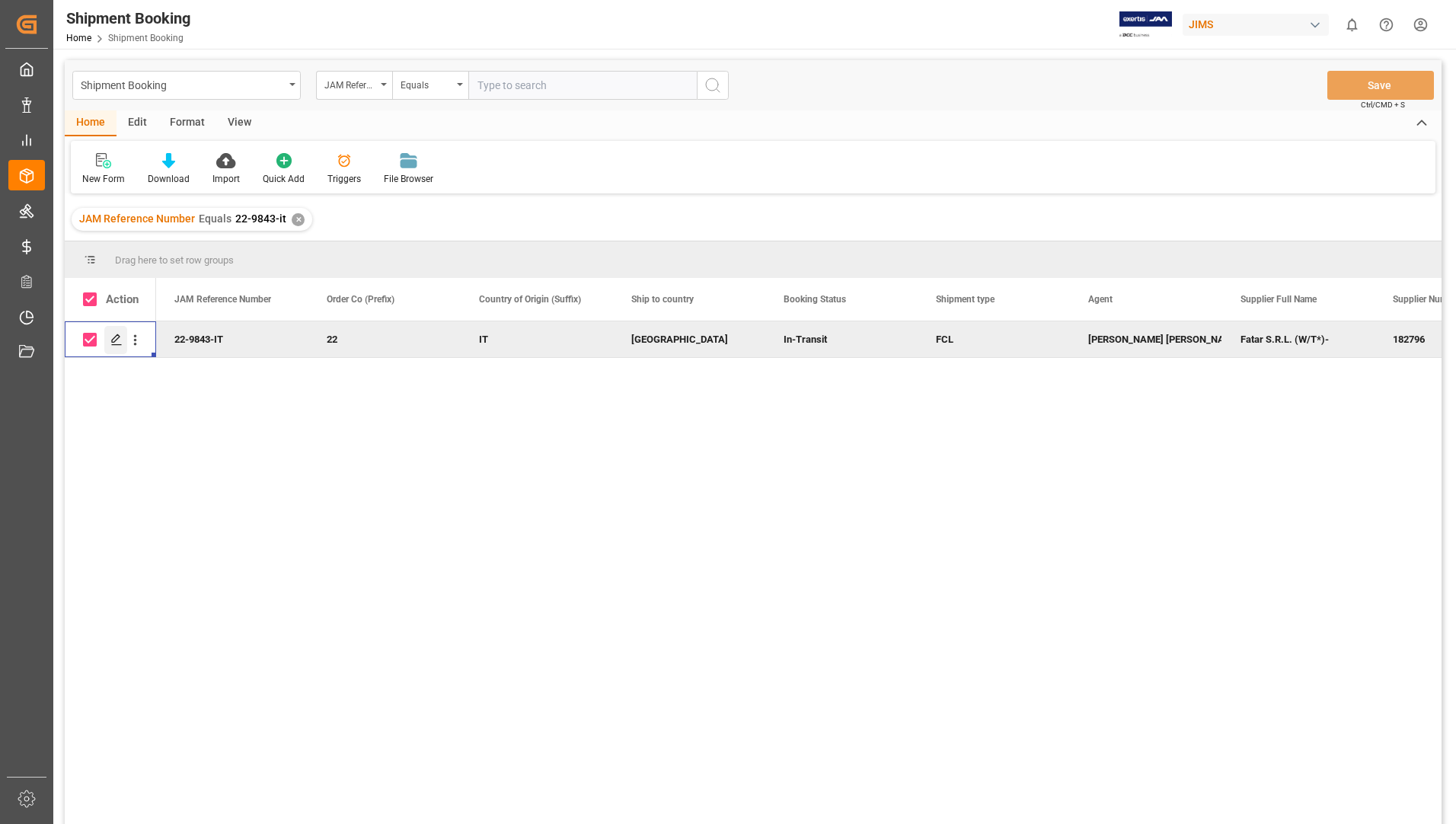
click at [122, 332] on div "Press SPACE to deselect this row." at bounding box center [115, 339] width 23 height 28
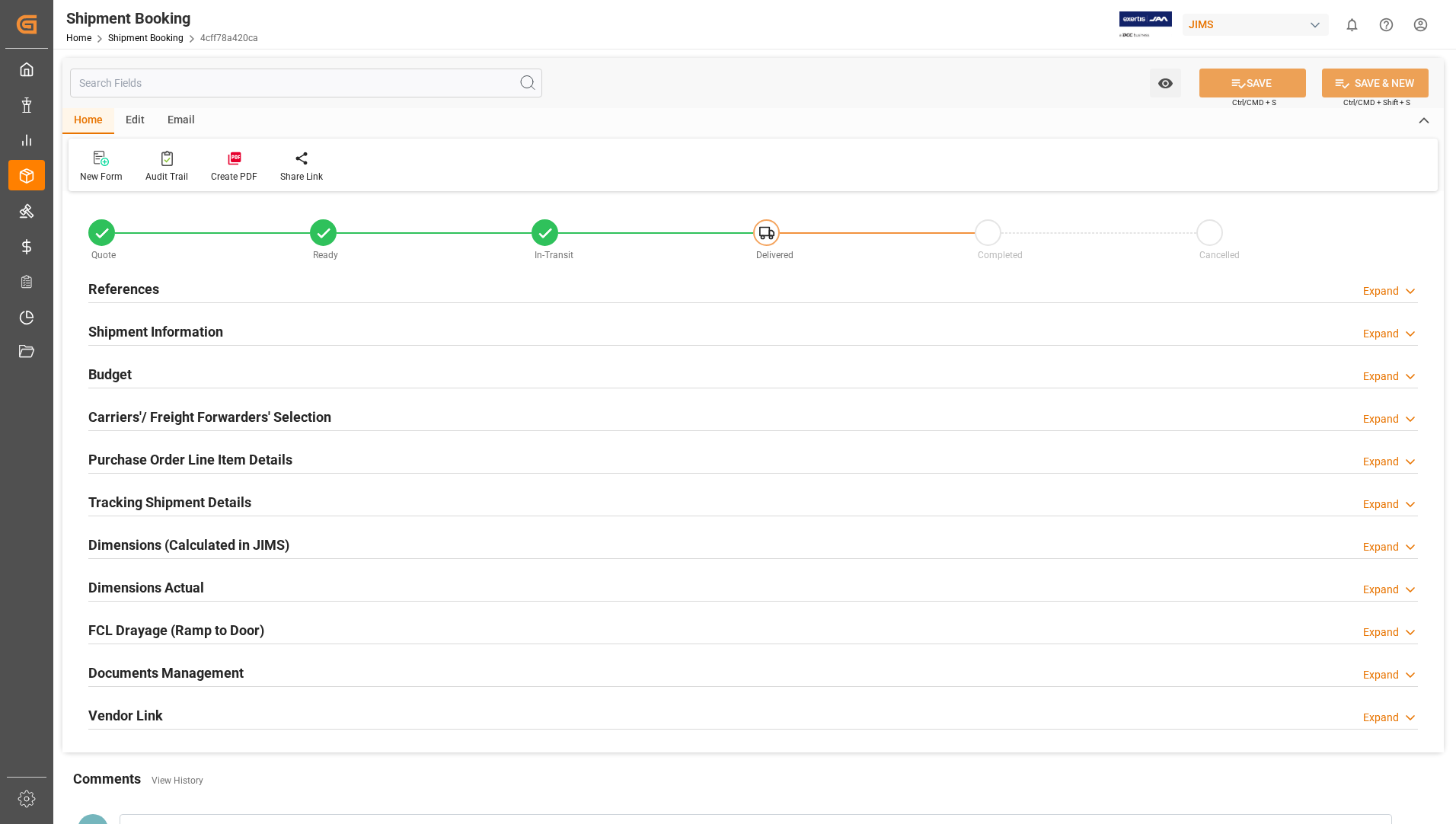
type input "28"
click at [134, 458] on h2 "Purchase Order Line Item Details" at bounding box center [190, 460] width 204 height 21
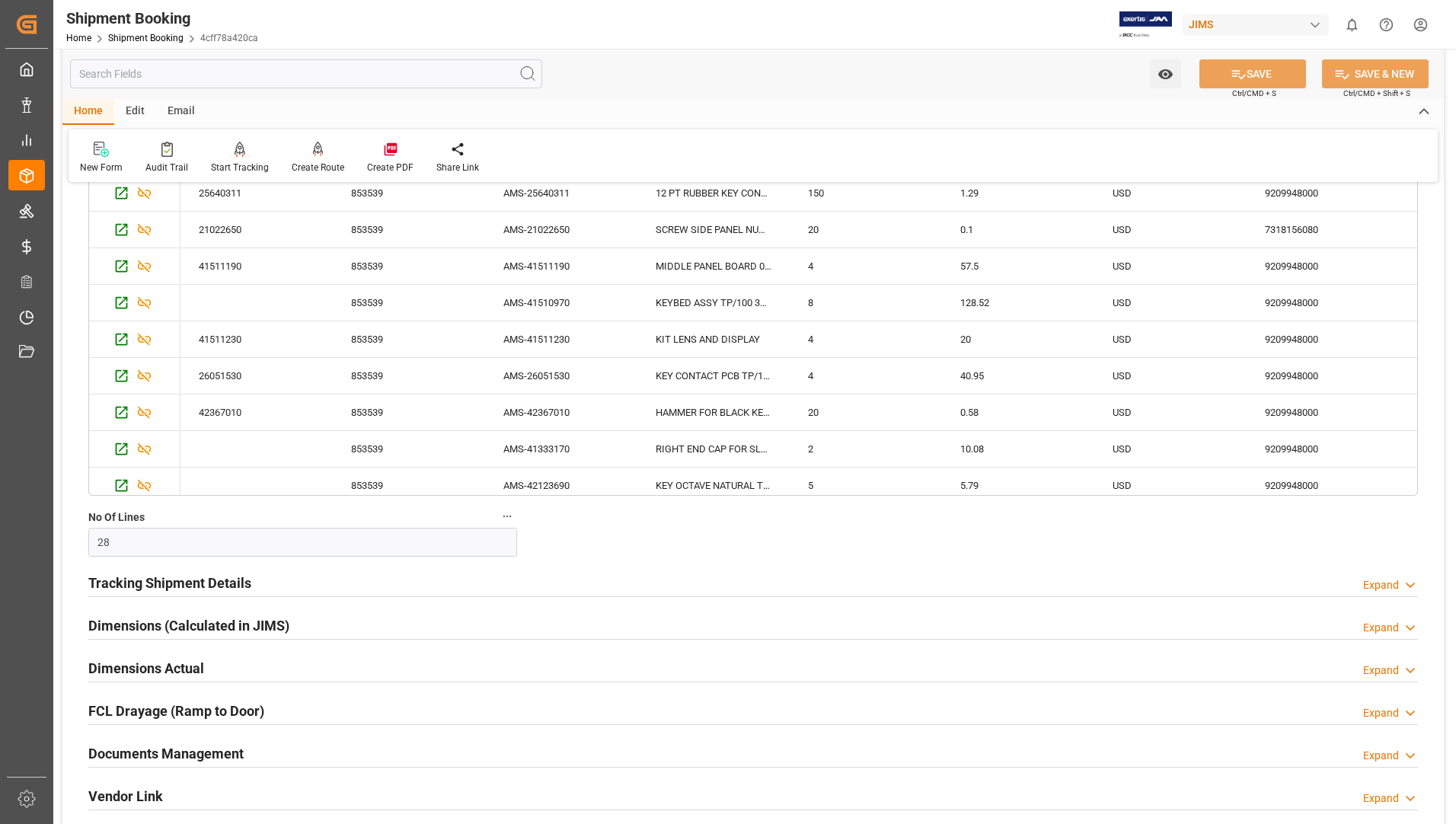
scroll to position [762, 0]
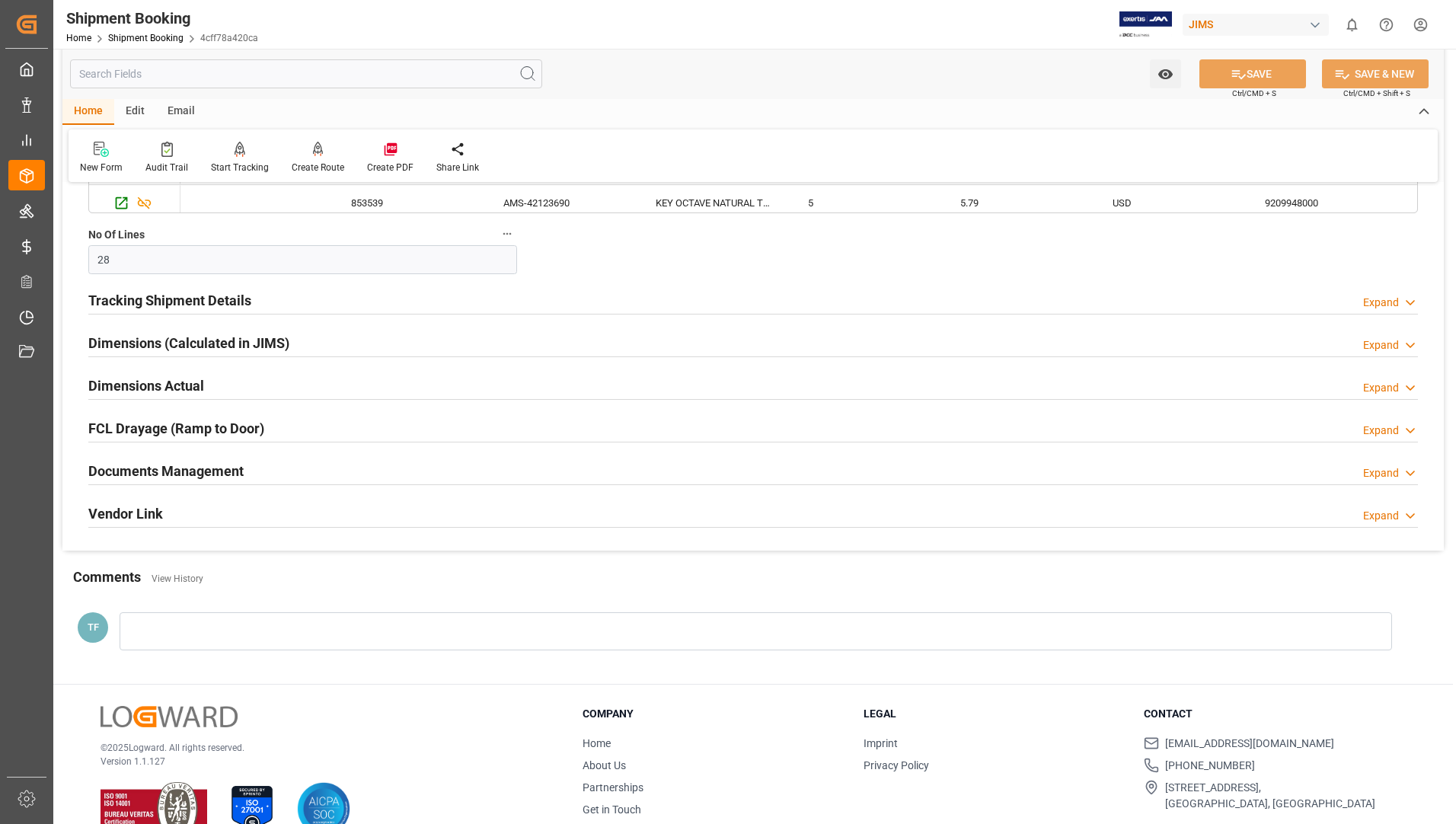
click at [197, 476] on h2 "Documents Management" at bounding box center [166, 471] width 156 height 21
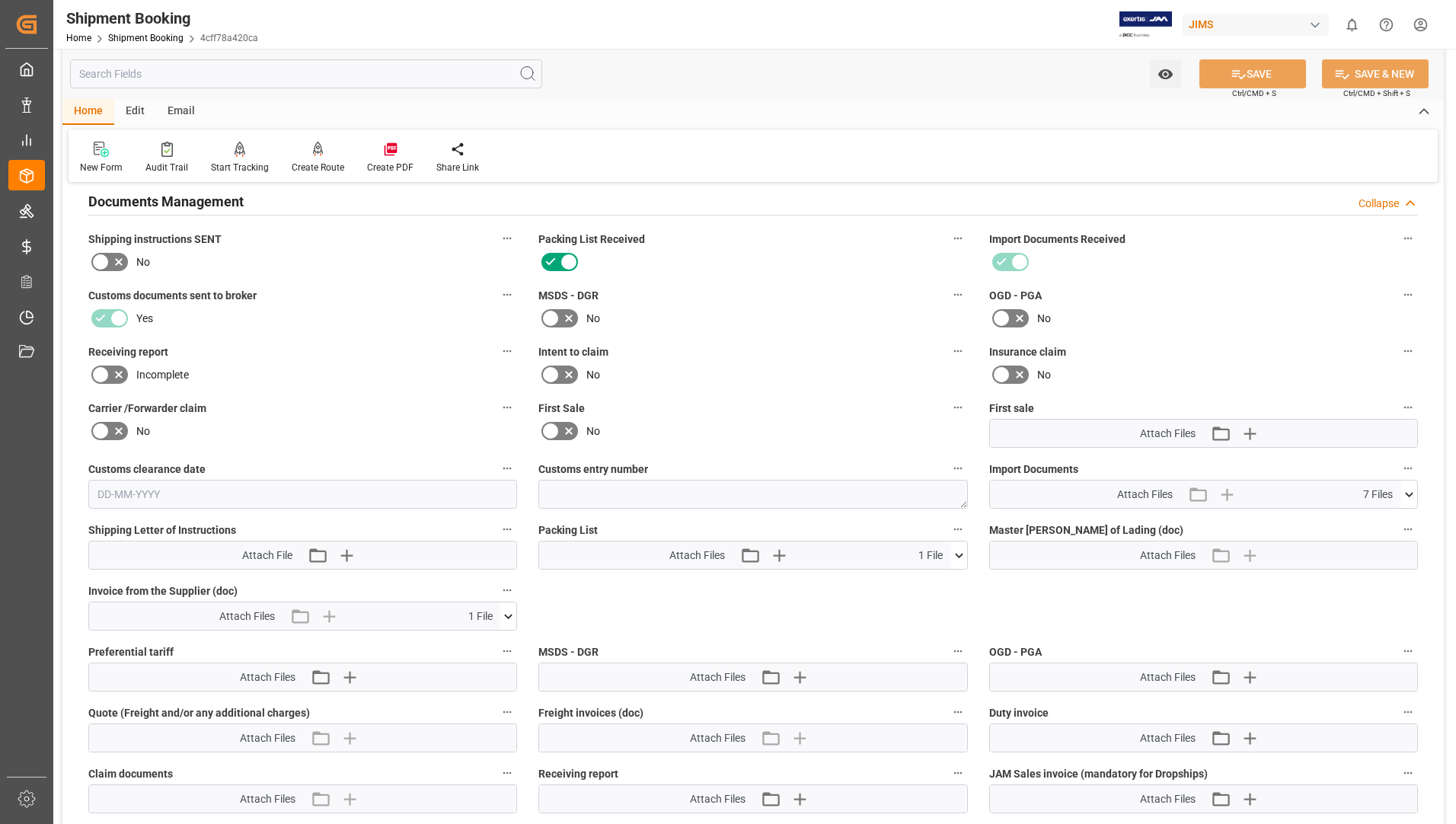
scroll to position [1142, 0]
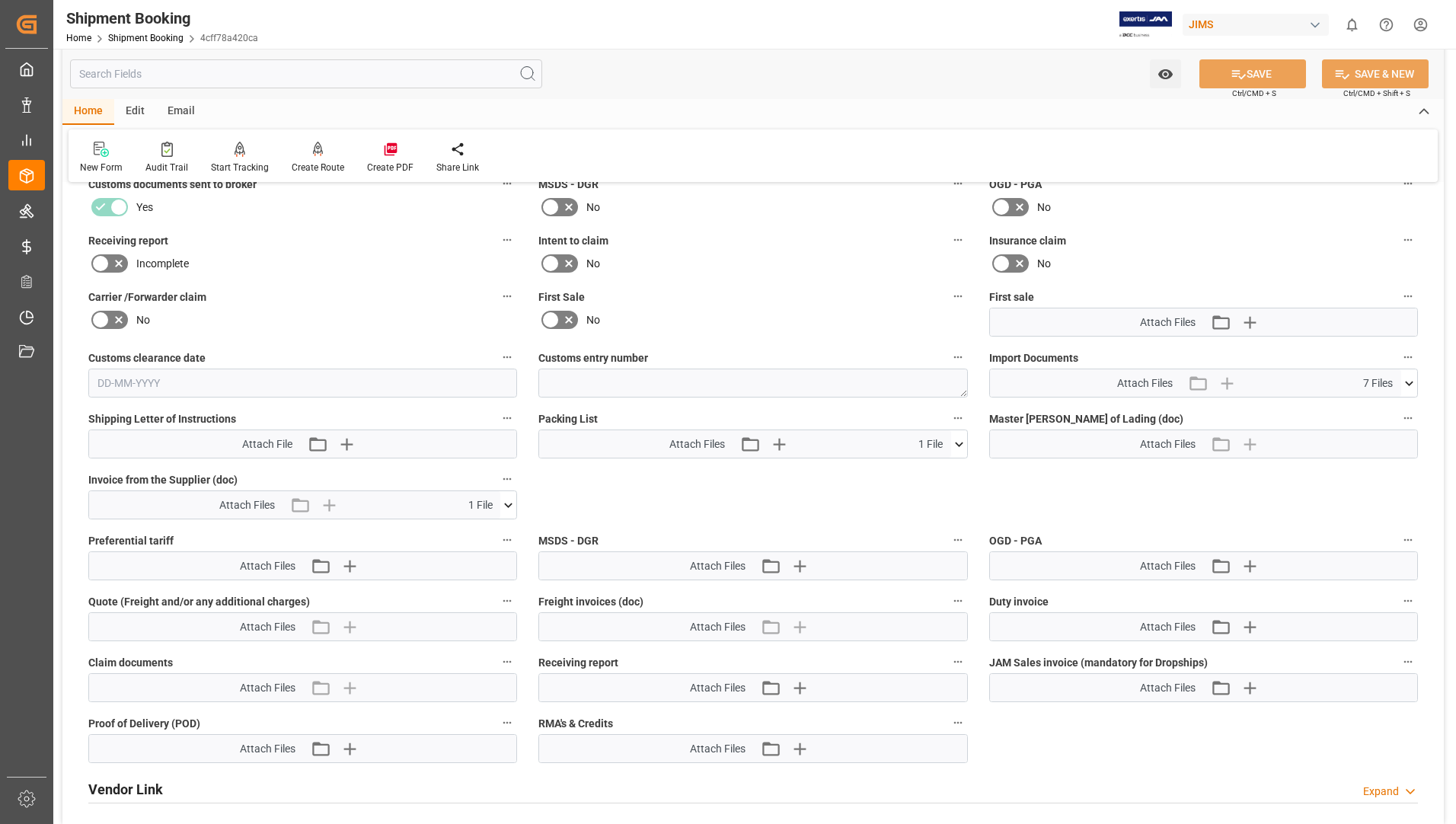
click at [961, 437] on icon at bounding box center [959, 444] width 16 height 16
click at [925, 469] on icon at bounding box center [918, 473] width 12 height 12
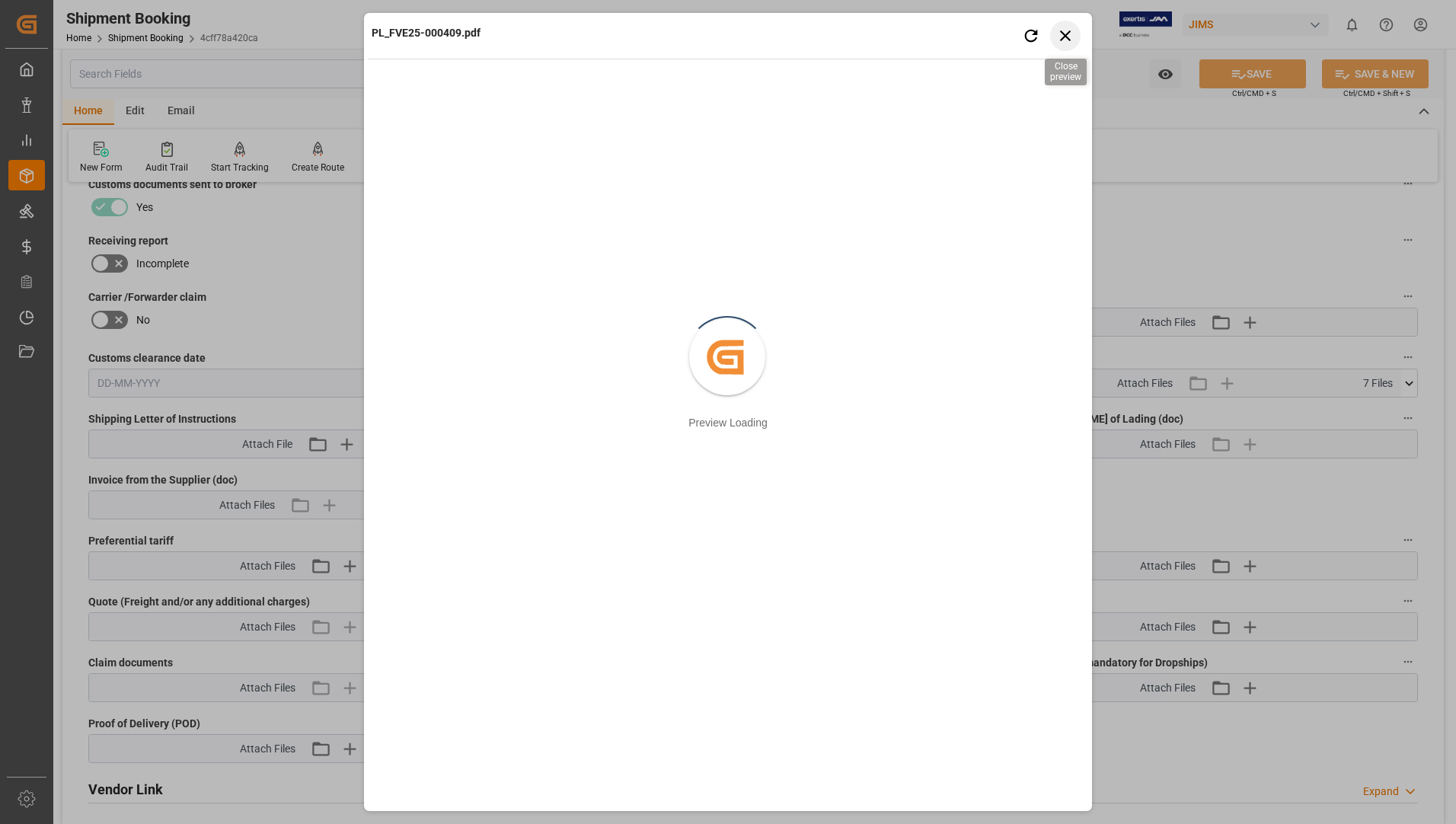
click at [1056, 34] on icon "button" at bounding box center [1066, 35] width 19 height 19
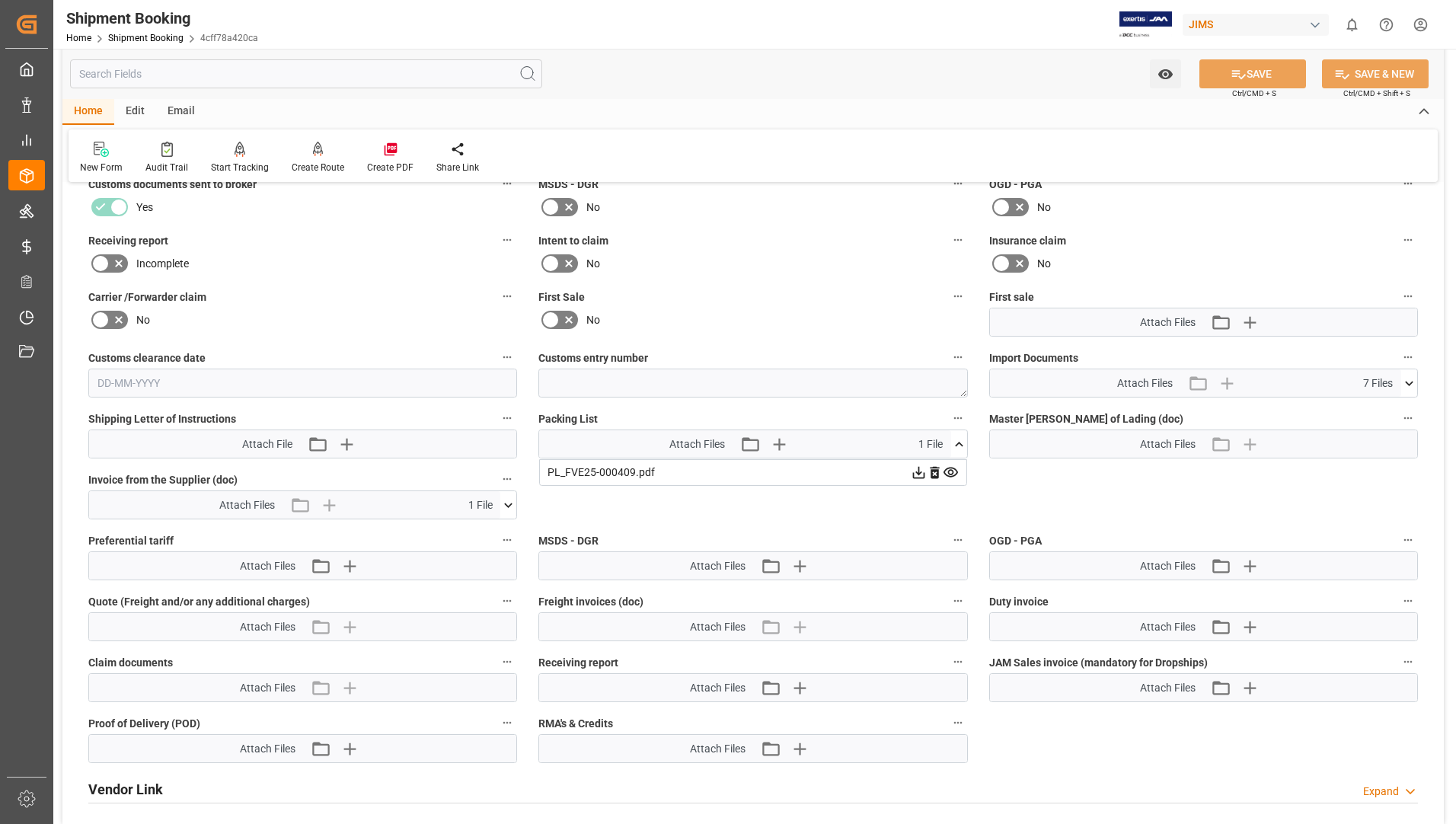
click at [502, 503] on icon at bounding box center [508, 505] width 16 height 16
click at [912, 479] on icon at bounding box center [918, 473] width 12 height 12
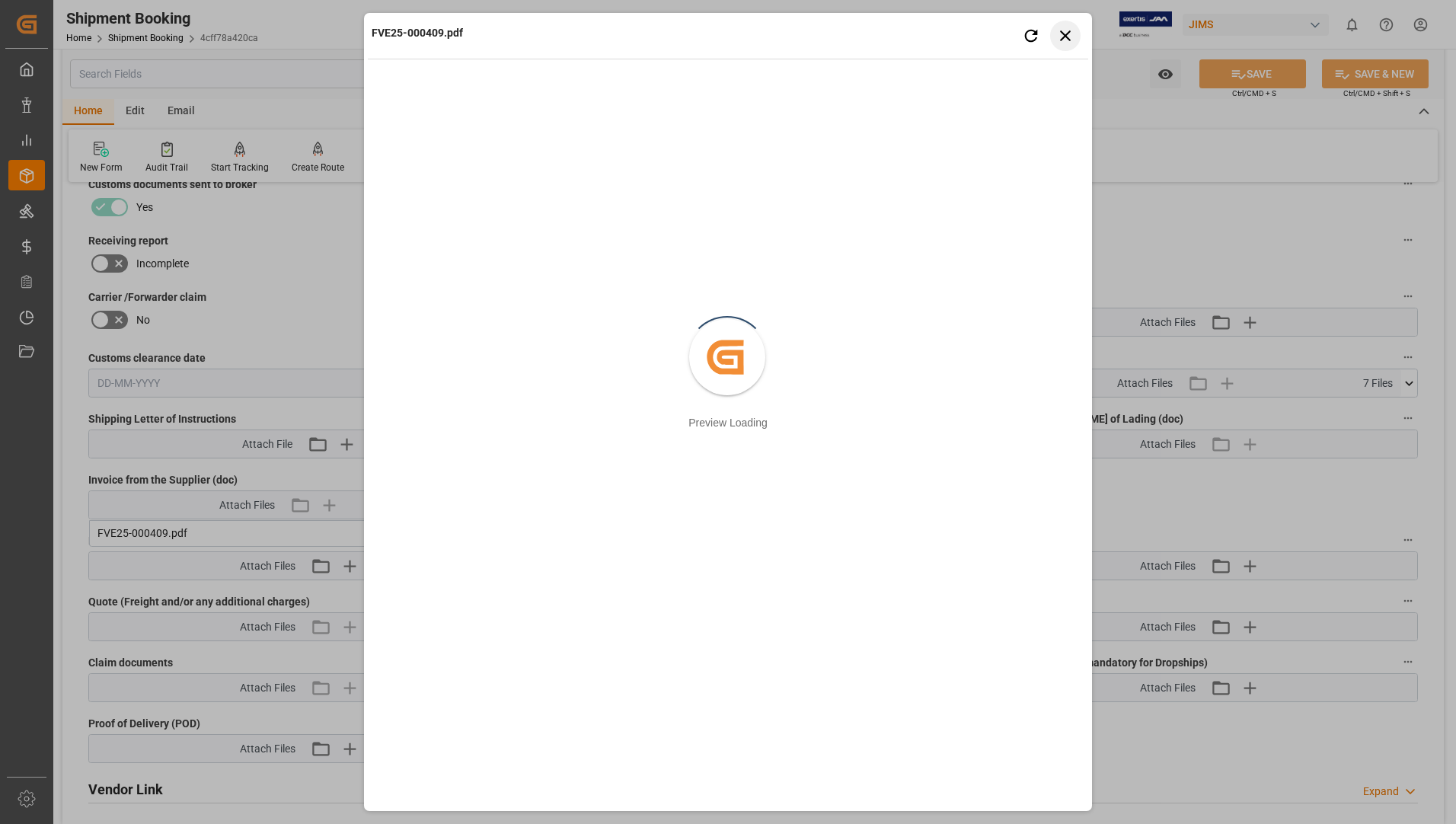
click at [1079, 35] on button "Close preview" at bounding box center [1066, 36] width 31 height 31
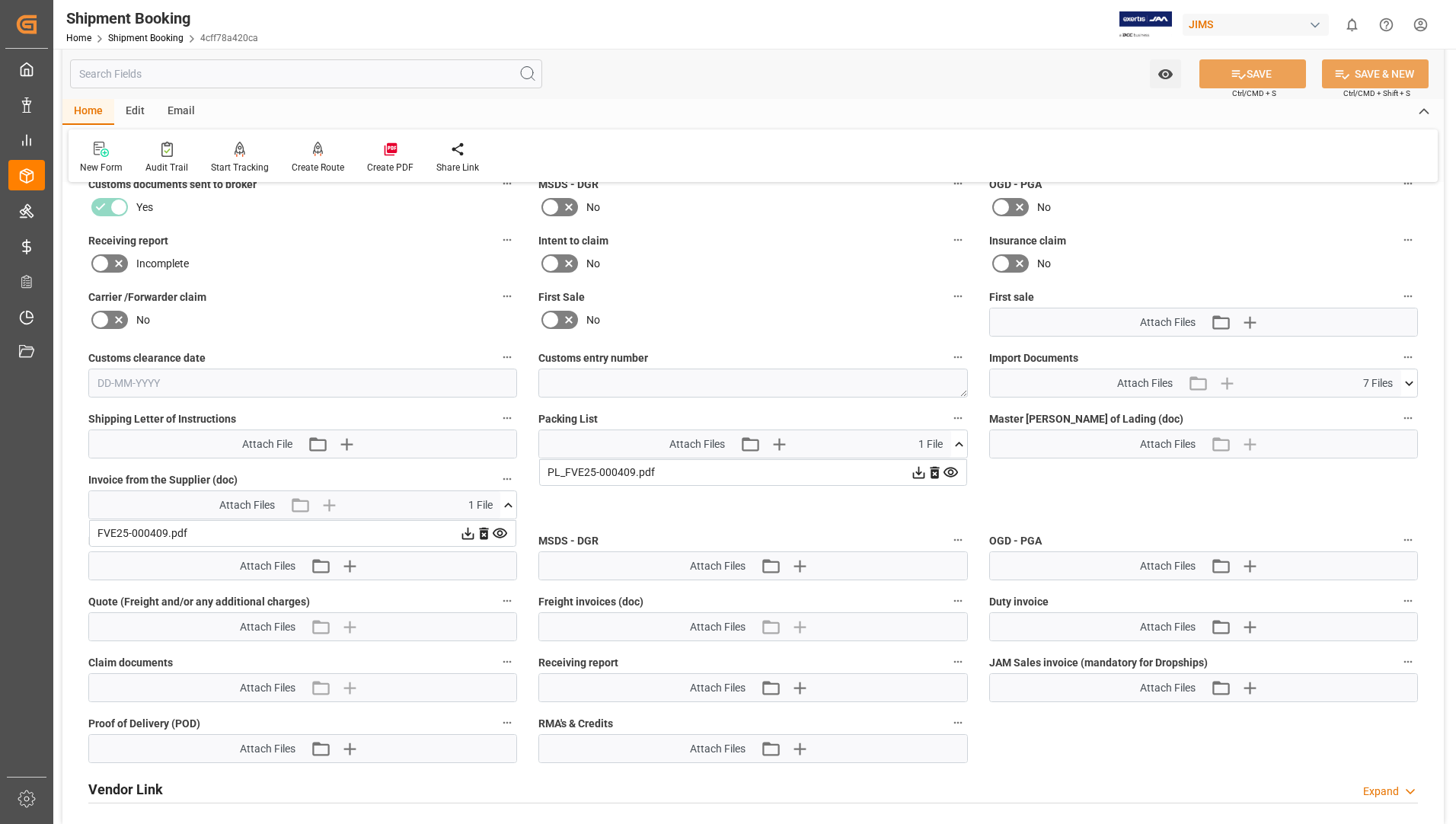
click at [977, 63] on div "Watch Option SAVE Ctrl/CMD + S SAVE & NEW Ctrl/CMD + Shift + S" at bounding box center [753, 74] width 1381 height 50
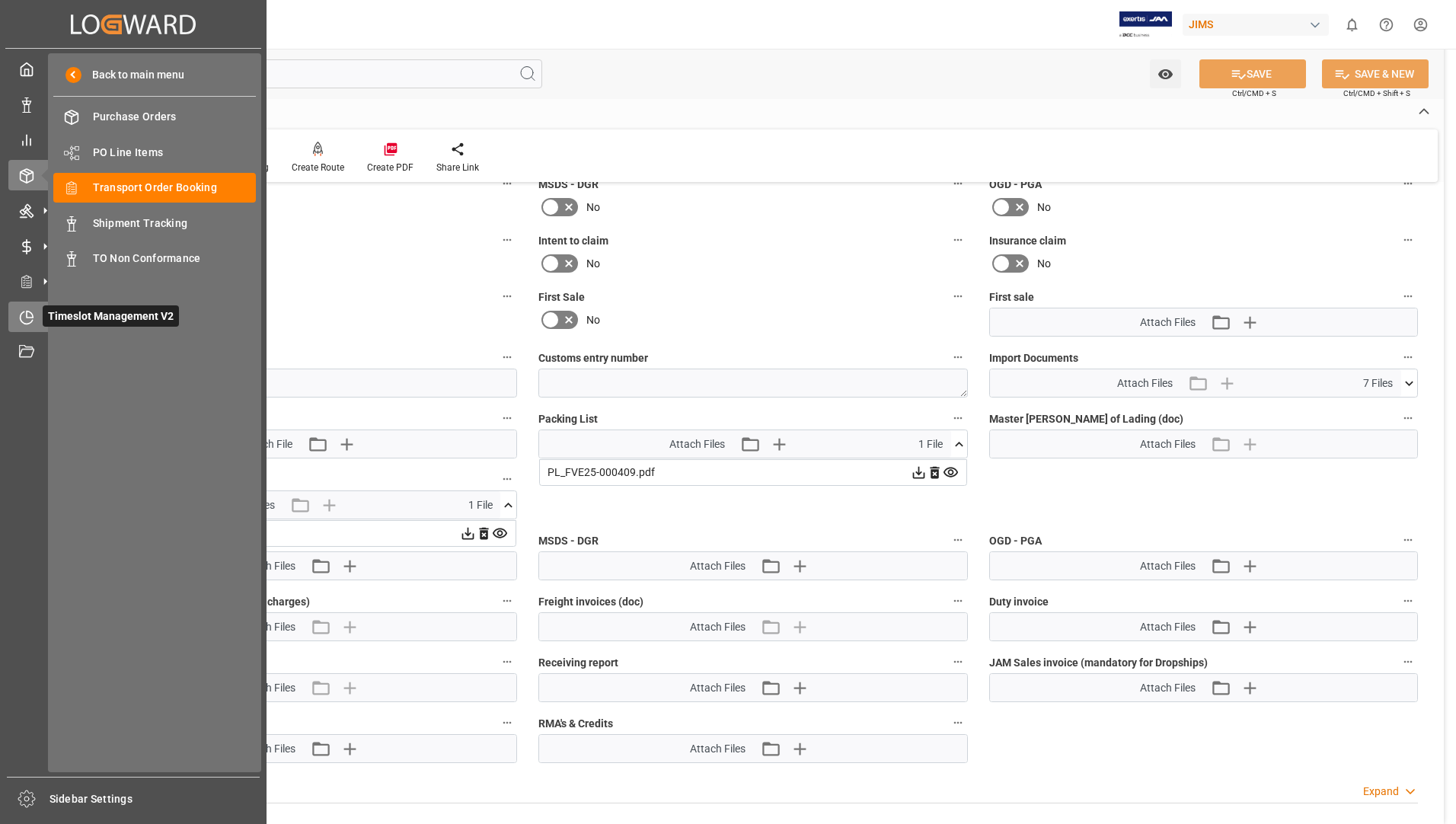
click at [34, 305] on div "Timeslot Management V2 Timeslot Management V2" at bounding box center [133, 316] width 250 height 30
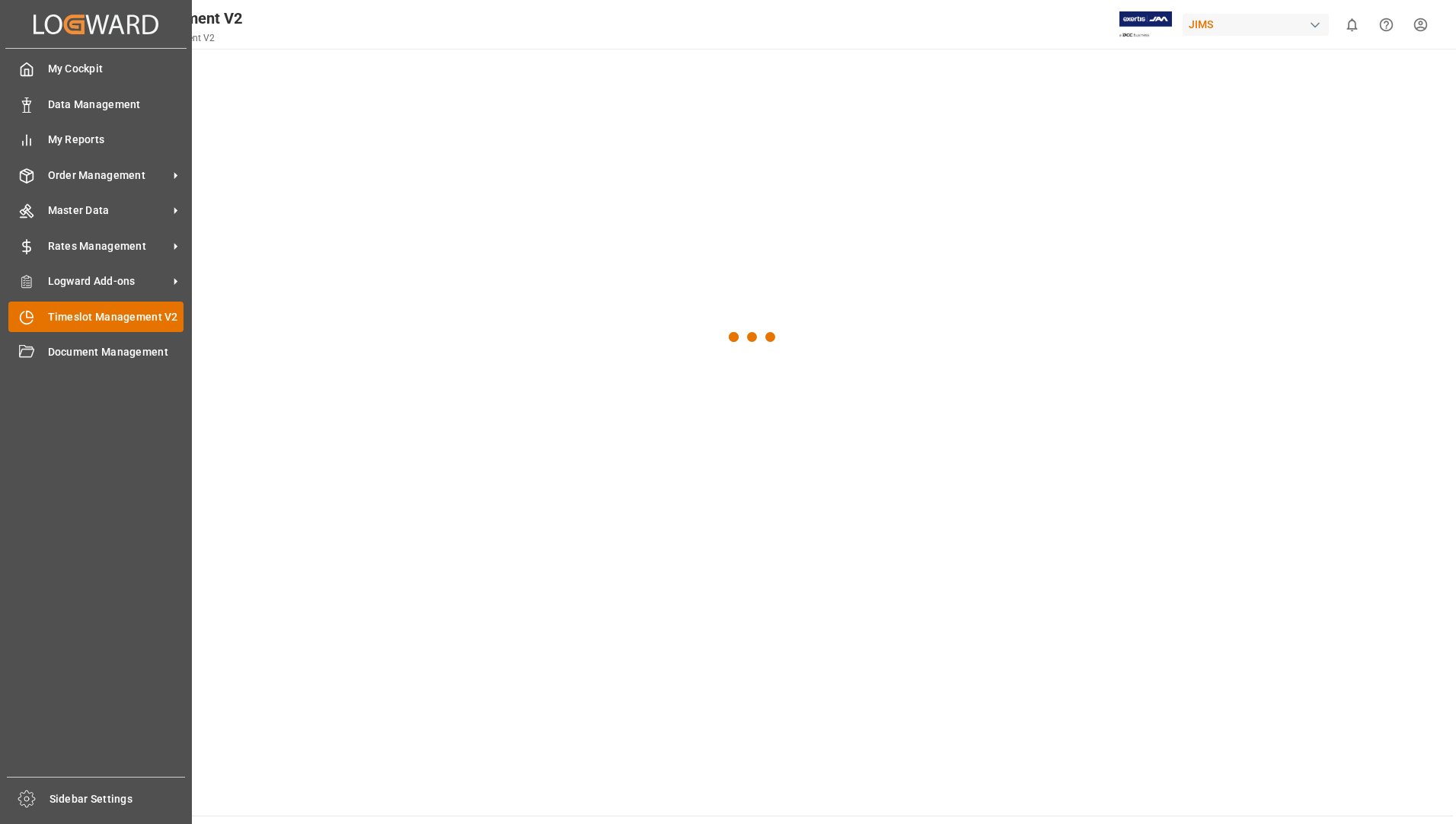
click at [164, 321] on span "Timeslot Management V2" at bounding box center [115, 317] width 136 height 16
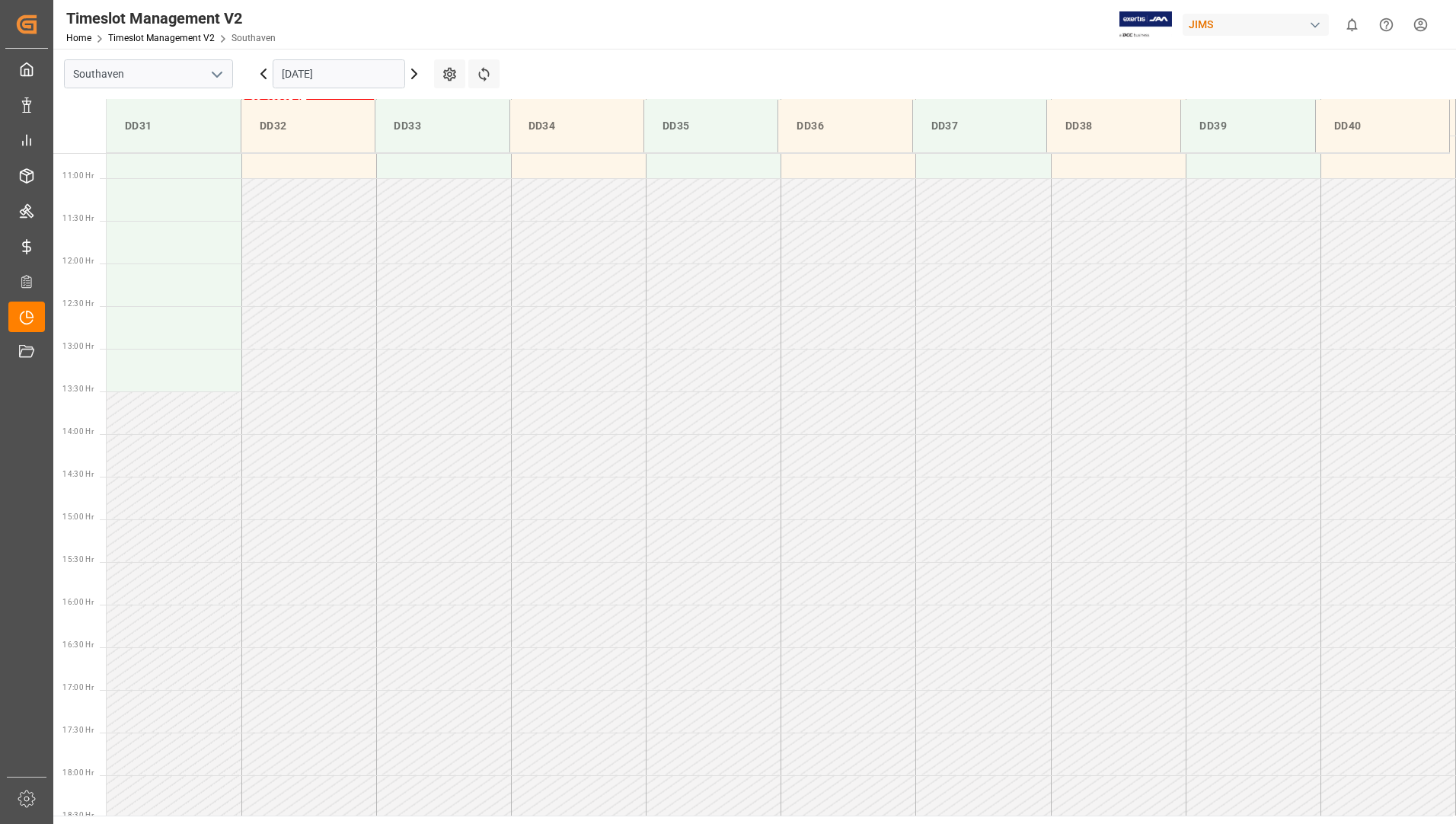
scroll to position [566, 0]
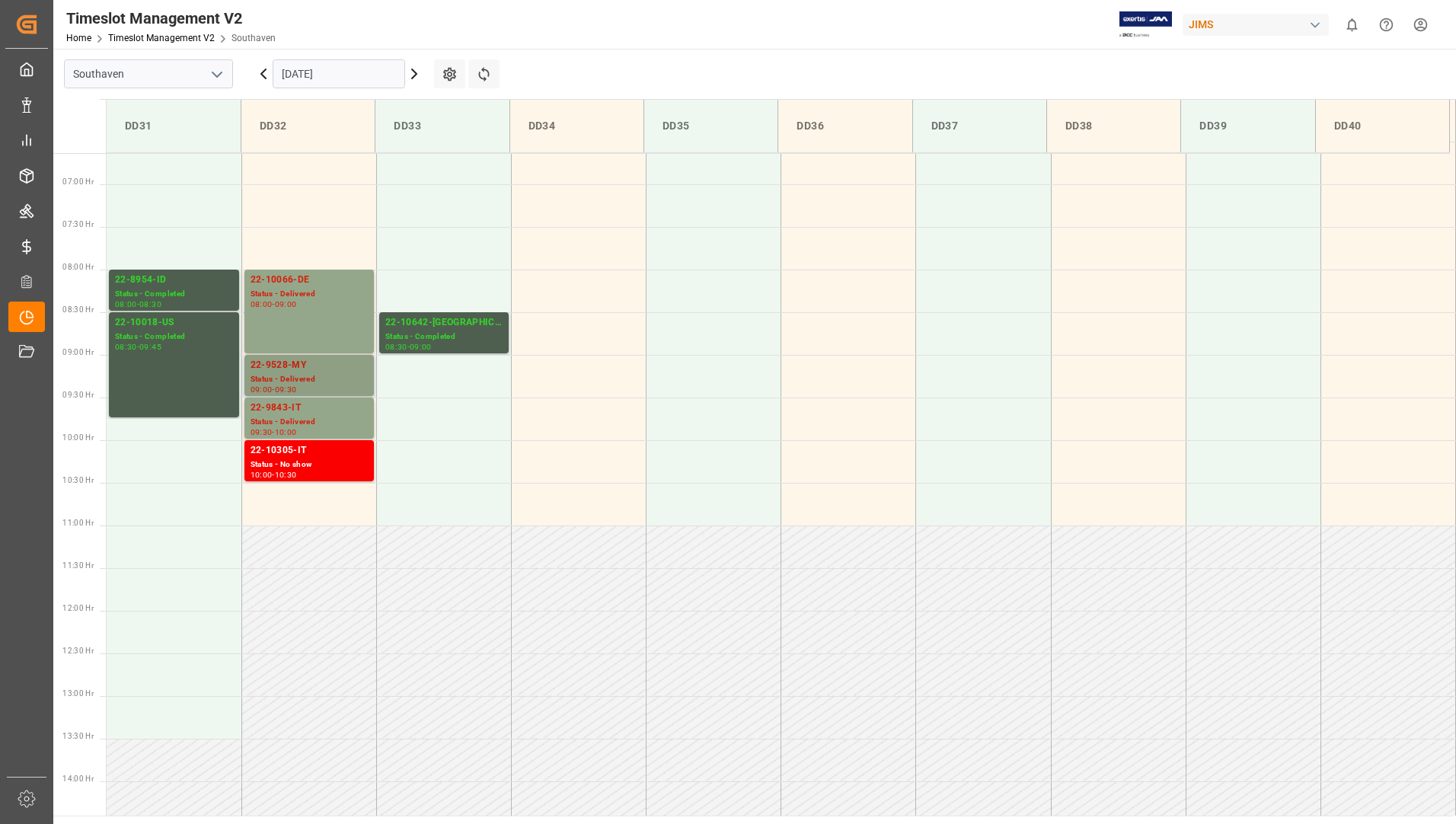
click at [350, 367] on div "22-9528-MY" at bounding box center [308, 366] width 117 height 15
click at [325, 431] on div "09:30 - 10:00" at bounding box center [308, 433] width 117 height 9
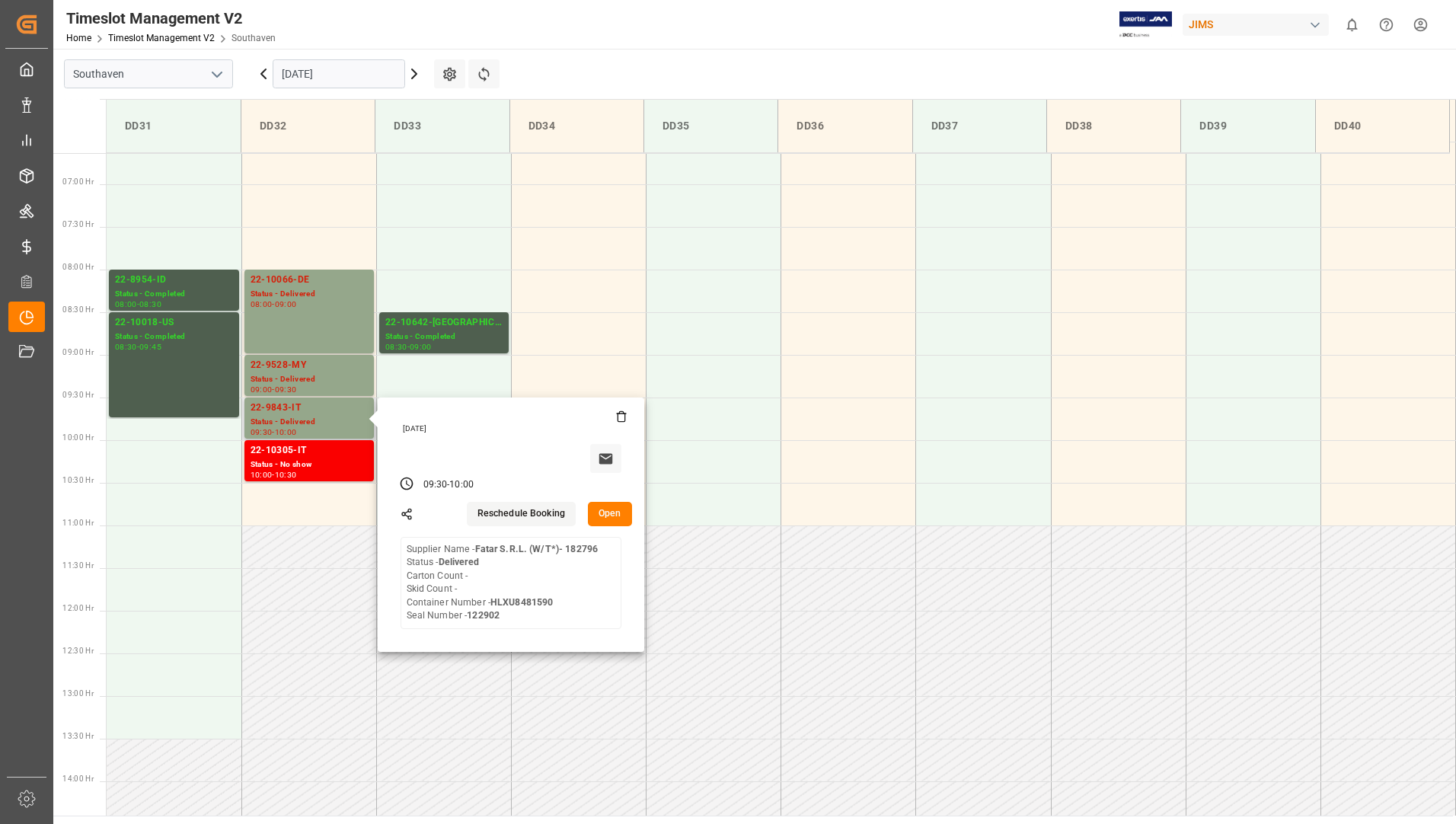
click at [593, 514] on button "Open" at bounding box center [610, 514] width 44 height 25
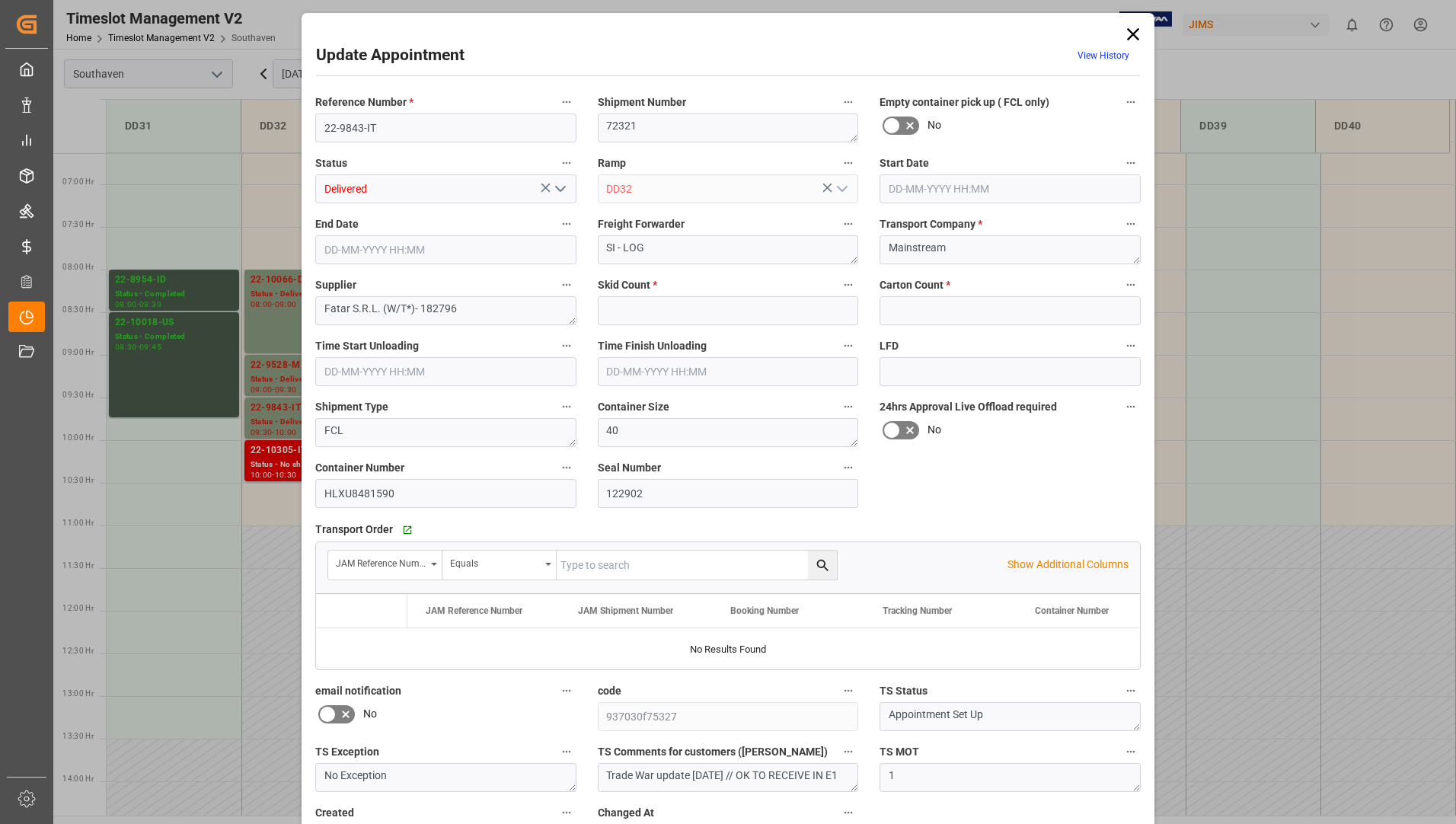
type input "0"
type input "[DATE] 09:30"
type input "[DATE] 10:00"
type input "[DATE] 15:21"
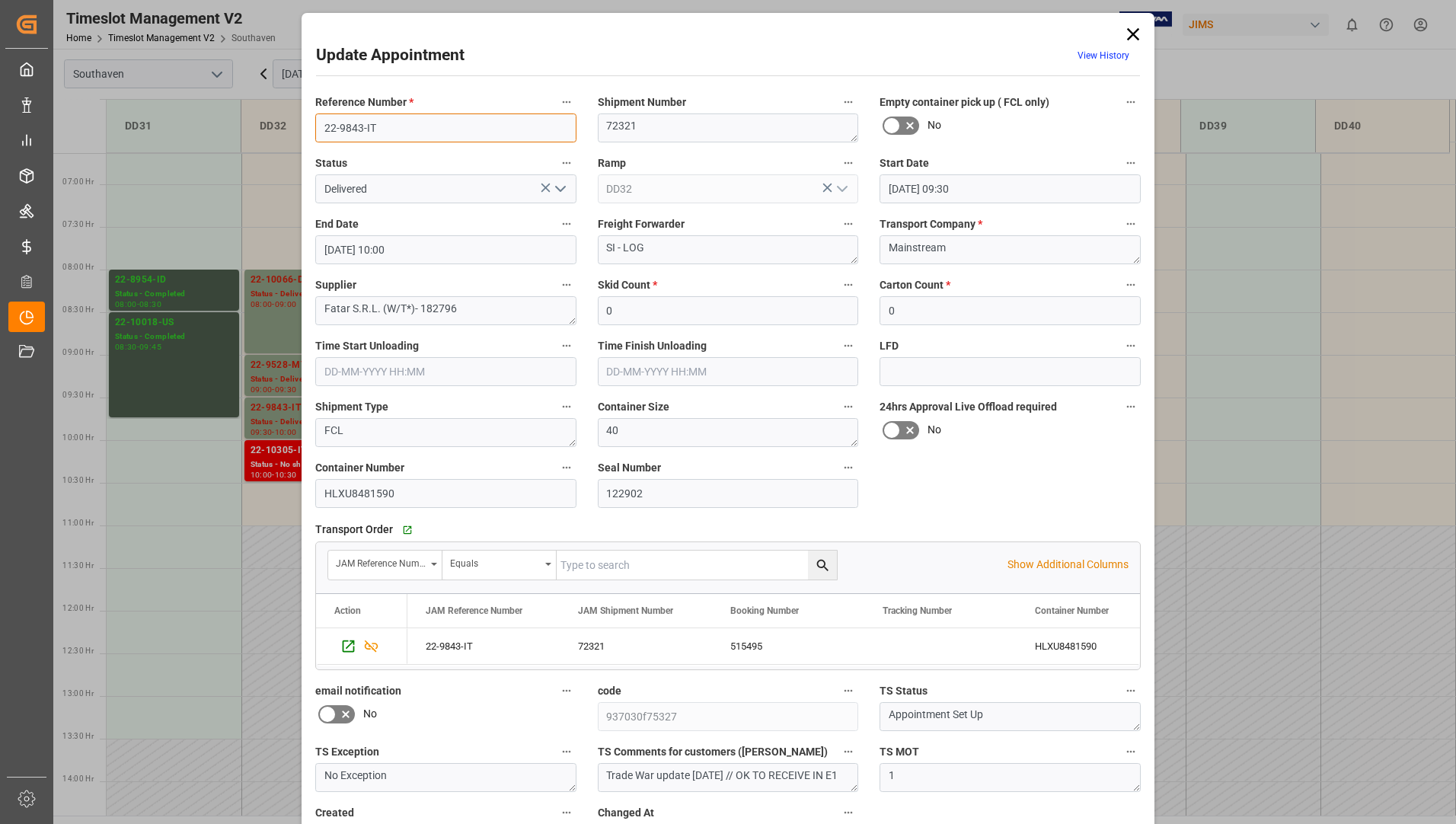
drag, startPoint x: 315, startPoint y: 124, endPoint x: 381, endPoint y: 123, distance: 66.0
click at [383, 126] on input "22-9843-IT" at bounding box center [446, 128] width 261 height 29
click at [1128, 33] on icon at bounding box center [1132, 34] width 21 height 21
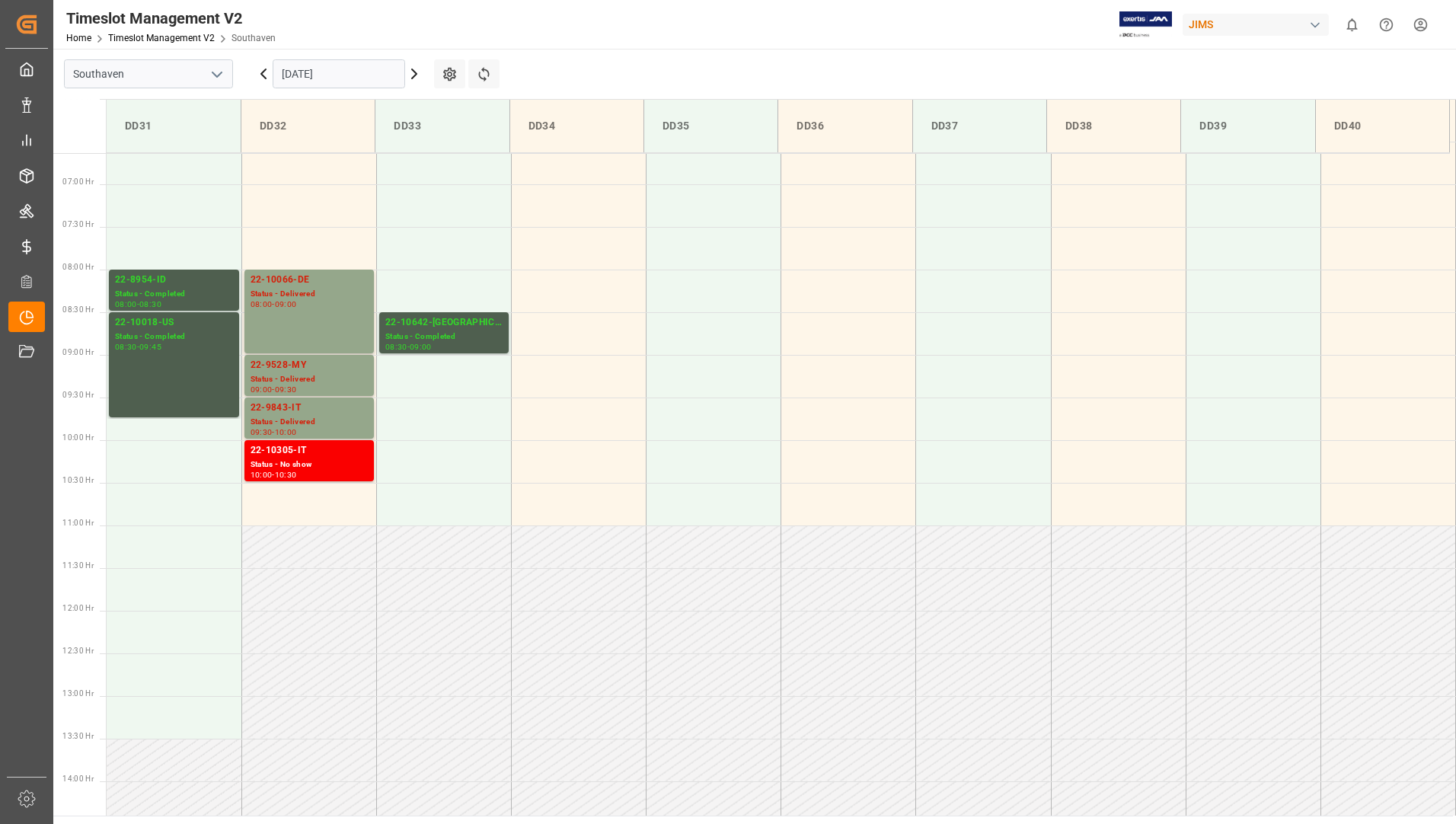
click at [355, 80] on input "[DATE]" at bounding box center [338, 74] width 132 height 29
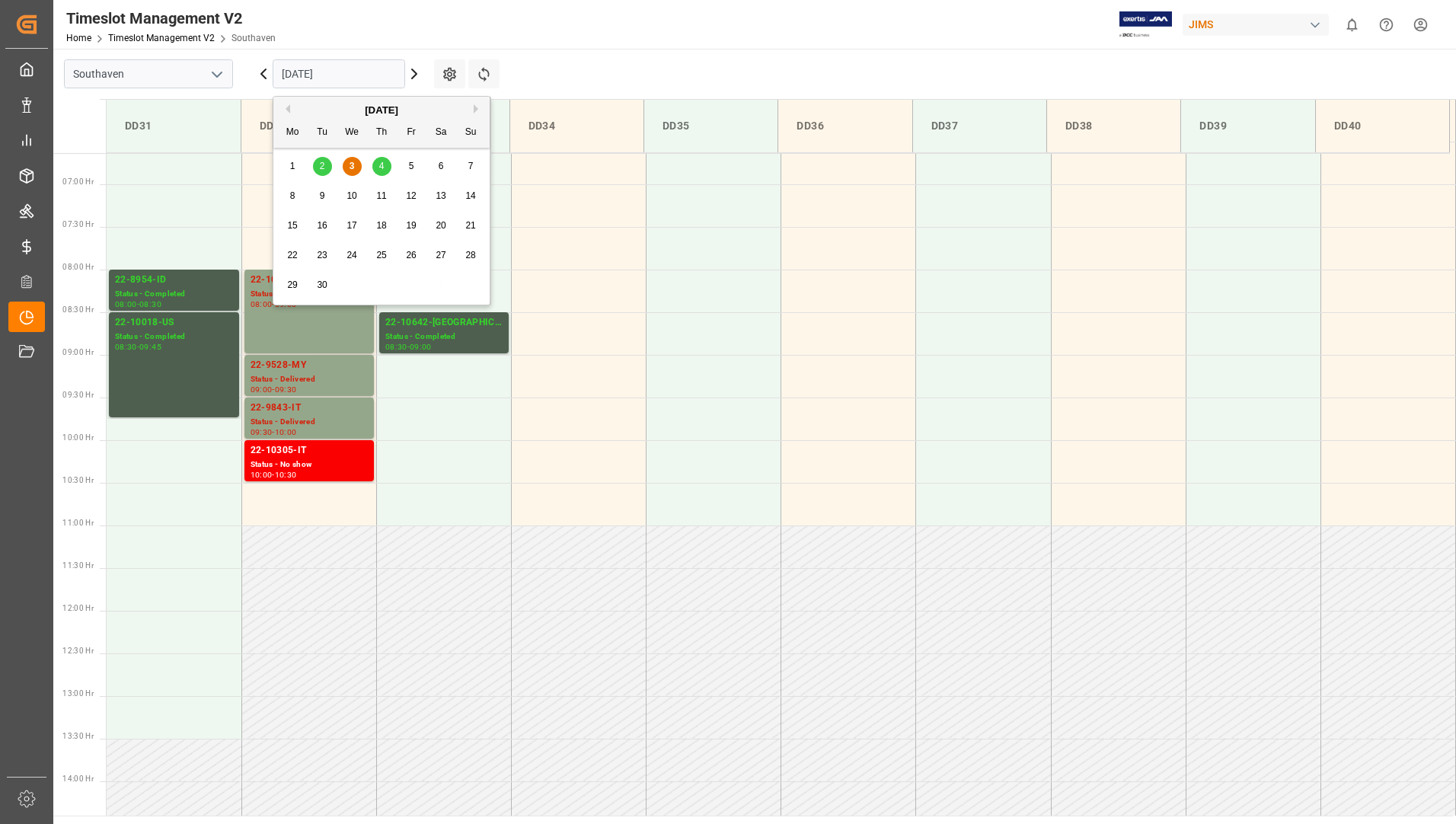
click at [381, 165] on span "4" at bounding box center [382, 166] width 5 height 10
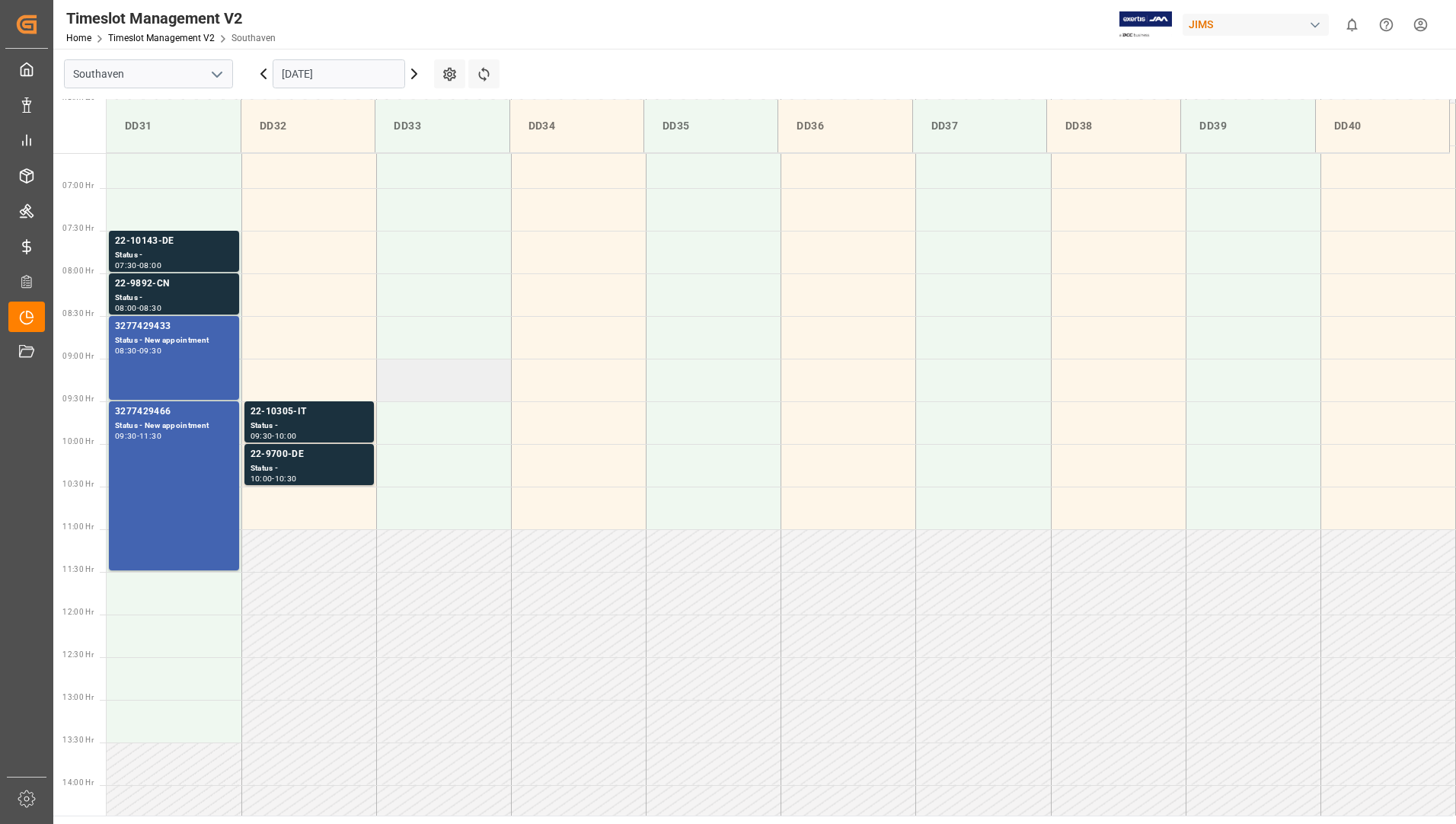
scroll to position [557, 0]
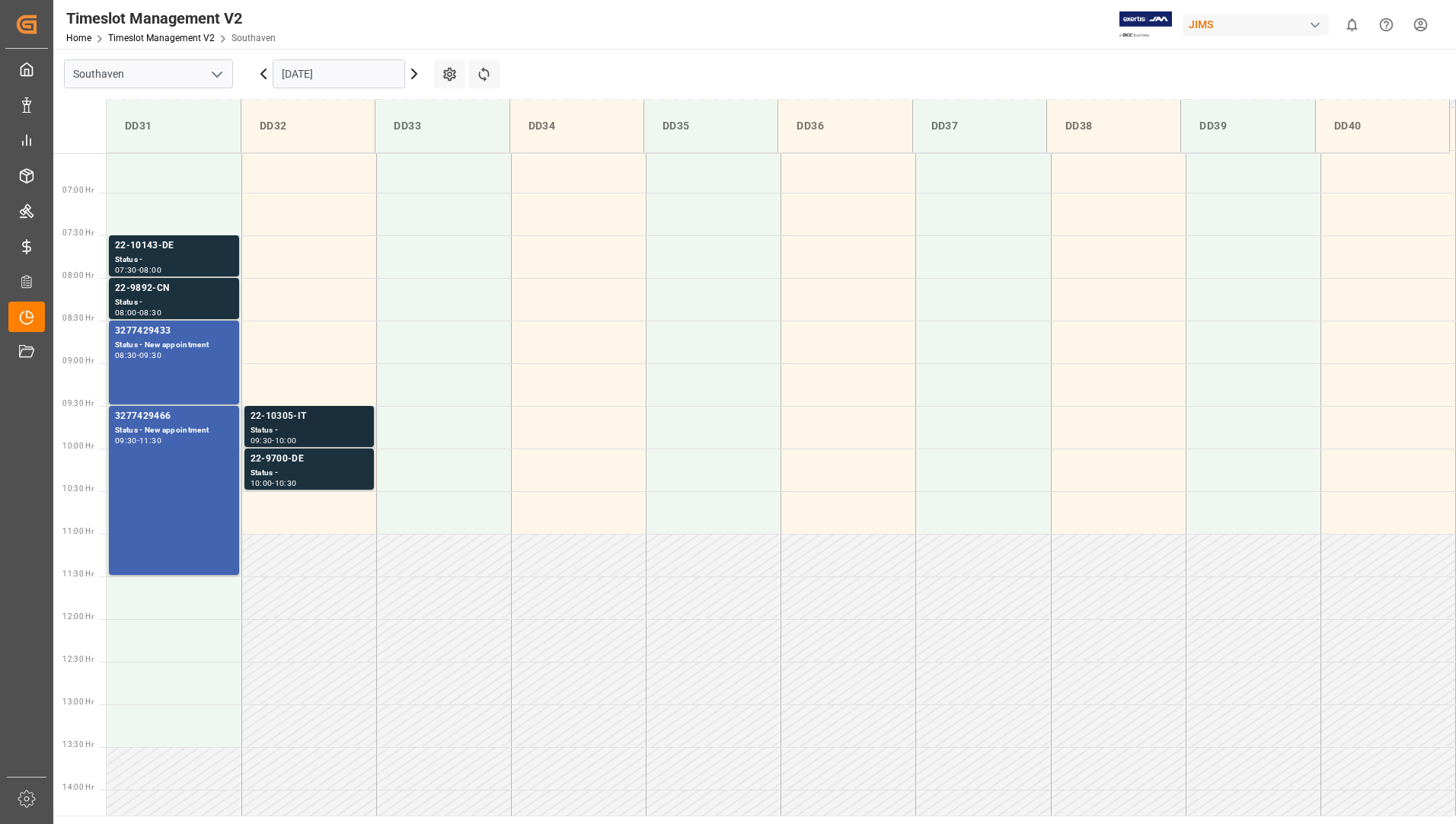
click at [336, 421] on div "22-10305-IT" at bounding box center [308, 416] width 117 height 15
click at [326, 476] on div "Status -" at bounding box center [308, 473] width 117 height 13
click at [330, 427] on div "Status -" at bounding box center [308, 430] width 117 height 13
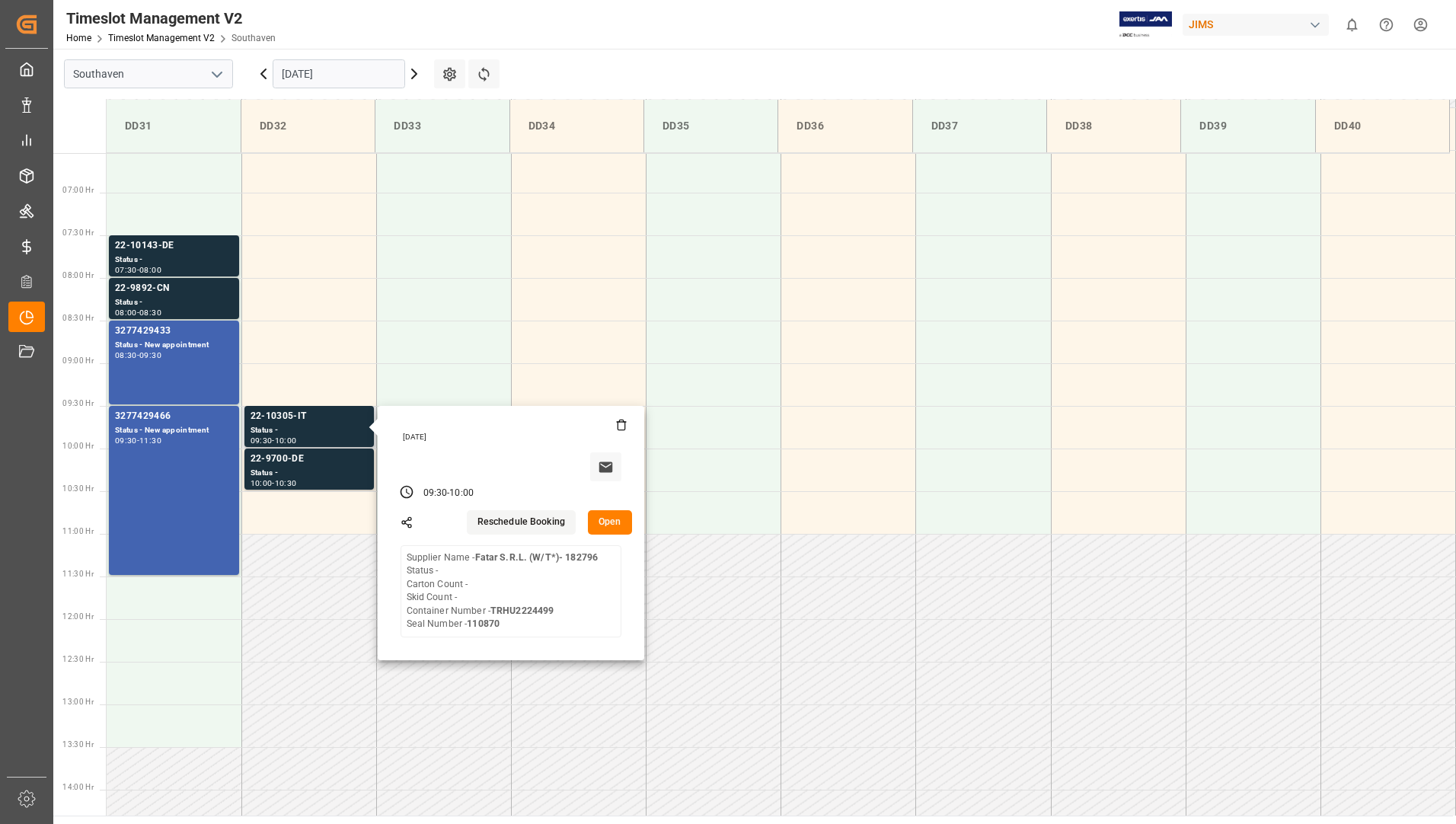
click at [609, 517] on button "Open" at bounding box center [610, 522] width 44 height 25
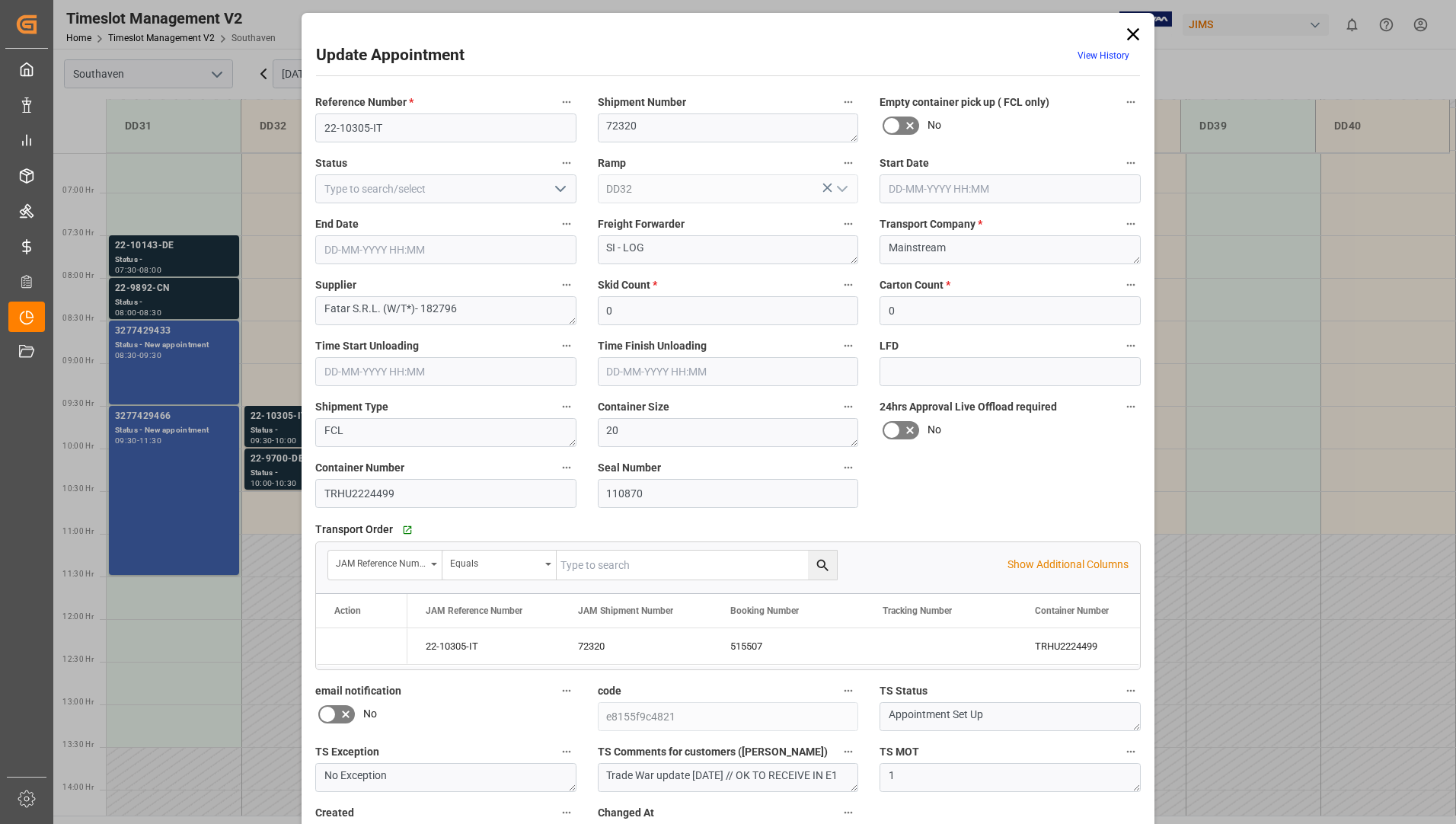
type input "[DATE] 09:30"
type input "[DATE] 10:00"
type input "[DATE] 19:11"
click at [1130, 33] on icon at bounding box center [1133, 34] width 12 height 12
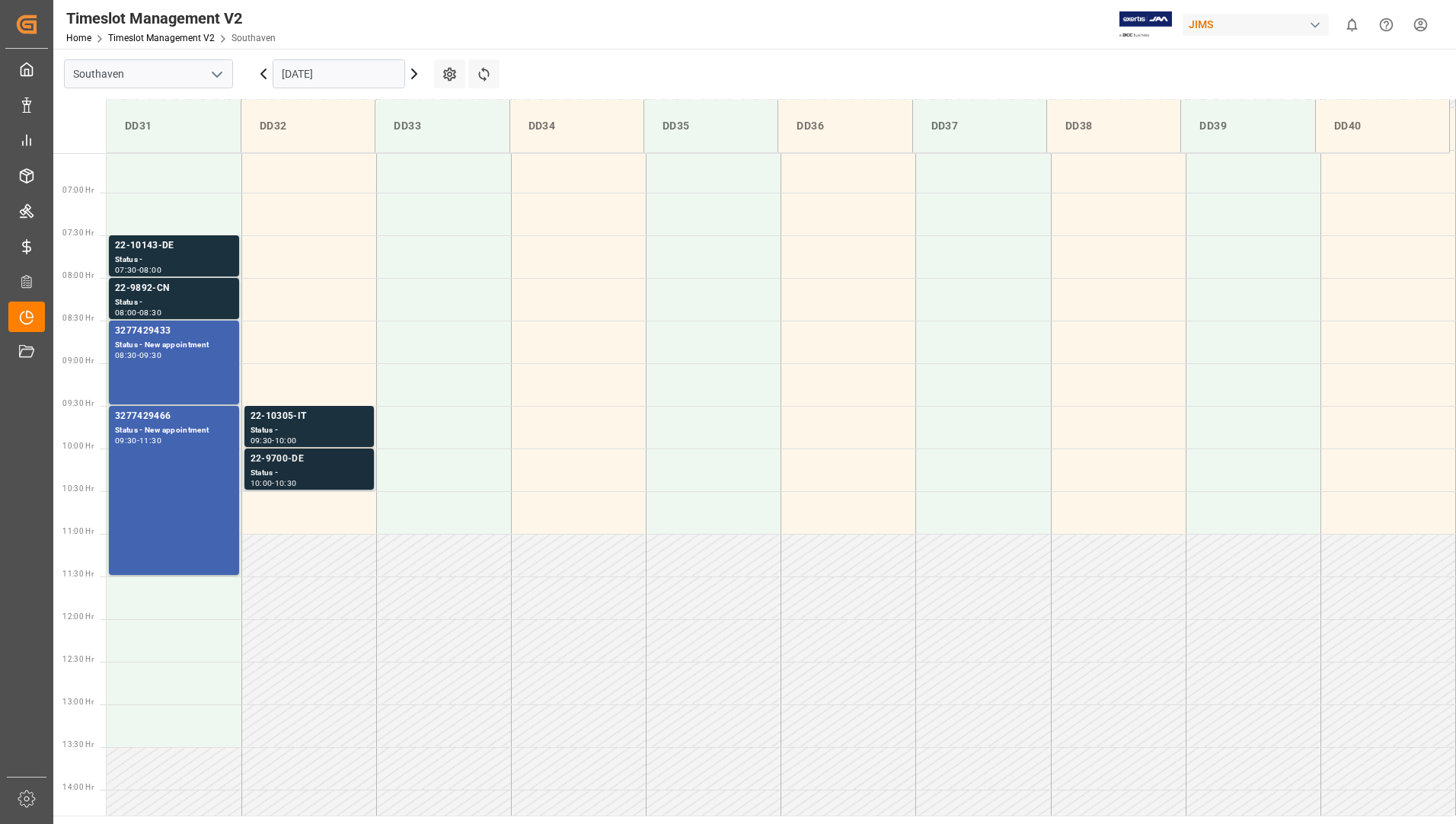
click at [320, 451] on div "22-9700-DE" at bounding box center [308, 459] width 117 height 15
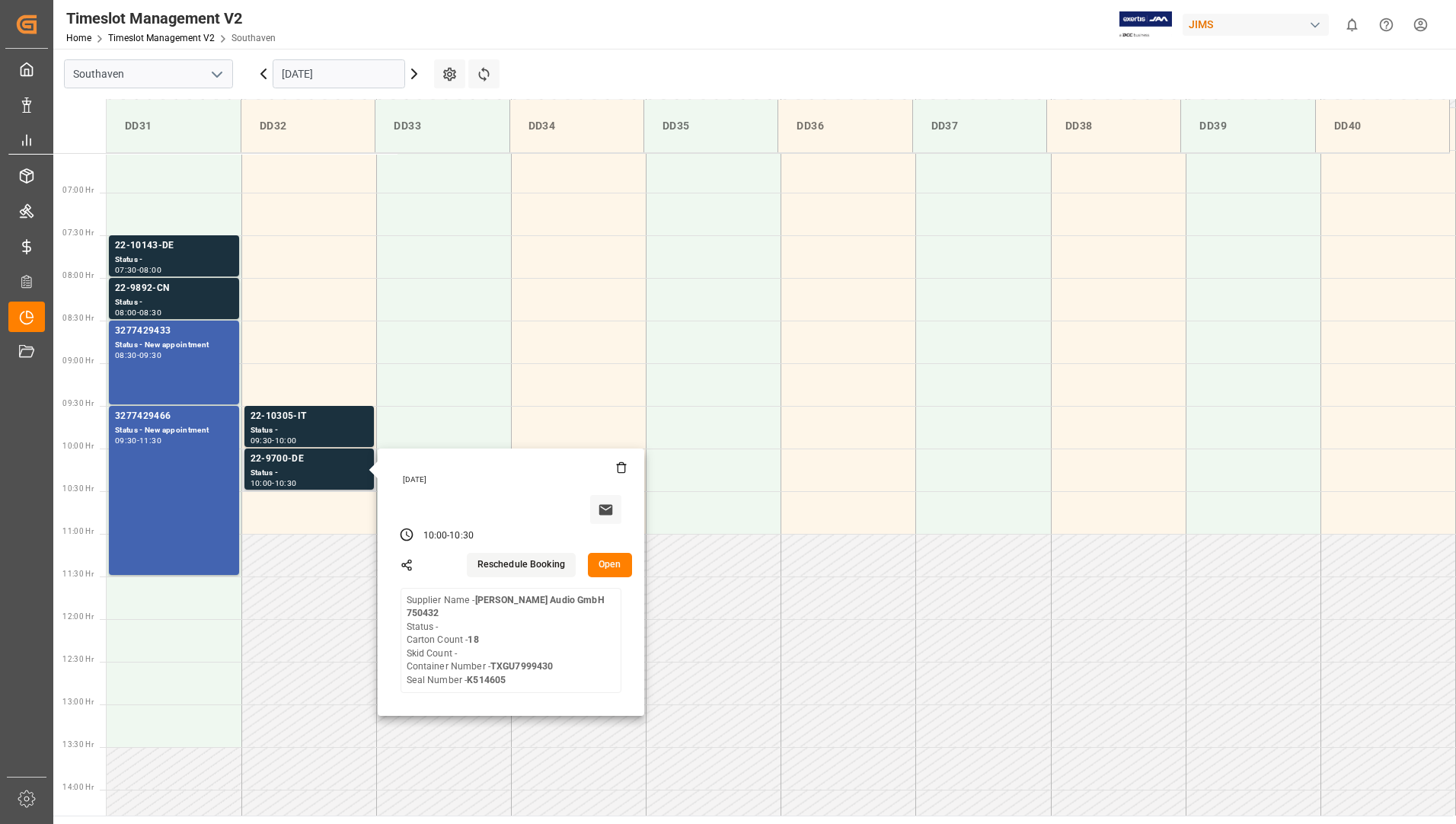
click at [599, 565] on button "Open" at bounding box center [610, 565] width 44 height 25
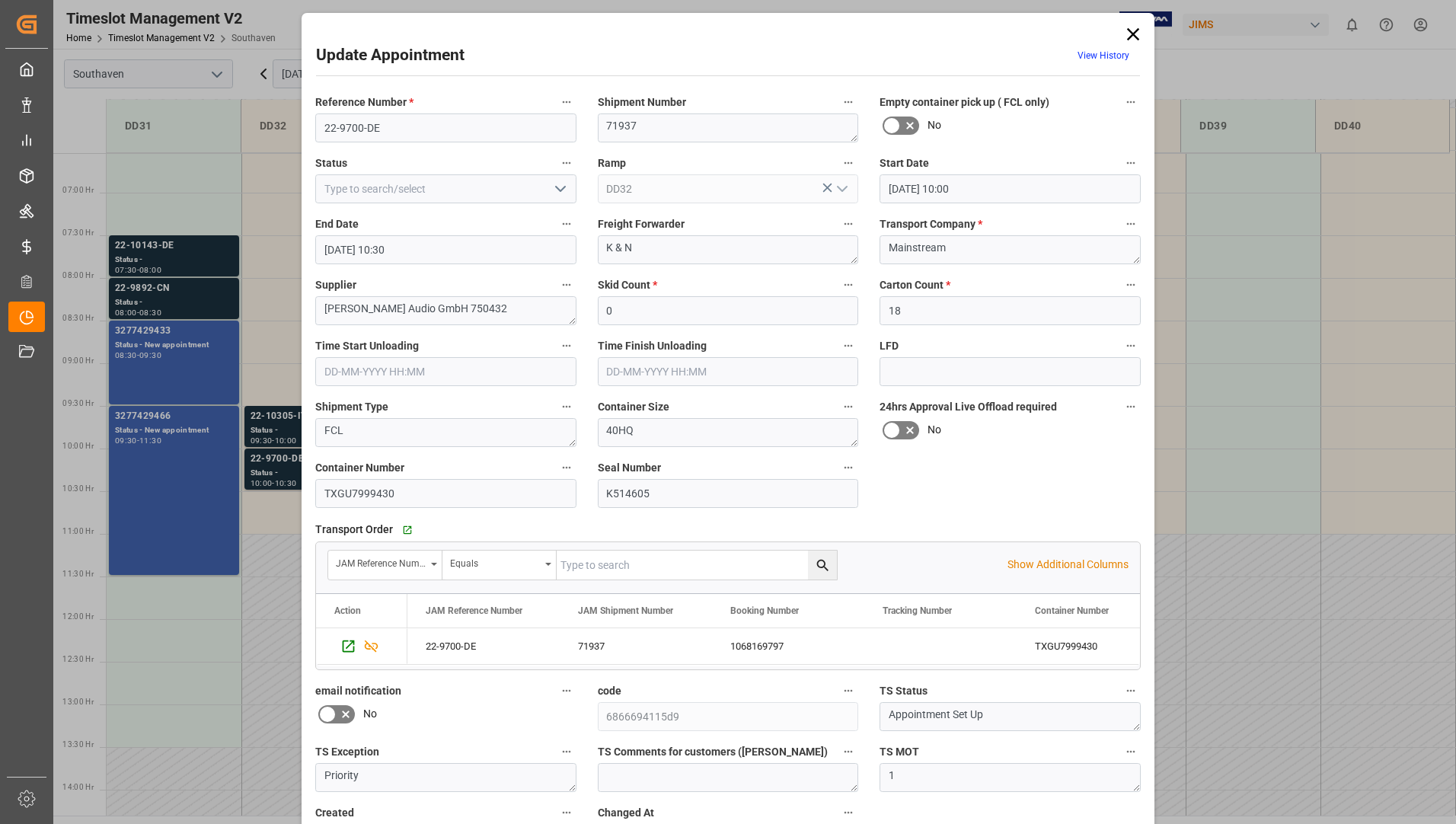
click at [1132, 25] on icon at bounding box center [1132, 34] width 21 height 21
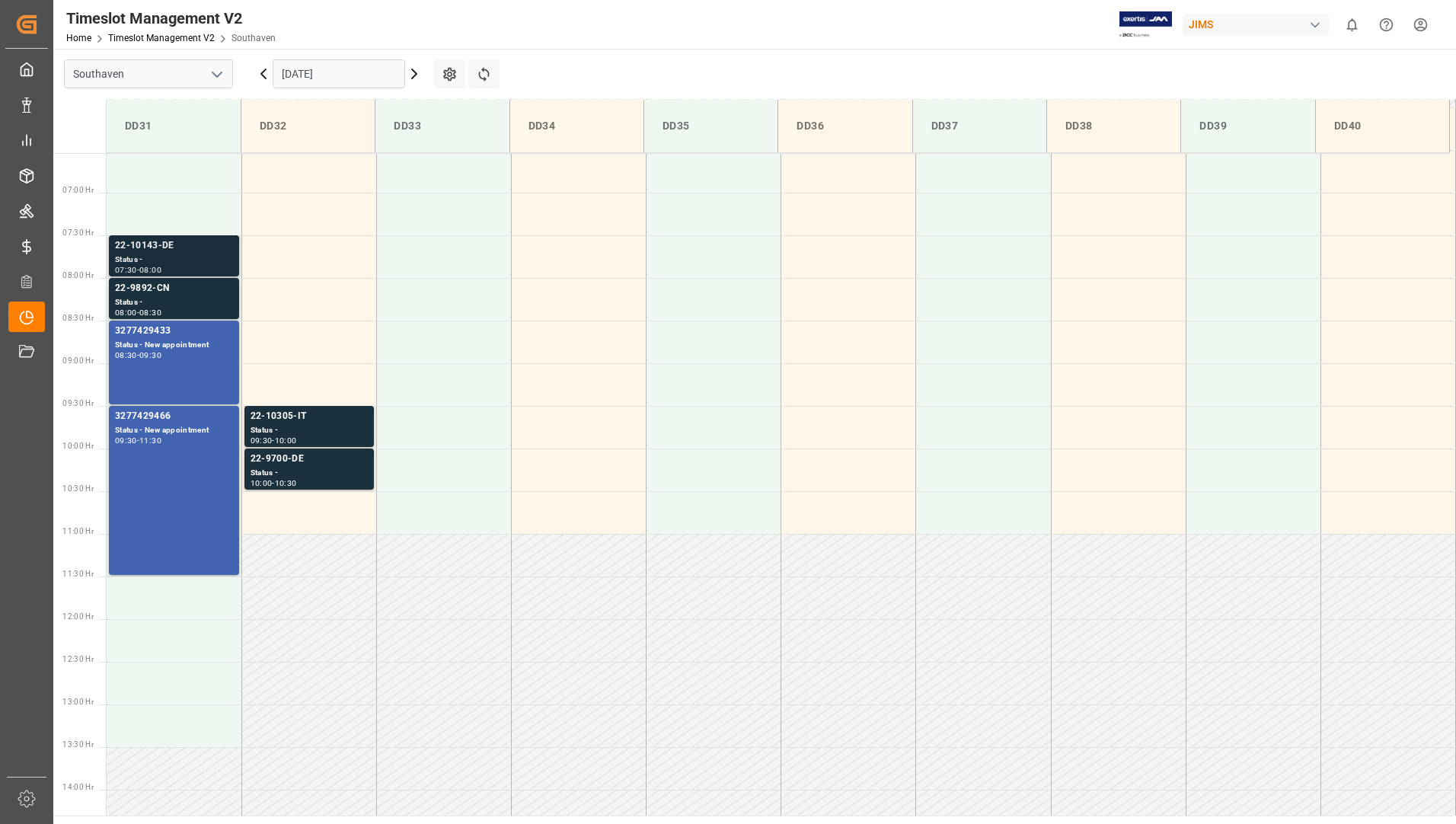
click at [191, 256] on div "Status -" at bounding box center [174, 260] width 118 height 13
click at [178, 299] on div "Status -" at bounding box center [174, 303] width 118 height 13
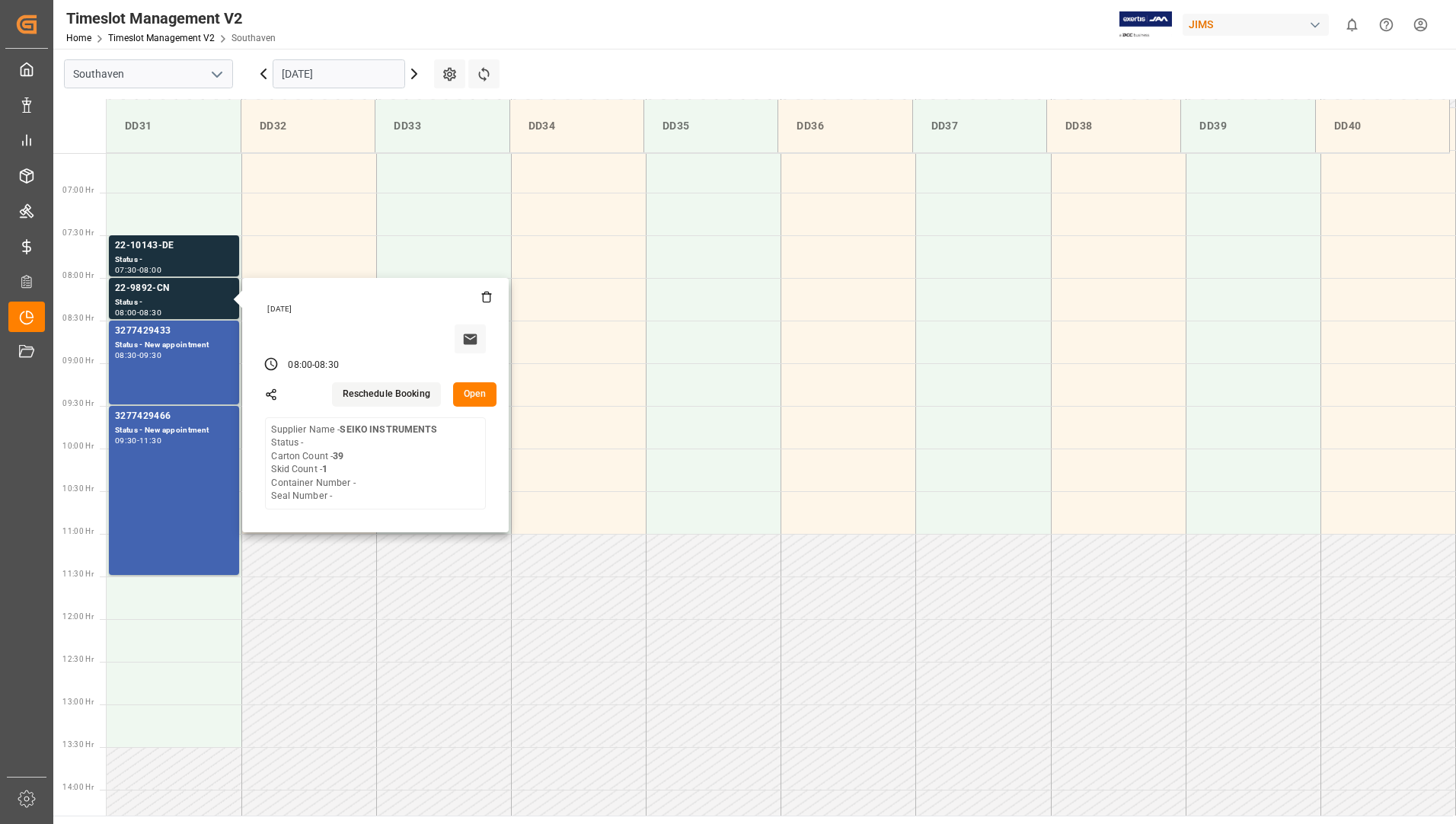
click at [552, 7] on div "Timeslot Management V2 Home Timeslot Management V2 Southaven JIMS 0 Notificatio…" at bounding box center [749, 24] width 1413 height 49
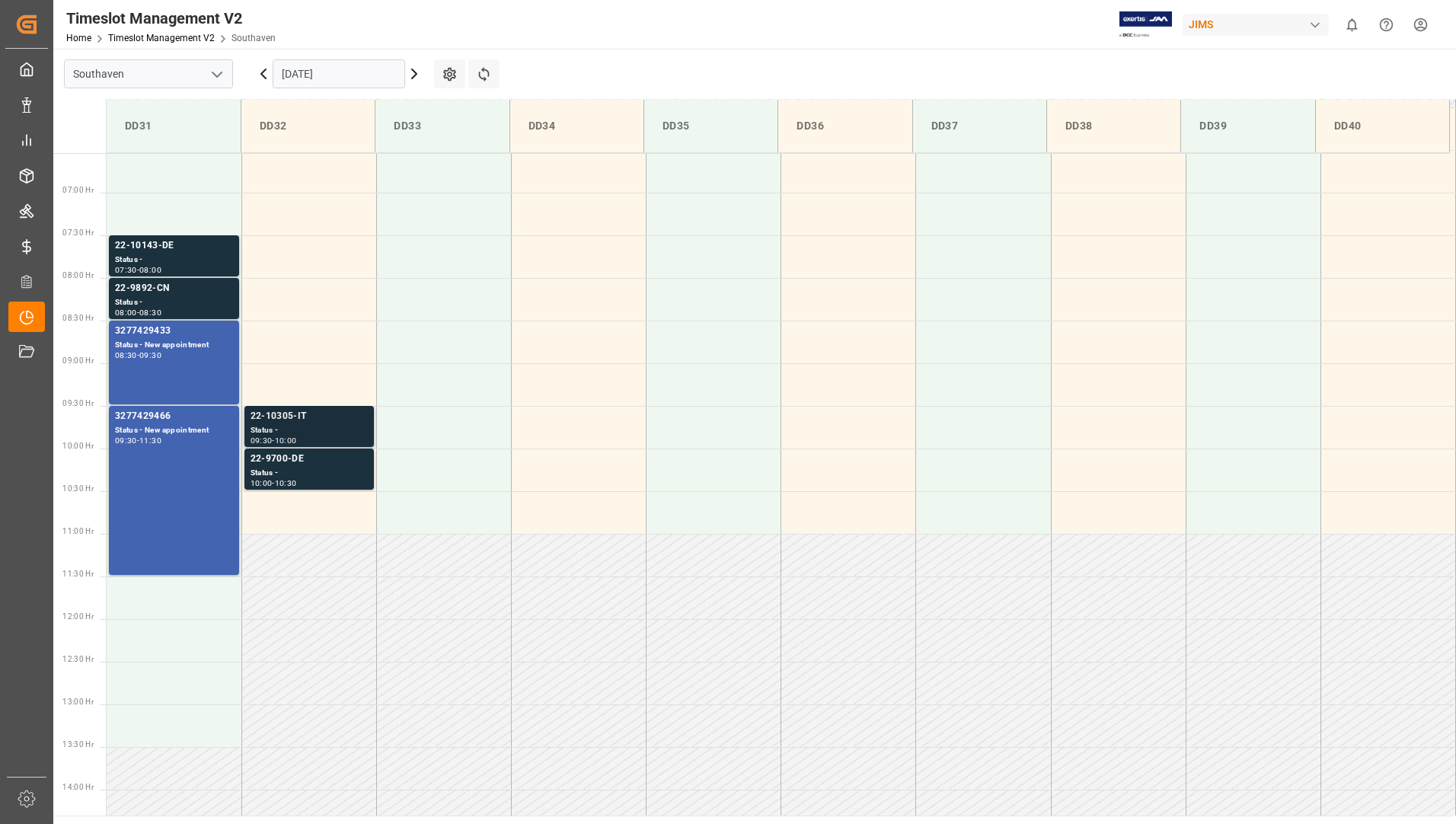
click at [290, 421] on div "22-10305-IT" at bounding box center [308, 416] width 117 height 15
click at [314, 454] on div "22-9700-DE" at bounding box center [308, 459] width 117 height 15
click at [184, 250] on div "22-10143-DE" at bounding box center [174, 246] width 118 height 15
click at [178, 287] on div "22-9892-CN" at bounding box center [174, 289] width 118 height 15
click at [177, 373] on div "3277429433 Status - New appointment 08:30 - 09:30" at bounding box center [174, 362] width 118 height 78
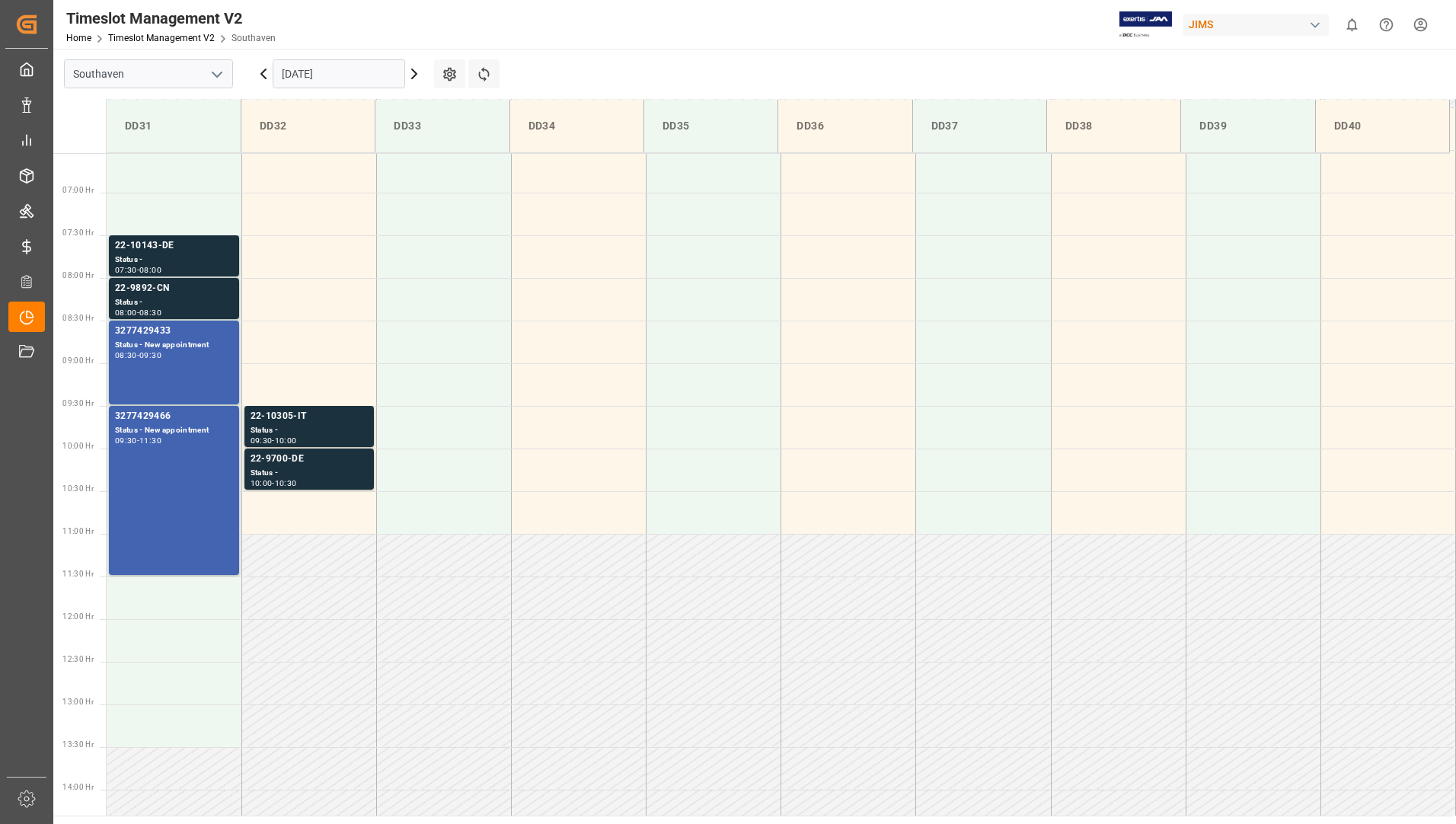
click at [200, 522] on div "3277429466 Status - New appointment 09:30 - 11:30" at bounding box center [174, 490] width 118 height 163
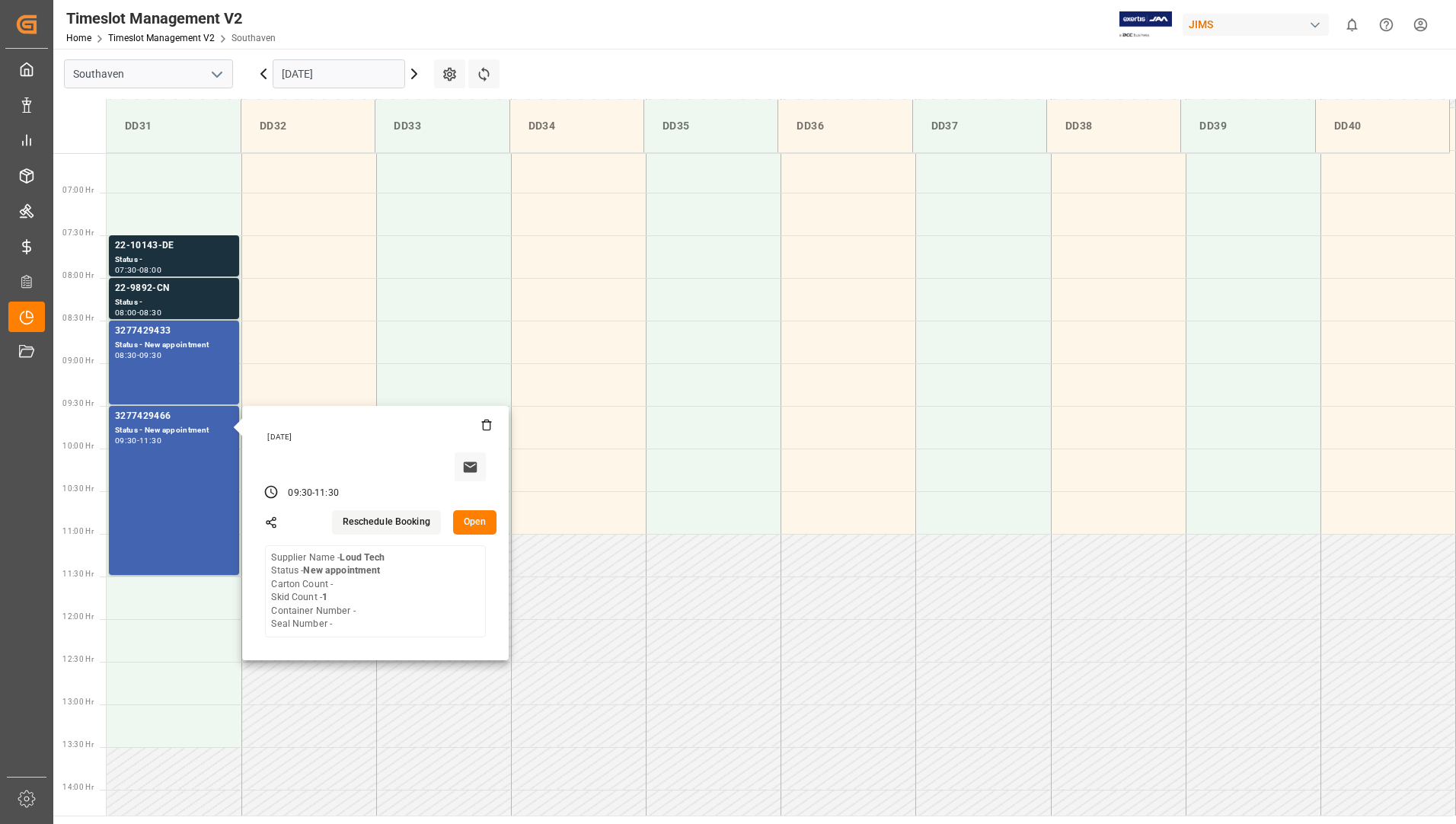
click at [739, 61] on main "Southaven [DATE] Settings Refresh Time Slots DD31 DD32 DD33 DD34 DD35 DD36 DD37…" at bounding box center [753, 432] width 1400 height 767
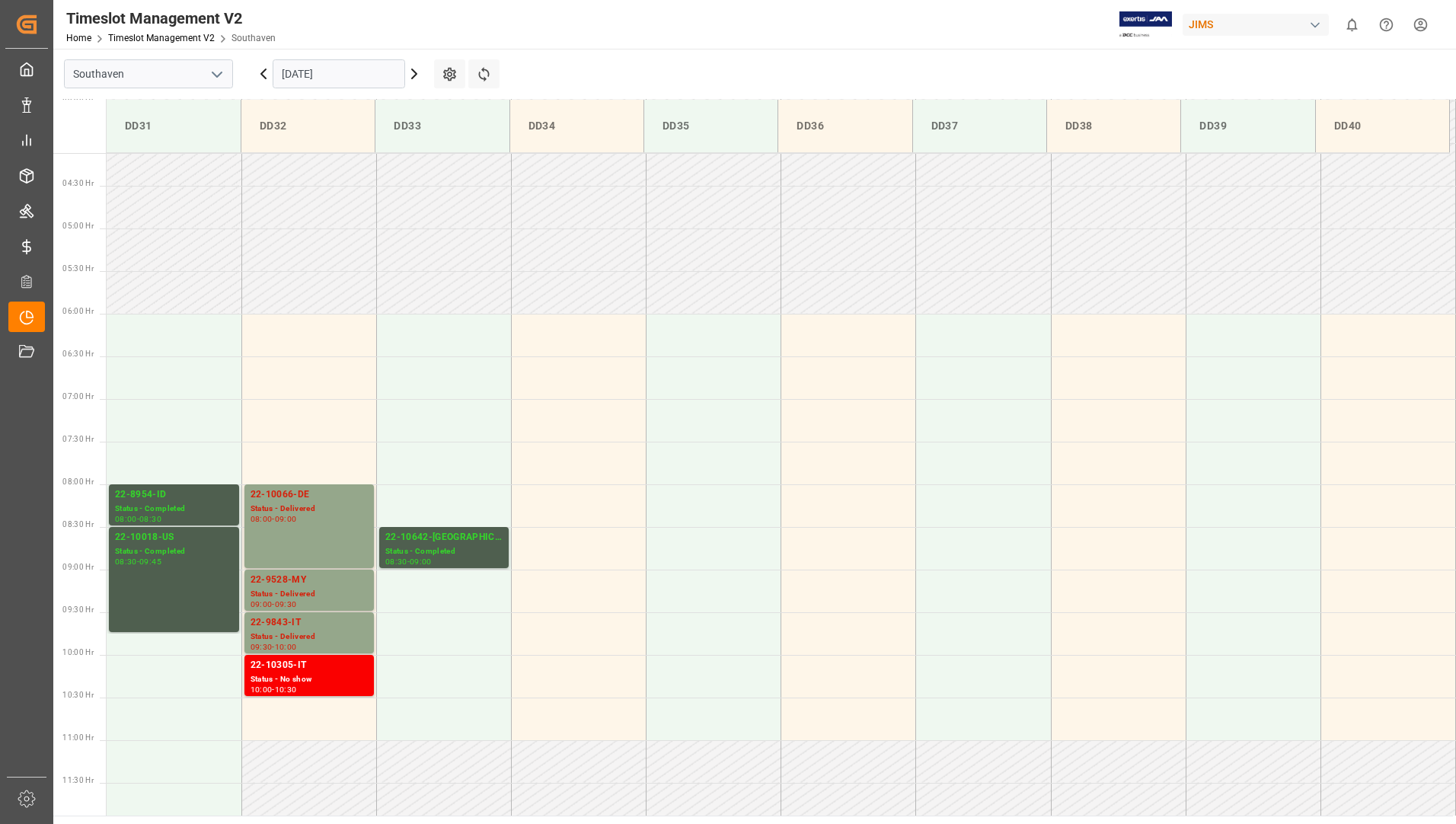
scroll to position [346, 0]
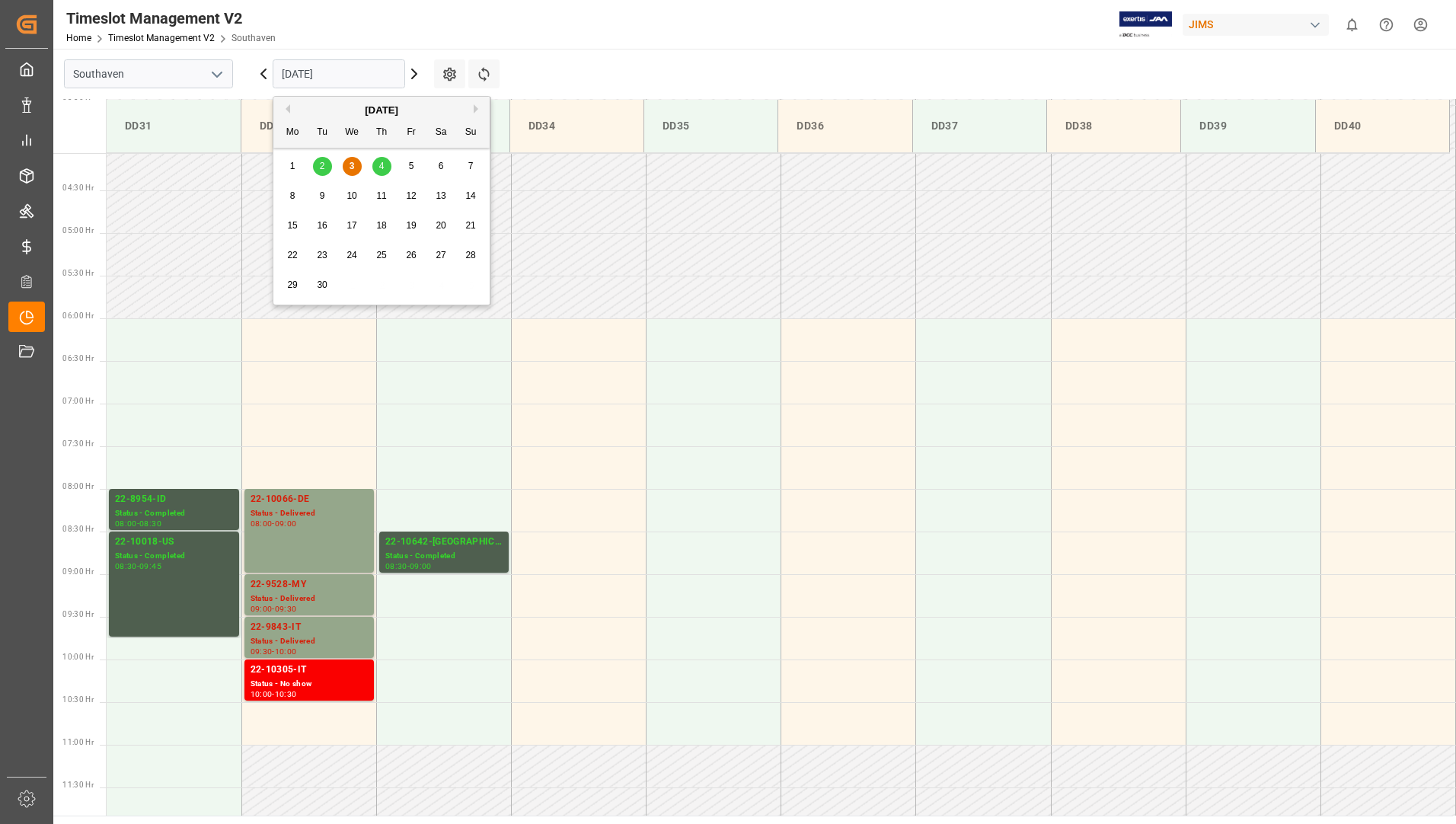
click at [355, 71] on input "[DATE]" at bounding box center [338, 74] width 132 height 29
click at [379, 164] on span "4" at bounding box center [382, 166] width 5 height 10
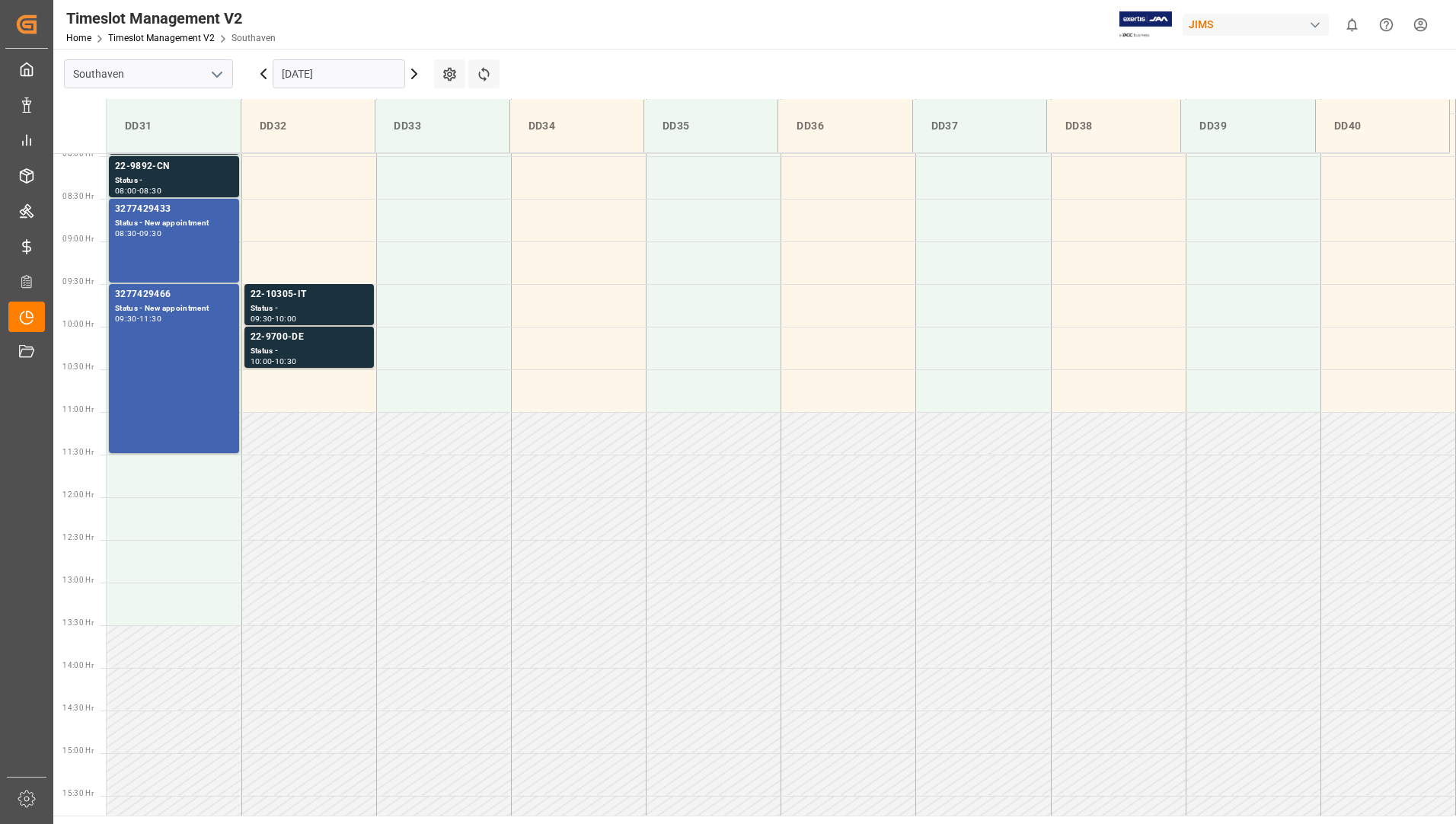
scroll to position [622, 0]
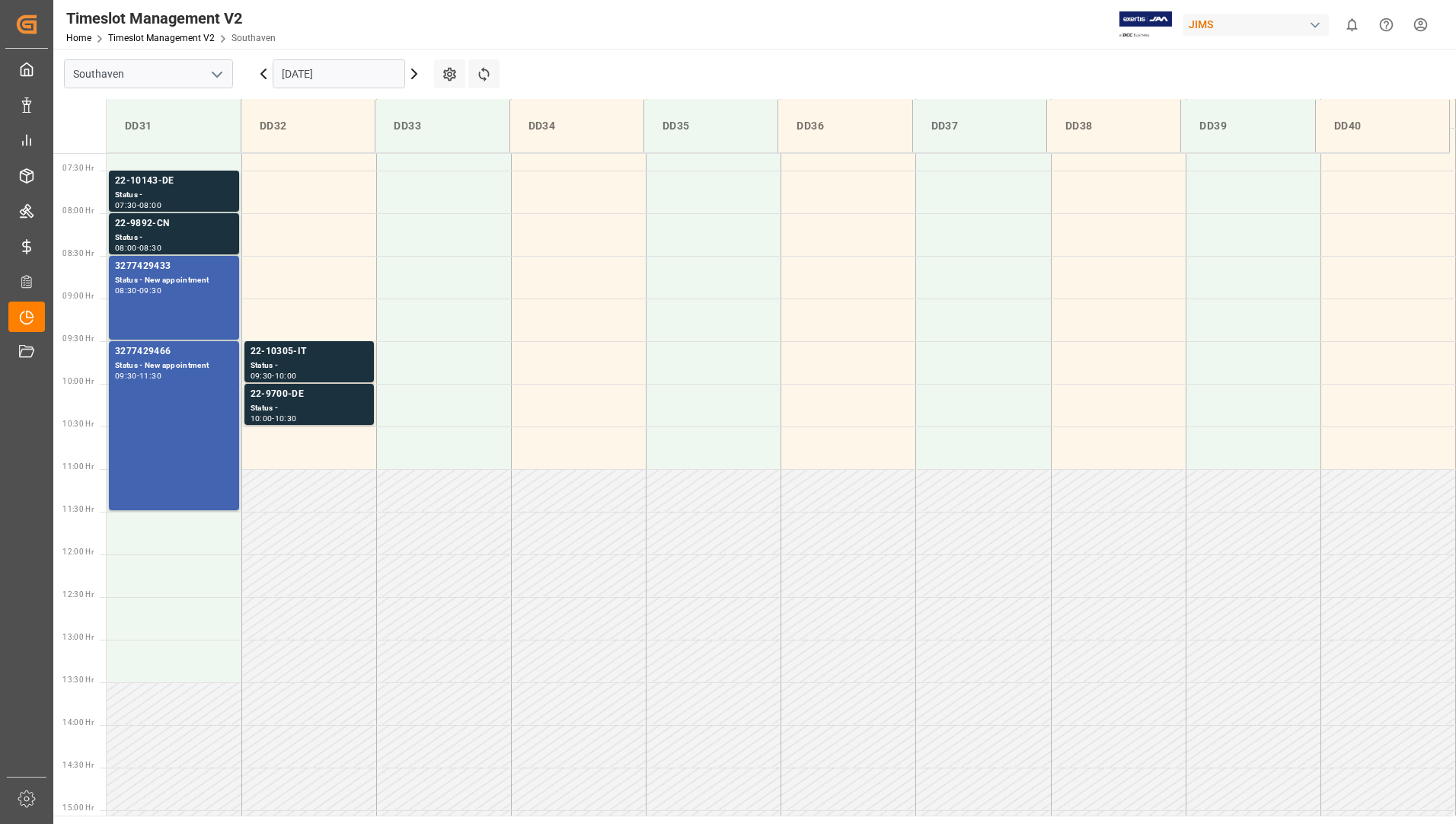
click at [373, 87] on input "[DATE]" at bounding box center [338, 74] width 132 height 29
